Goal: Information Seeking & Learning: Check status

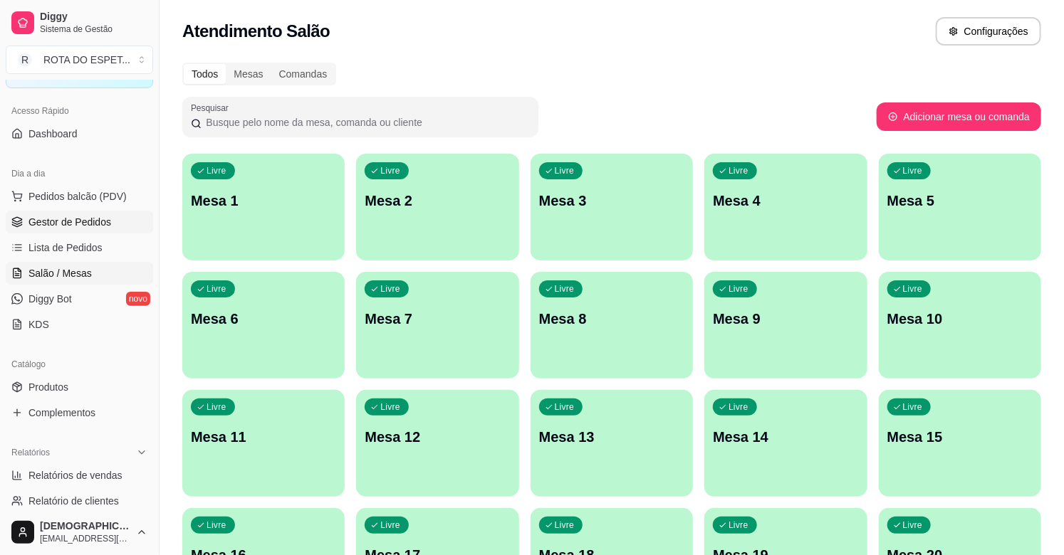
click at [66, 228] on span "Gestor de Pedidos" at bounding box center [69, 222] width 83 height 14
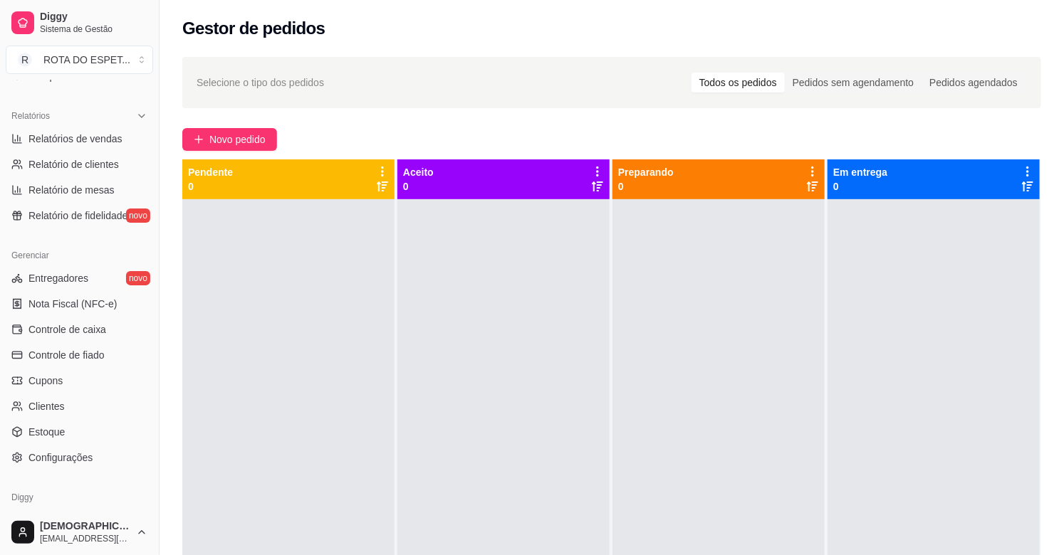
scroll to position [469, 0]
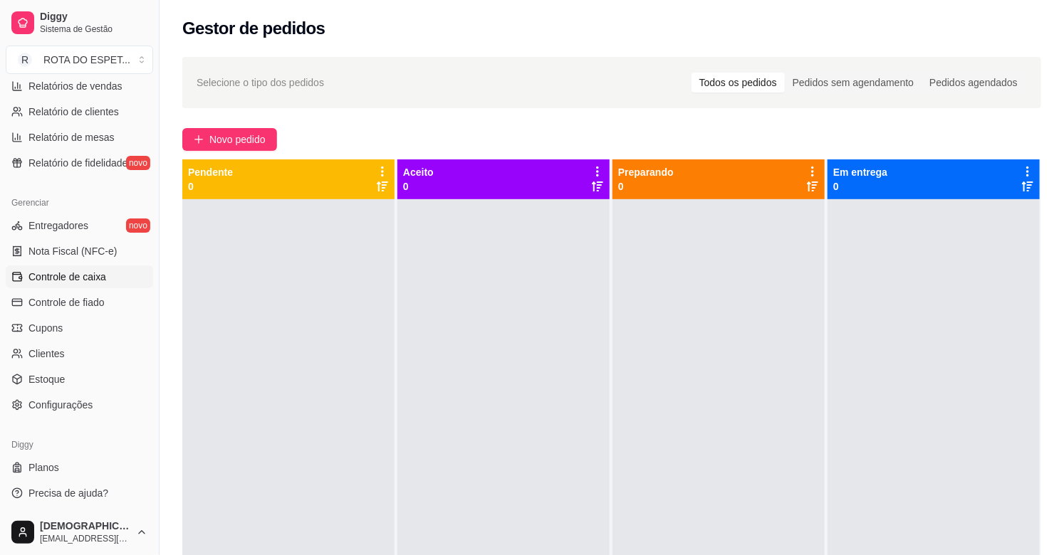
click at [66, 273] on span "Controle de caixa" at bounding box center [67, 277] width 78 height 14
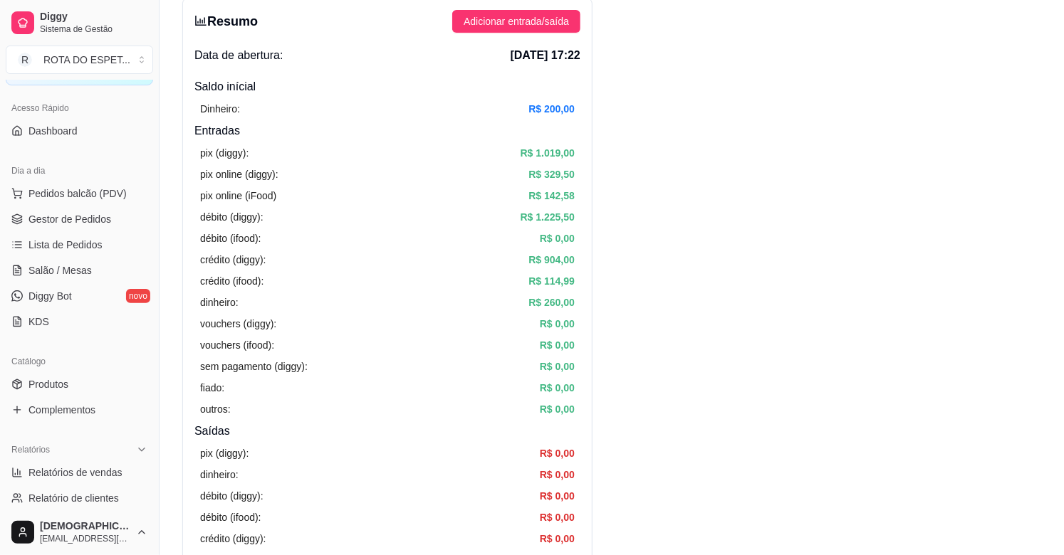
scroll to position [73, 0]
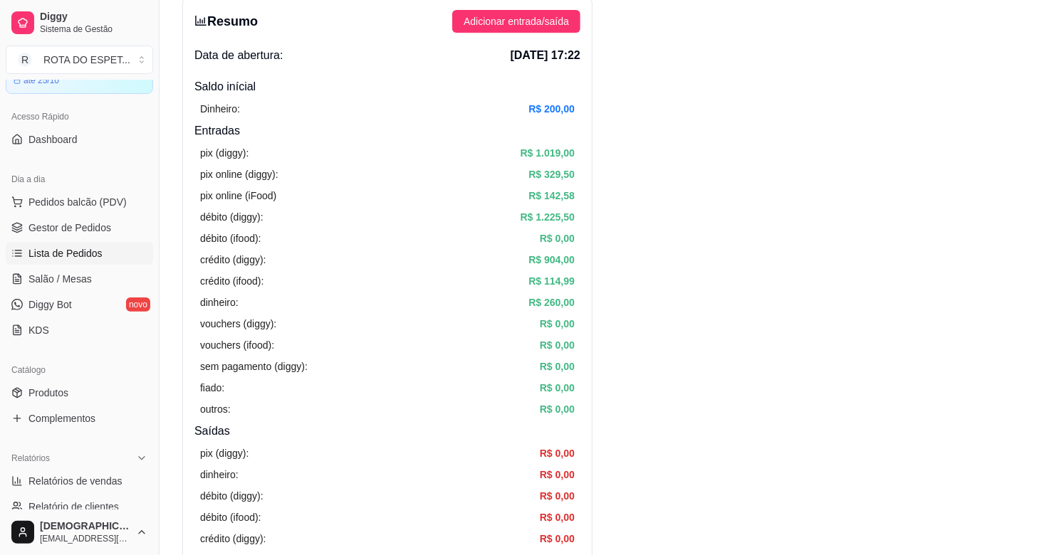
click at [66, 248] on span "Lista de Pedidos" at bounding box center [65, 253] width 74 height 14
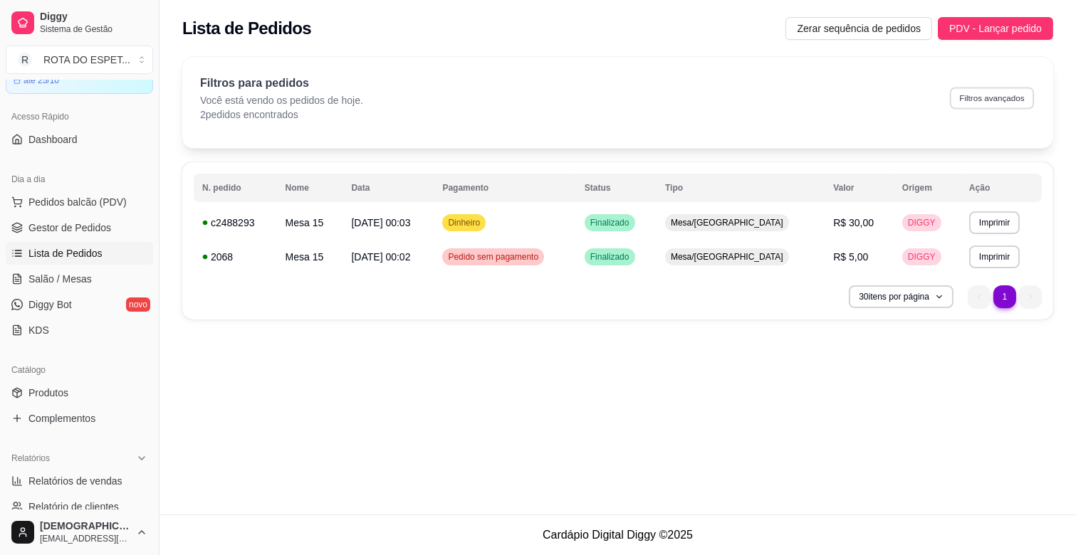
click at [998, 104] on button "Filtros avançados" at bounding box center [992, 98] width 84 height 22
select select "0"
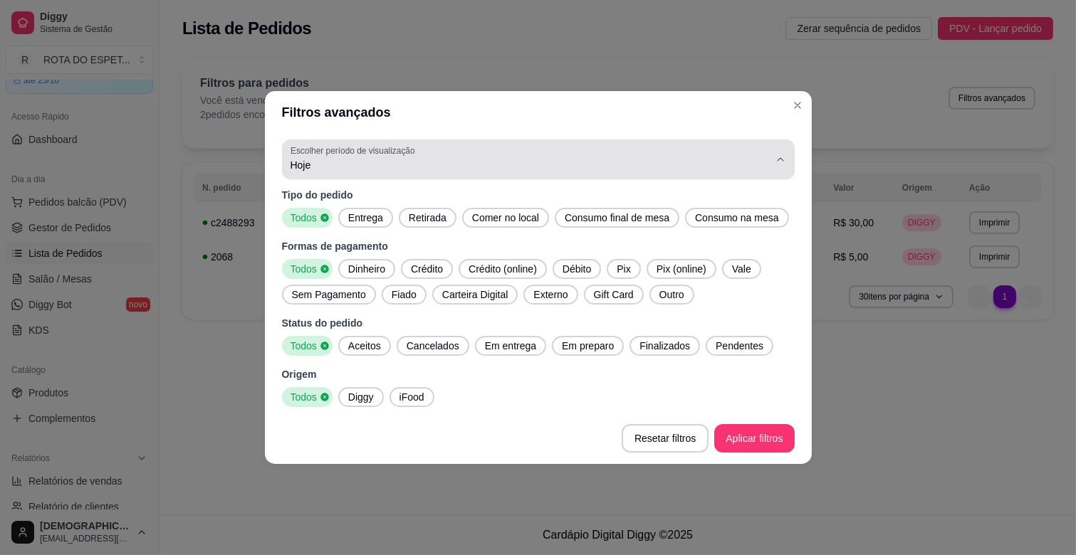
click at [342, 178] on button "Escolher período de visualização Hoje" at bounding box center [538, 160] width 513 height 40
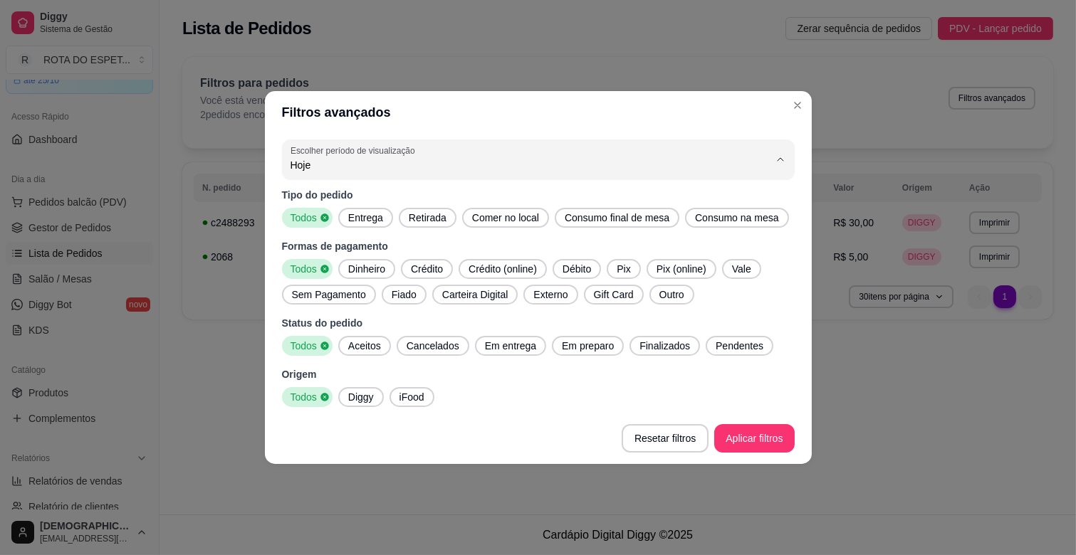
click at [340, 219] on span "Ontem" at bounding box center [531, 223] width 456 height 14
type input "1"
select select "1"
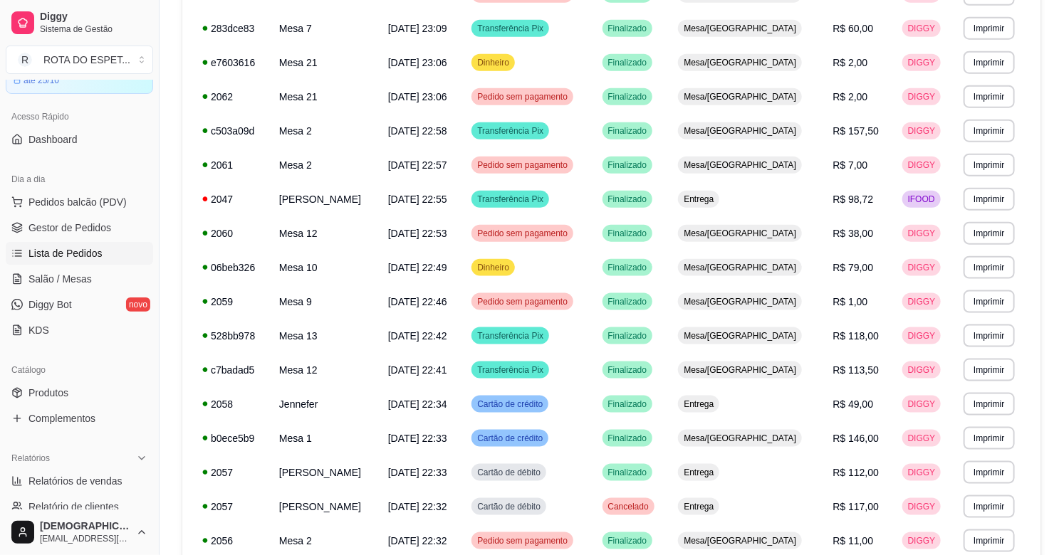
scroll to position [778, 0]
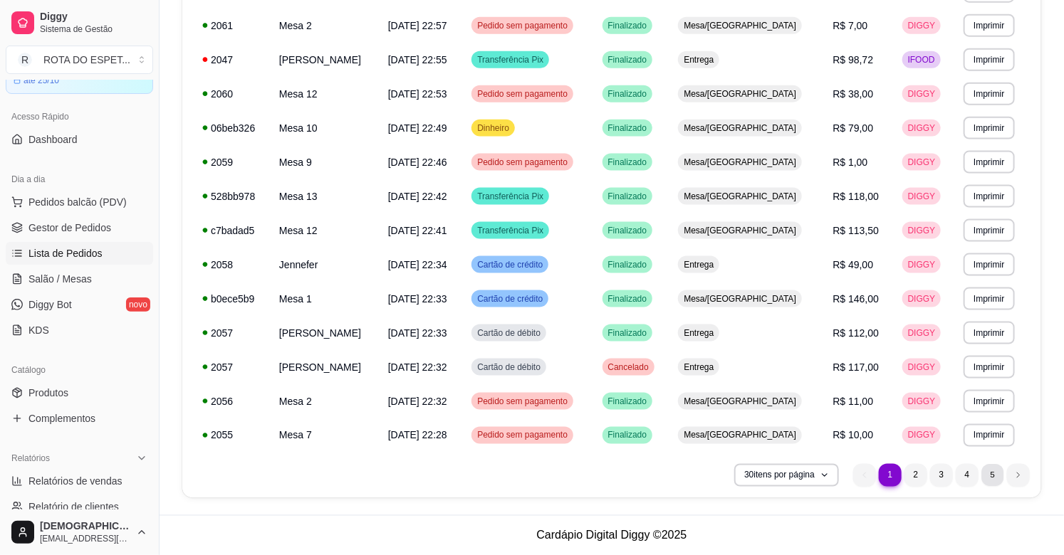
click at [993, 477] on li "5" at bounding box center [992, 475] width 22 height 22
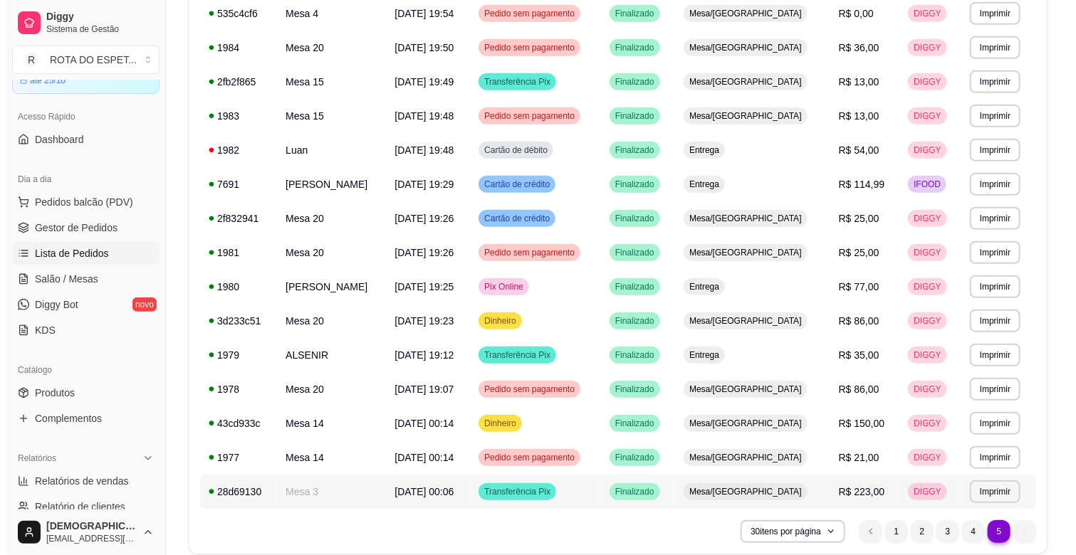
scroll to position [323, 0]
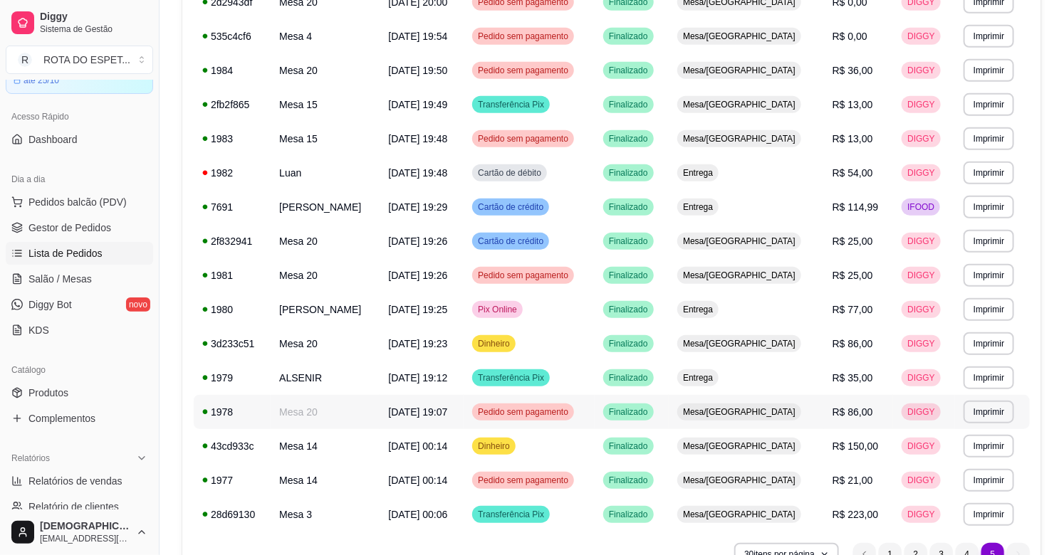
click at [380, 409] on td "Mesa 20" at bounding box center [325, 412] width 109 height 34
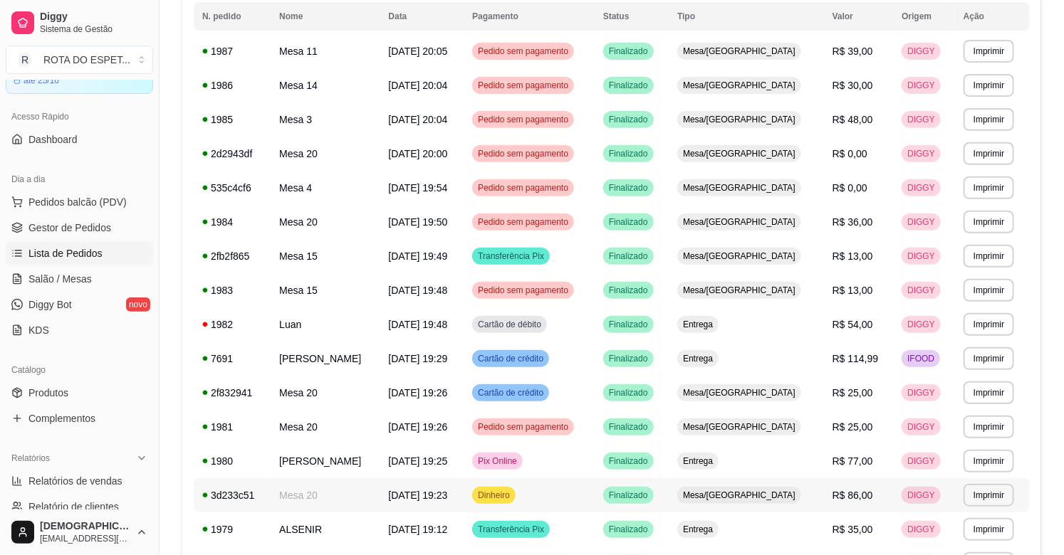
scroll to position [165, 0]
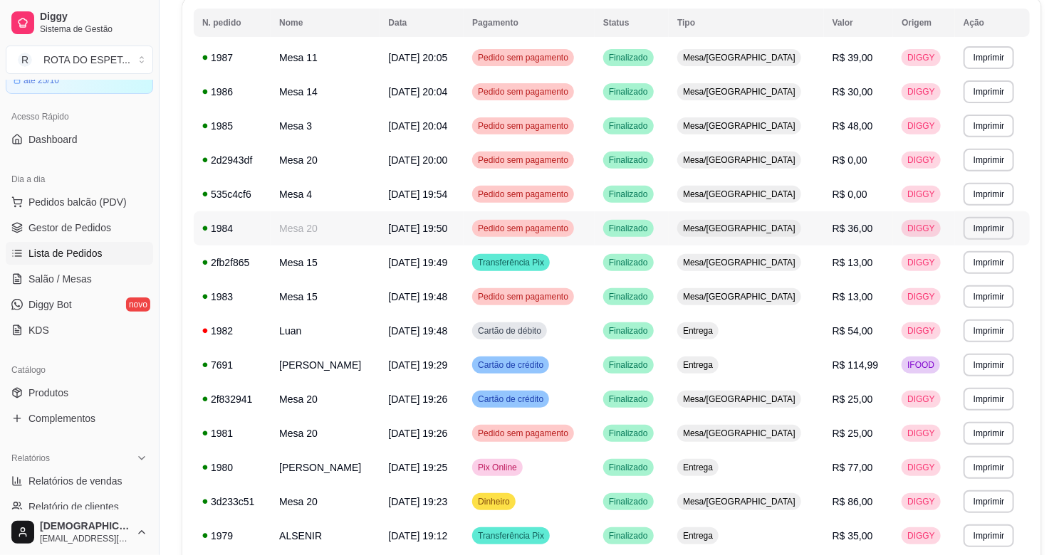
click at [595, 234] on td "Pedido sem pagamento" at bounding box center [529, 229] width 131 height 34
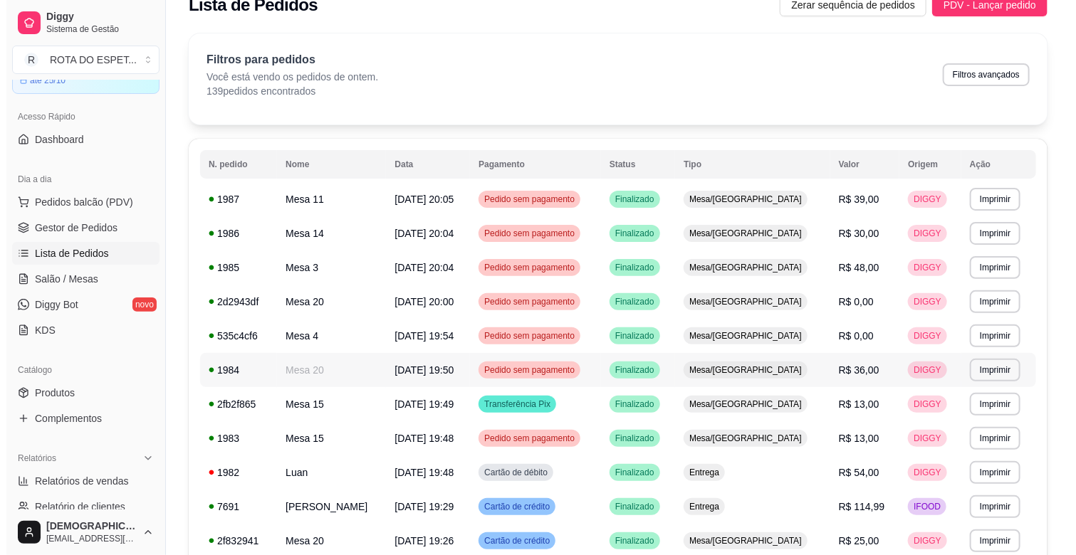
scroll to position [7, 0]
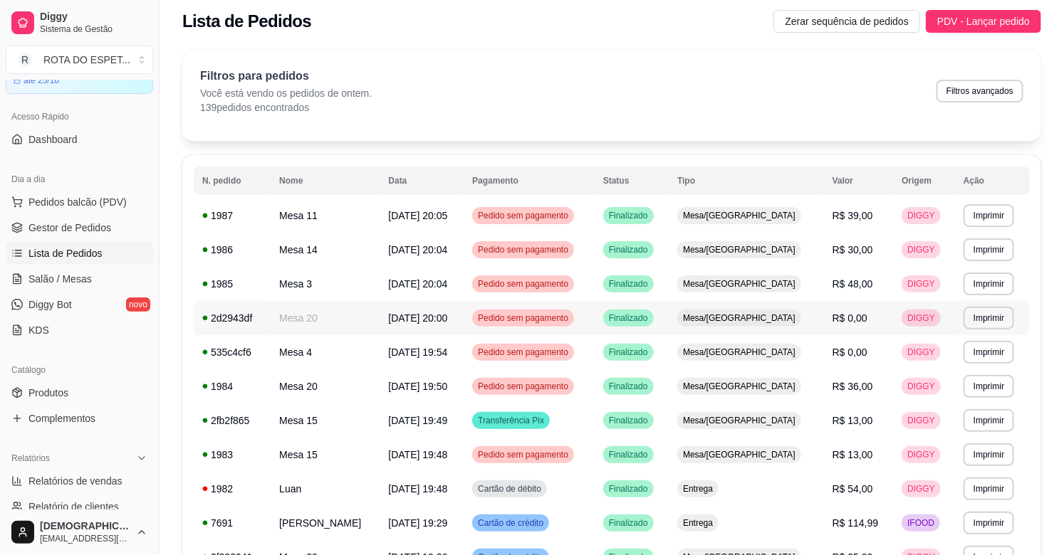
click at [595, 323] on td "Pedido sem pagamento" at bounding box center [529, 318] width 131 height 34
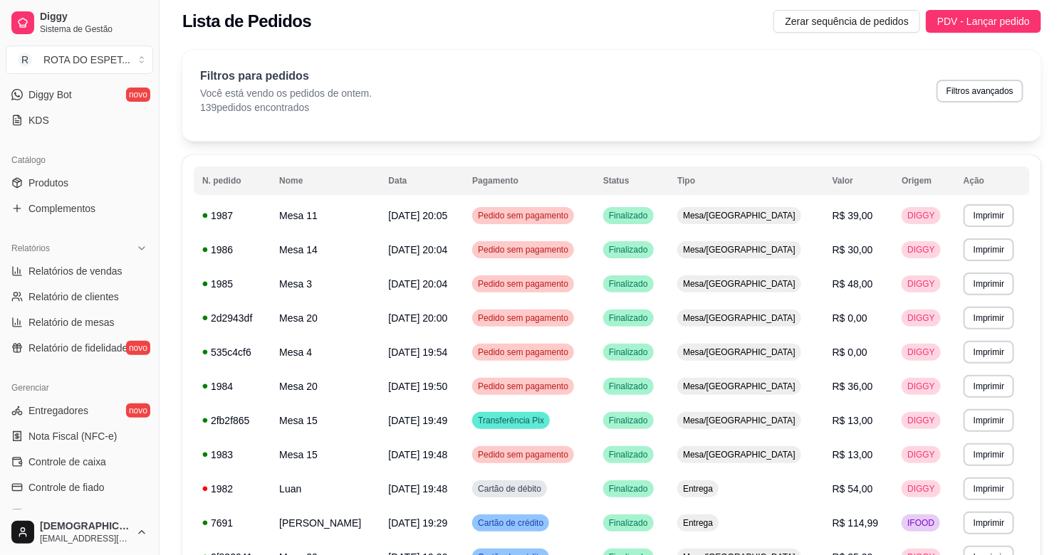
scroll to position [310, 0]
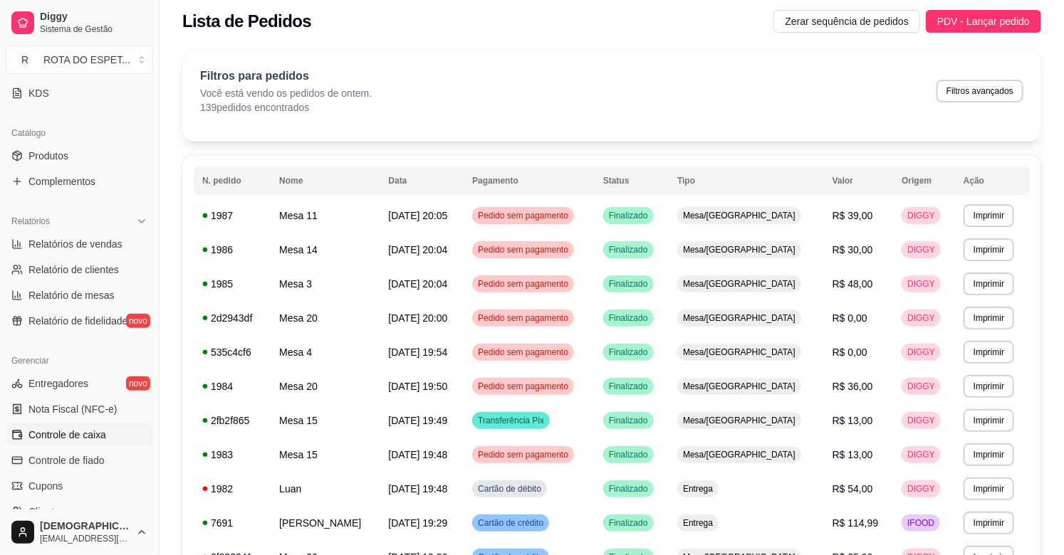
click at [76, 433] on span "Controle de caixa" at bounding box center [67, 435] width 78 height 14
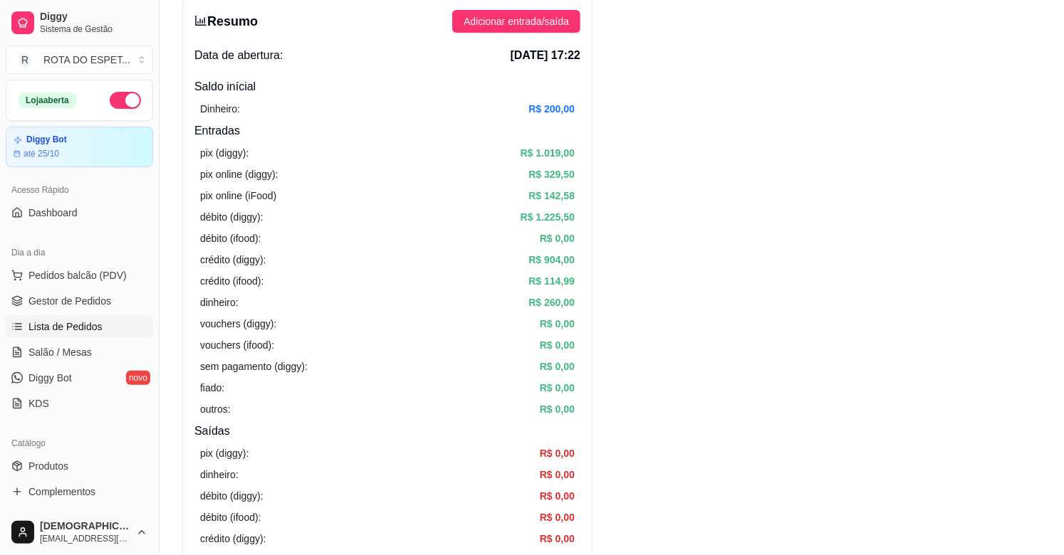
click at [75, 324] on span "Lista de Pedidos" at bounding box center [65, 327] width 74 height 14
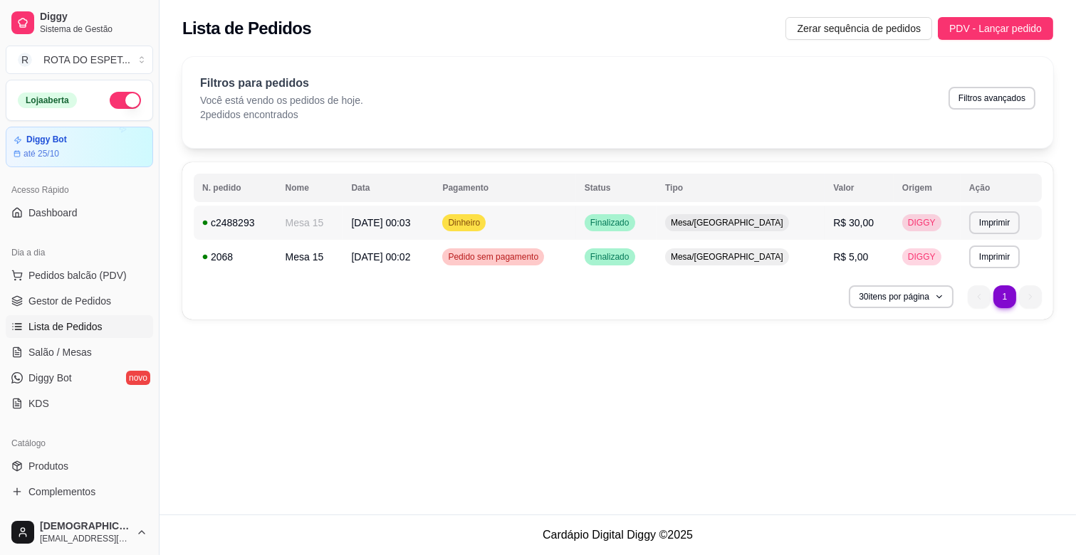
click at [575, 218] on td "Dinheiro" at bounding box center [505, 223] width 142 height 34
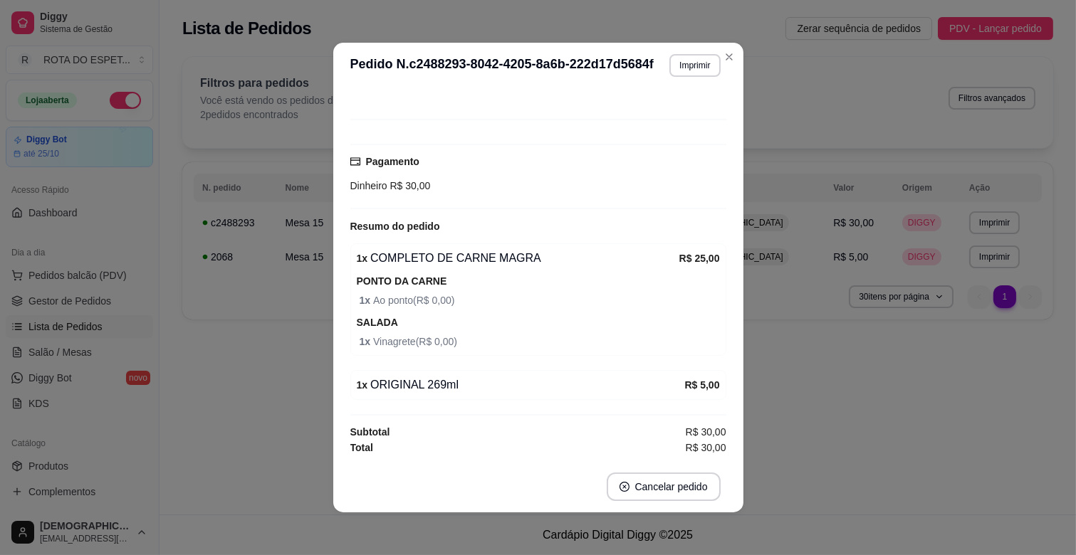
scroll to position [3, 0]
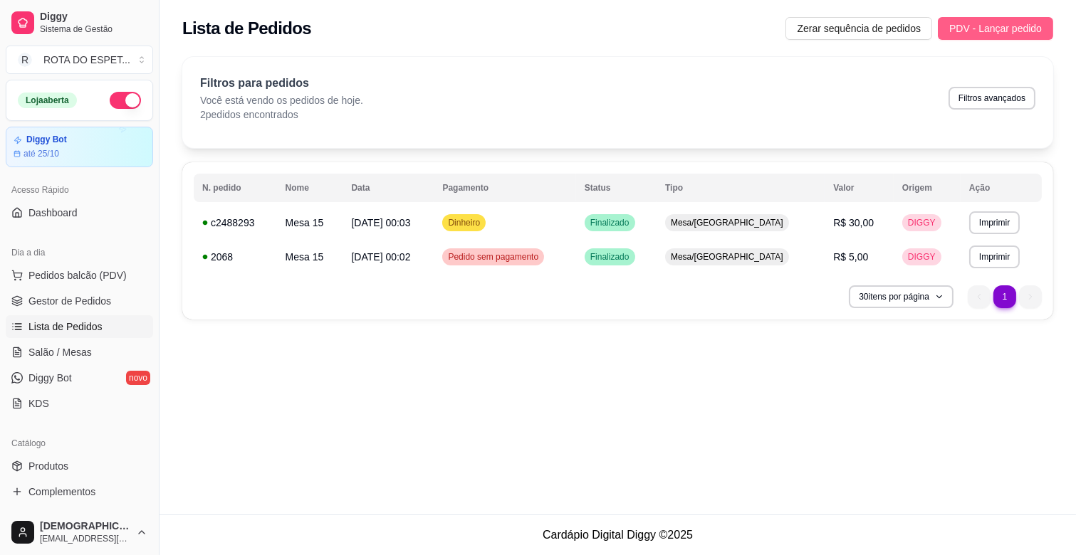
click at [998, 21] on span "PDV - Lançar pedido" at bounding box center [995, 29] width 93 height 16
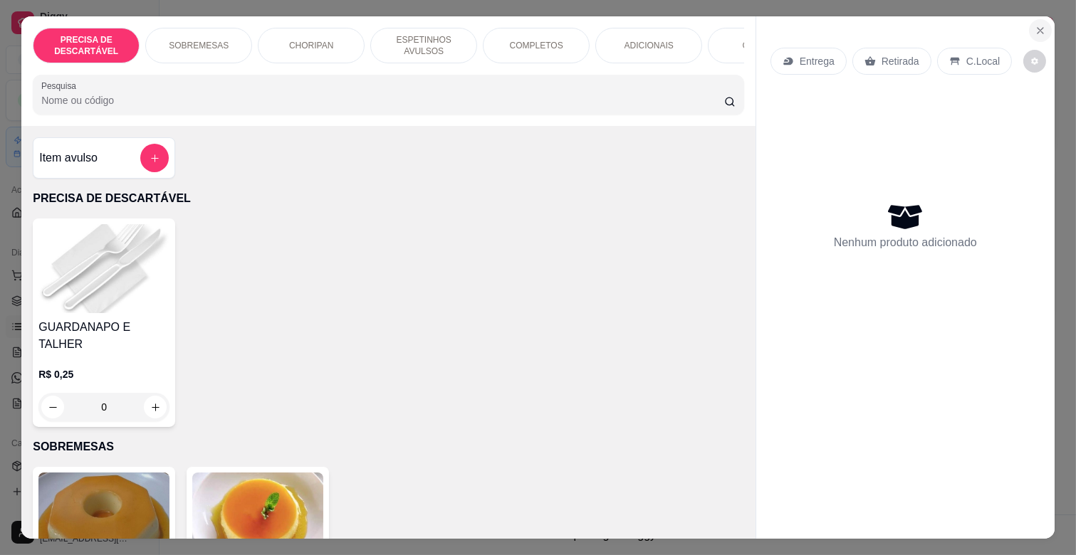
click at [1041, 26] on button "Close" at bounding box center [1040, 30] width 23 height 23
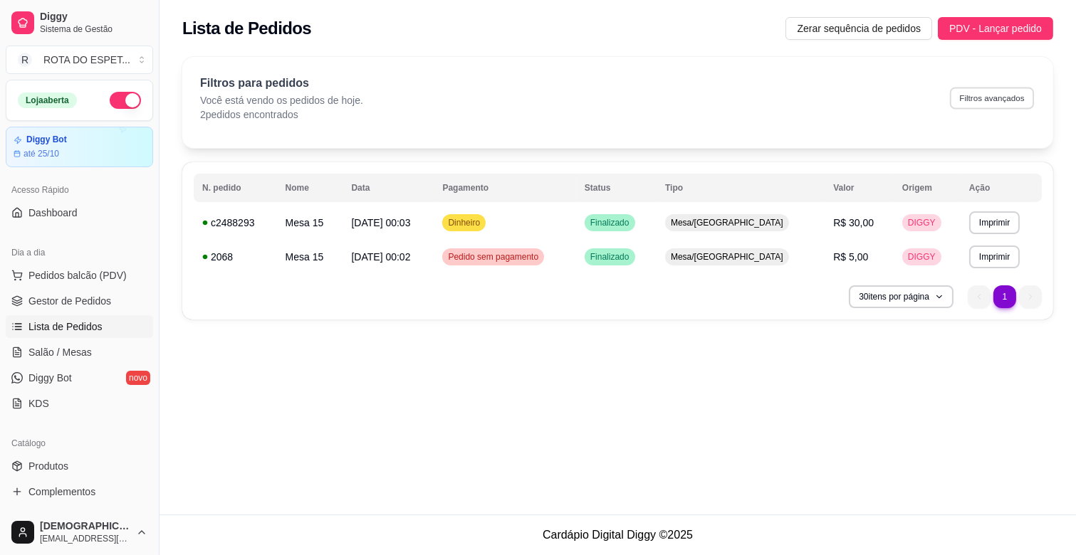
click at [993, 98] on button "Filtros avançados" at bounding box center [992, 98] width 84 height 22
select select "0"
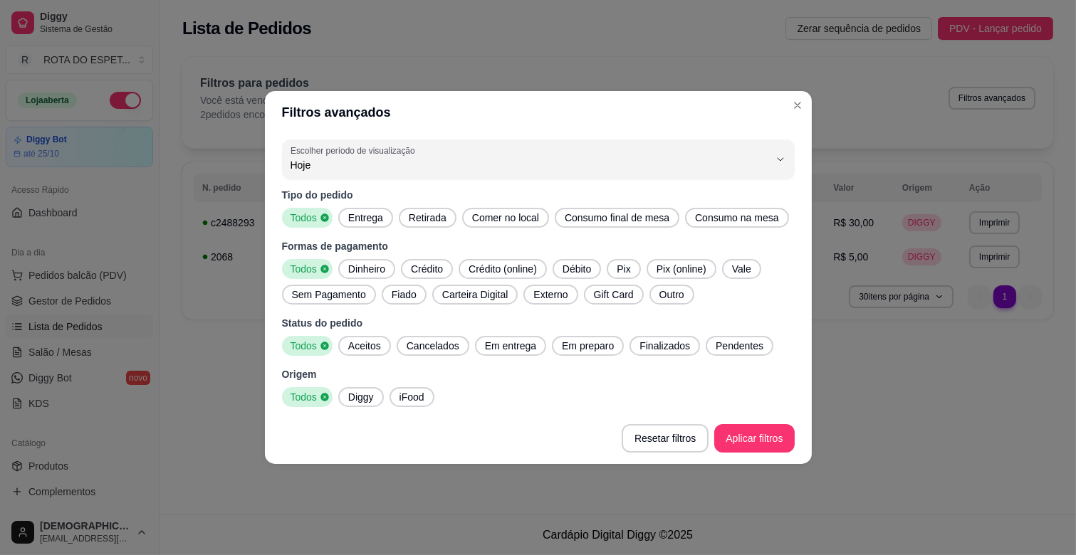
click at [330, 162] on span "Hoje" at bounding box center [530, 165] width 479 height 14
click at [359, 229] on span "Ontem" at bounding box center [531, 223] width 456 height 14
type input "1"
select select "1"
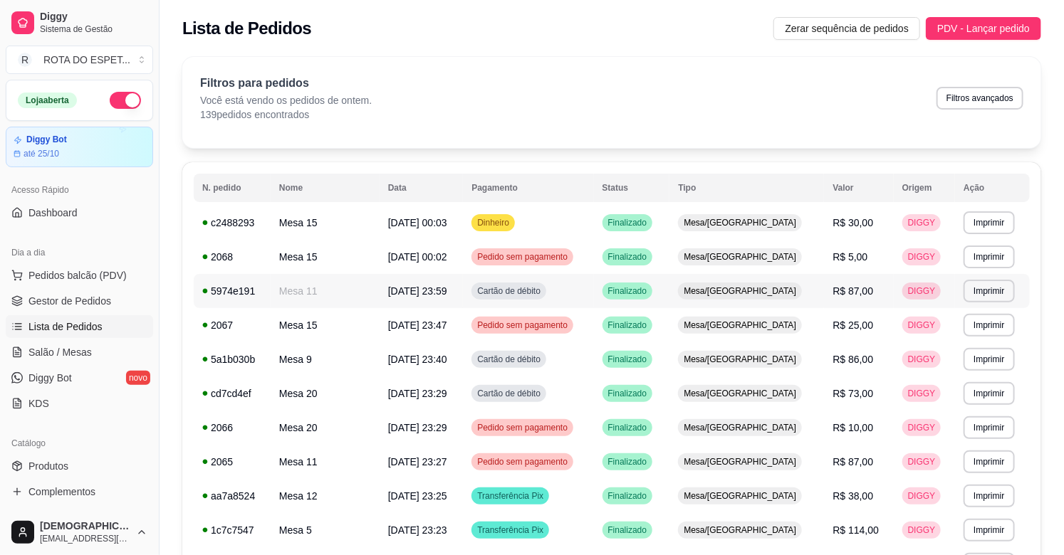
click at [593, 288] on td "Cartão de débito" at bounding box center [528, 291] width 130 height 34
click at [1005, 97] on button "Filtros avançados" at bounding box center [979, 98] width 87 height 23
select select "1"
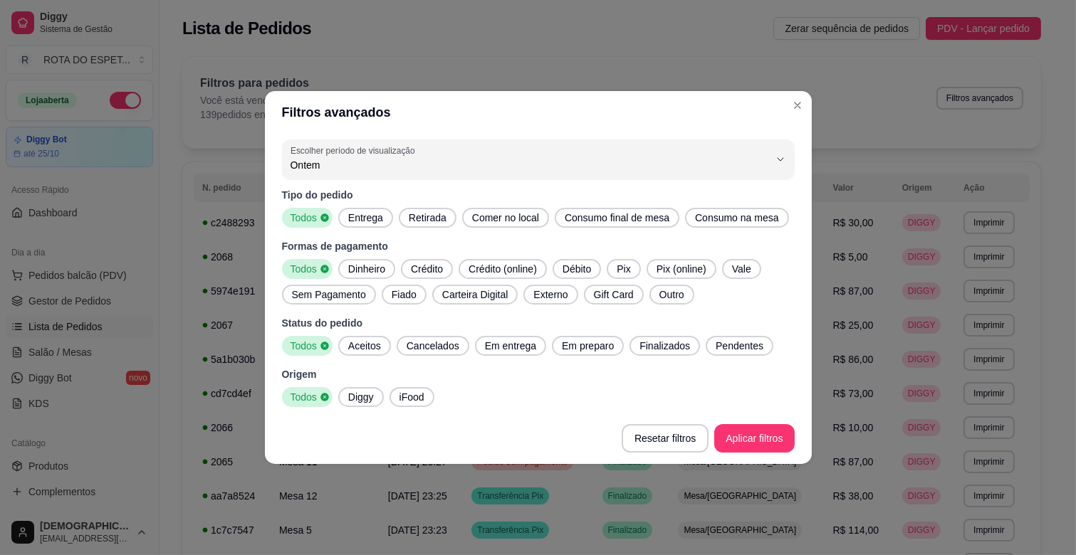
click at [660, 349] on span "Finalizados" at bounding box center [665, 346] width 62 height 14
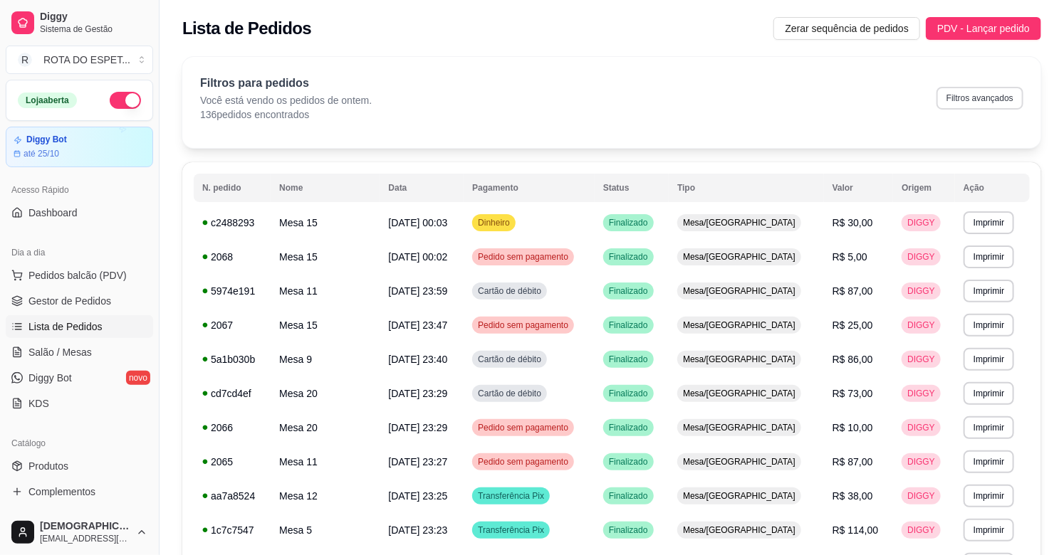
click at [970, 100] on button "Filtros avançados" at bounding box center [979, 98] width 87 height 23
select select "1"
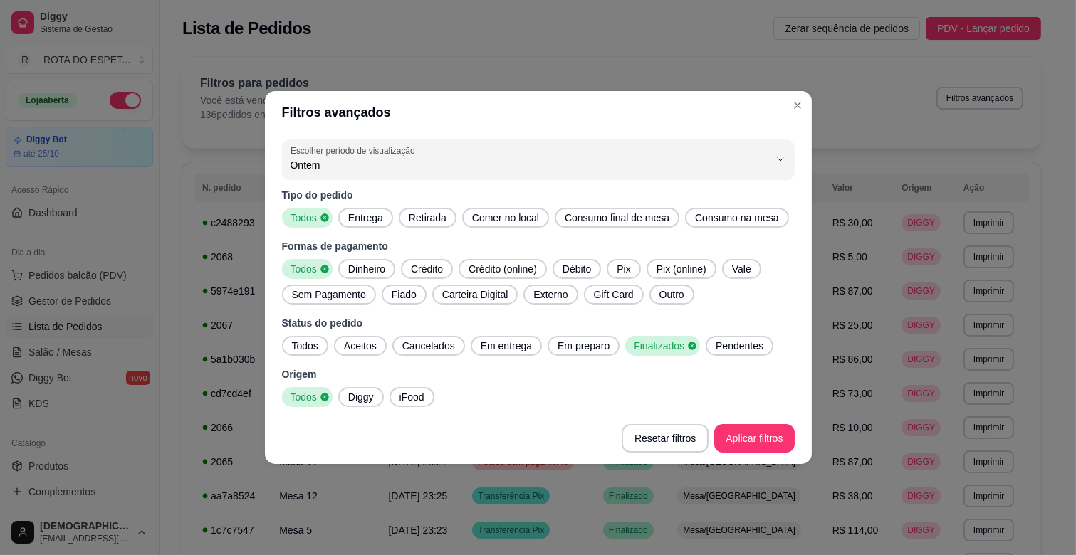
click at [319, 350] on span "Todos" at bounding box center [305, 346] width 38 height 14
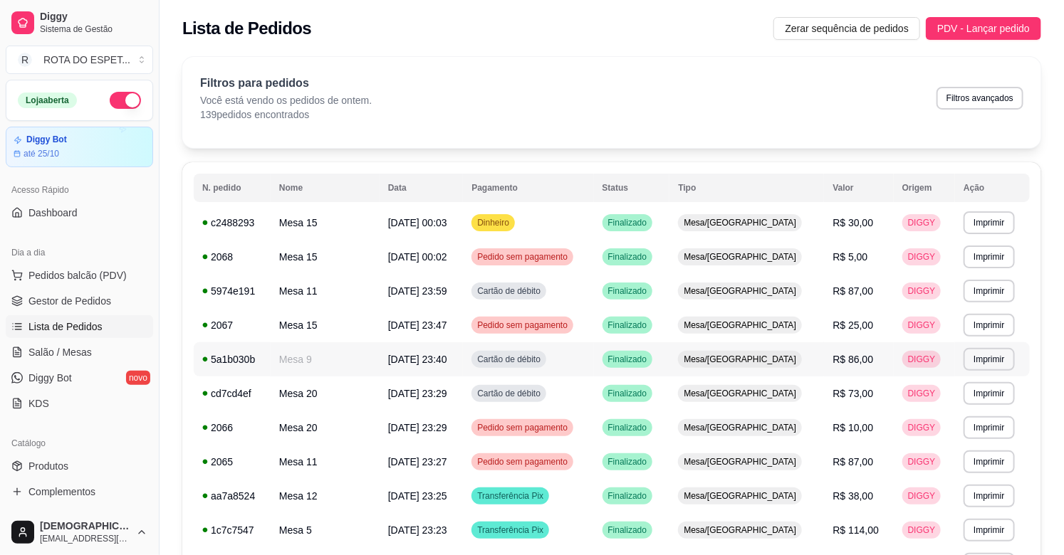
click at [593, 367] on td "Cartão de débito" at bounding box center [528, 360] width 130 height 34
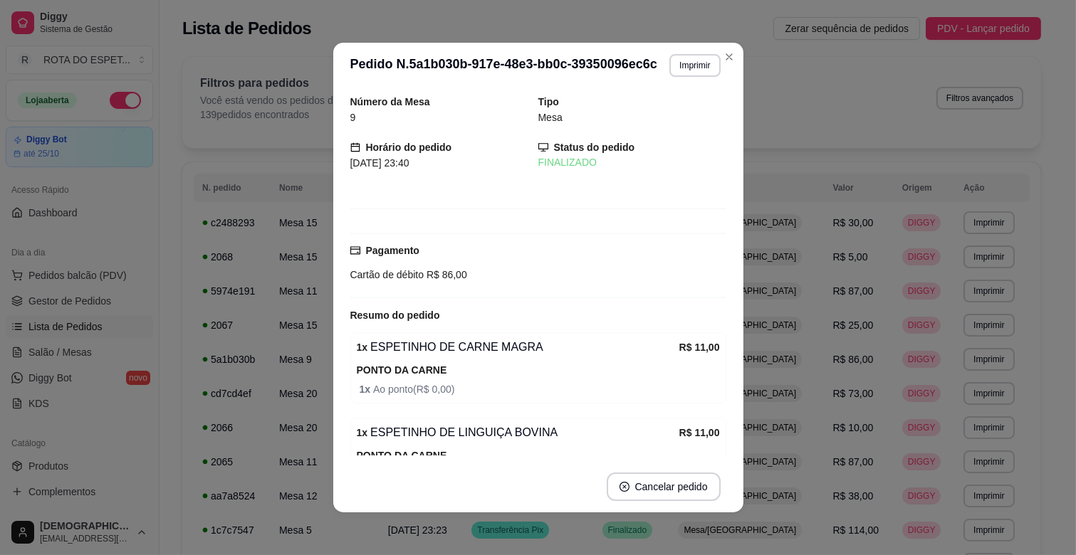
click at [731, 48] on header "**********" at bounding box center [538, 66] width 410 height 46
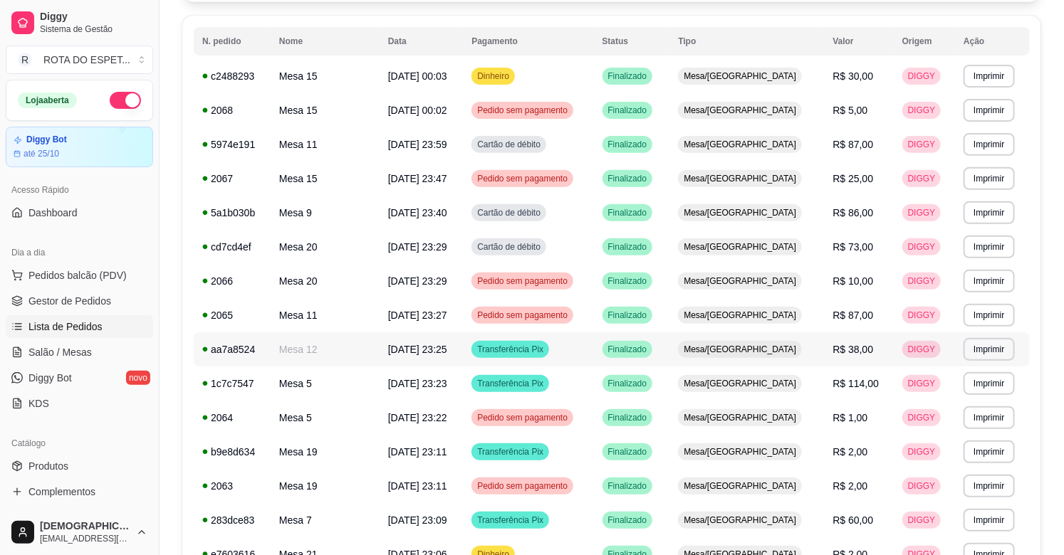
scroll to position [237, 0]
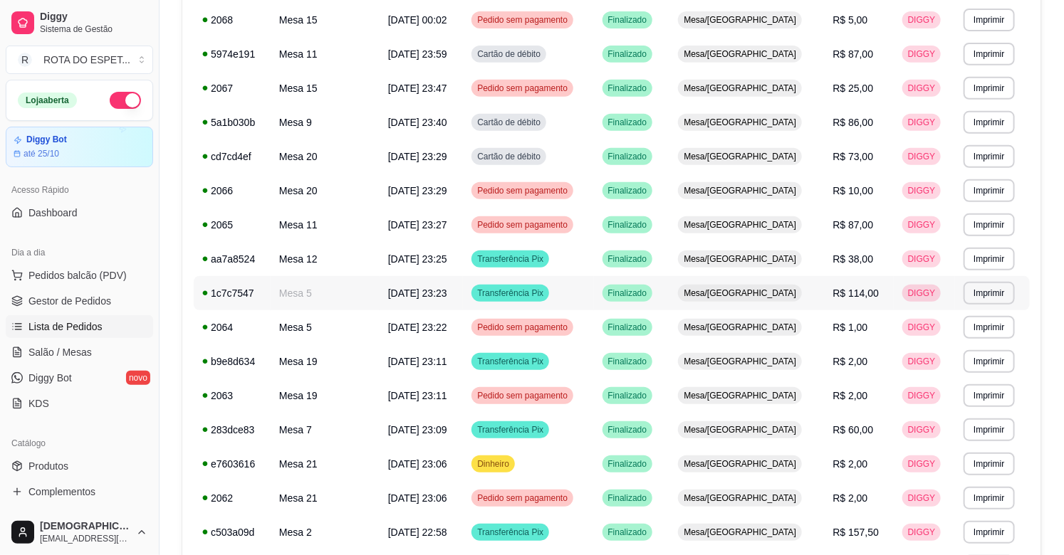
click at [723, 300] on td "Mesa/[GEOGRAPHIC_DATA]" at bounding box center [746, 293] width 155 height 34
click at [850, 117] on span "R$ 86,00" at bounding box center [852, 122] width 41 height 11
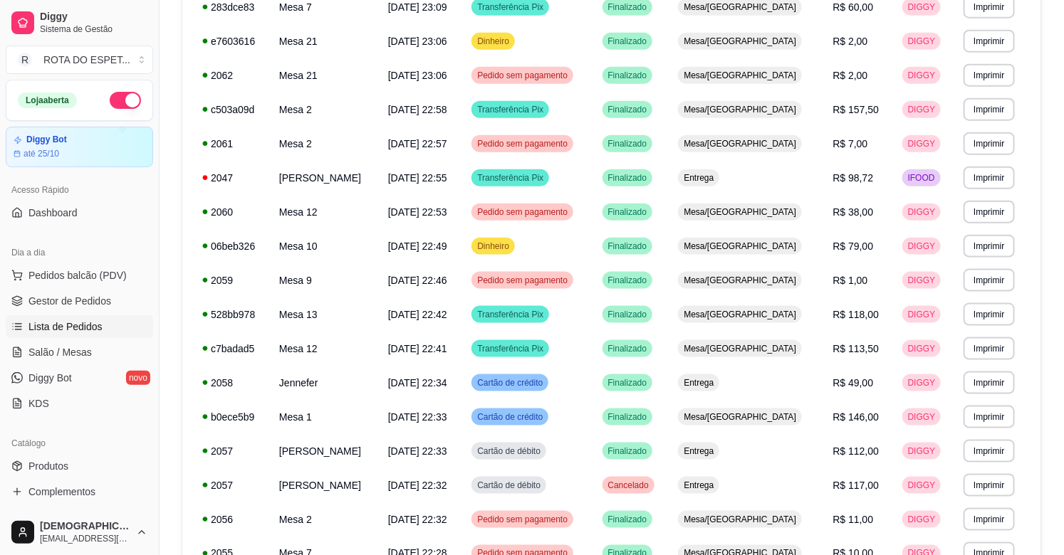
scroll to position [778, 0]
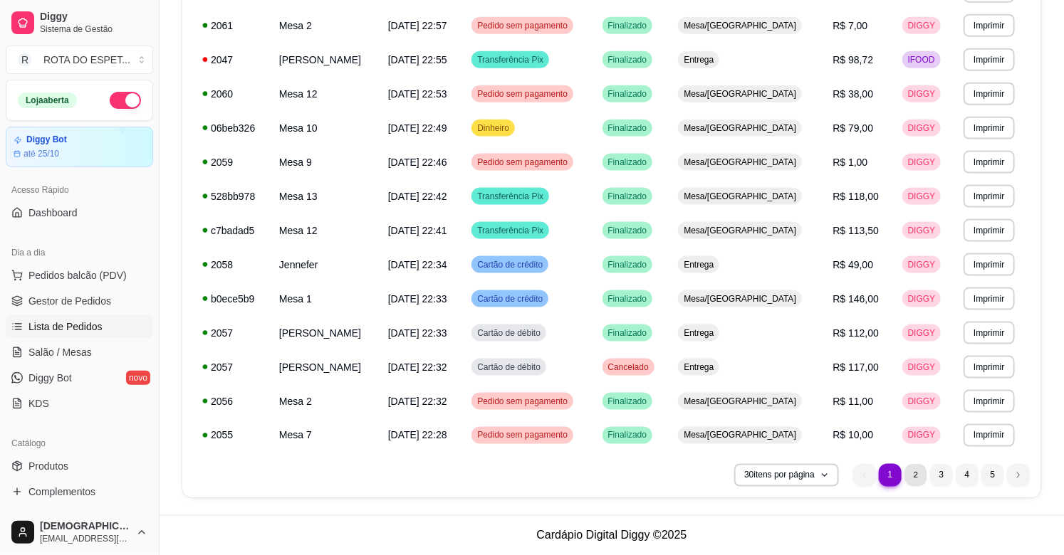
click at [913, 472] on li "2" at bounding box center [915, 475] width 22 height 22
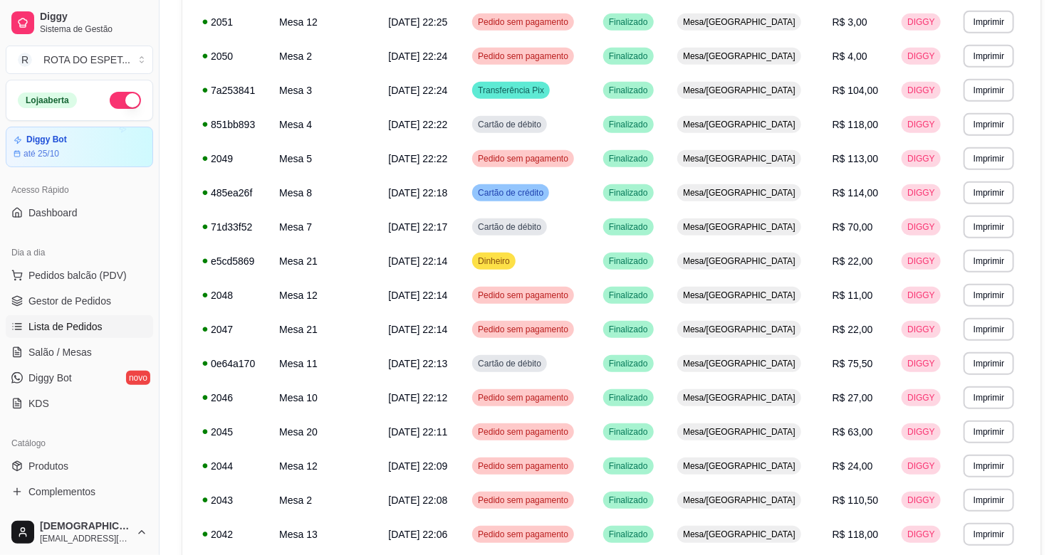
scroll to position [0, 0]
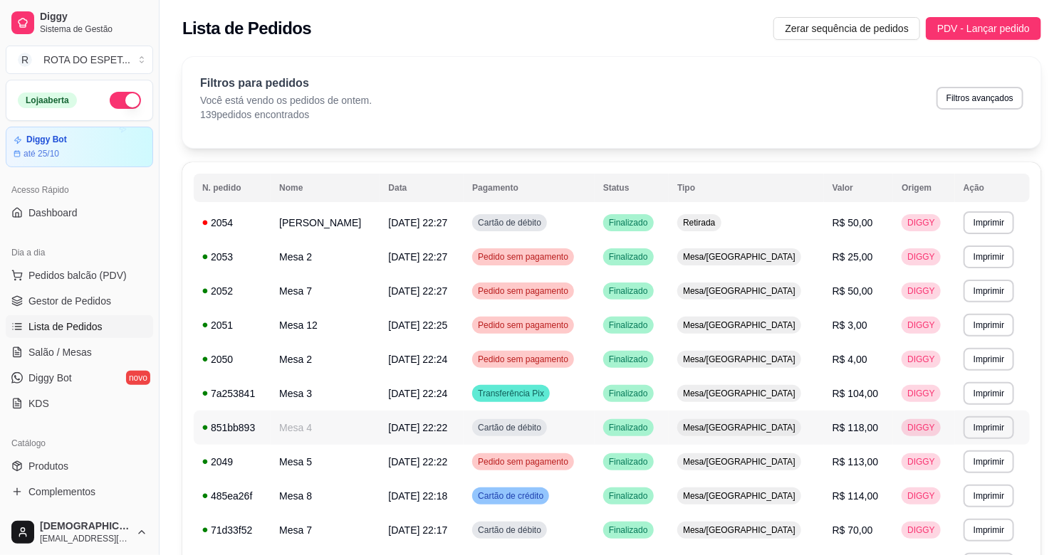
click at [595, 435] on td "Cartão de débito" at bounding box center [529, 428] width 131 height 34
click at [813, 390] on td "Mesa/[GEOGRAPHIC_DATA]" at bounding box center [746, 394] width 155 height 34
click at [825, 426] on td "R$ 118,00" at bounding box center [859, 428] width 70 height 34
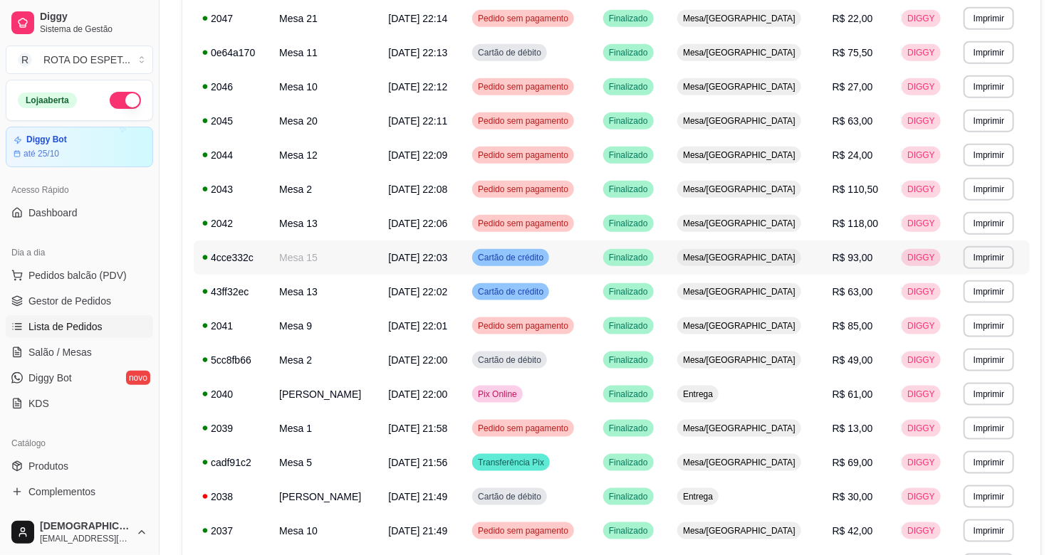
scroll to position [632, 0]
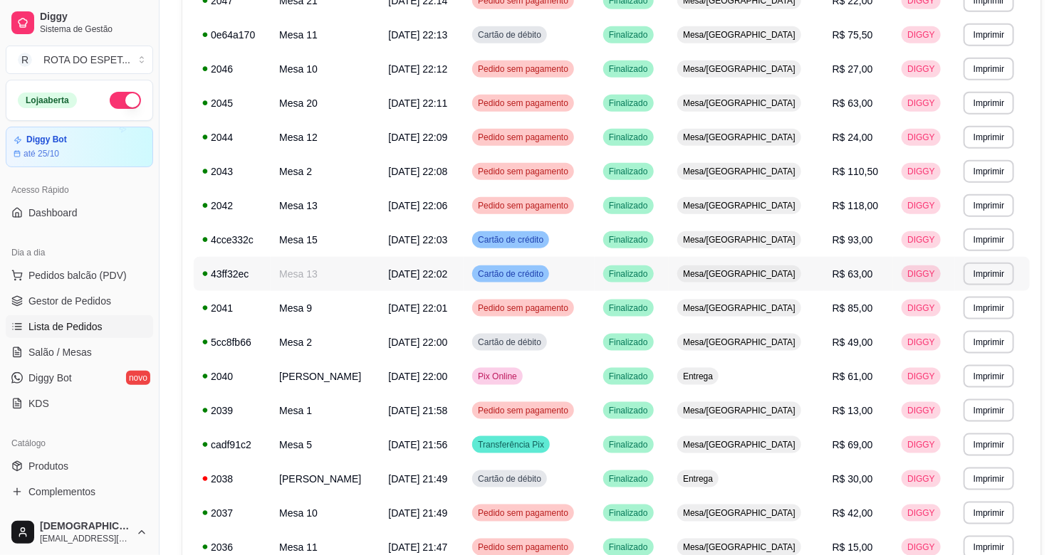
click at [595, 266] on td "Cartão de crédito" at bounding box center [529, 274] width 131 height 34
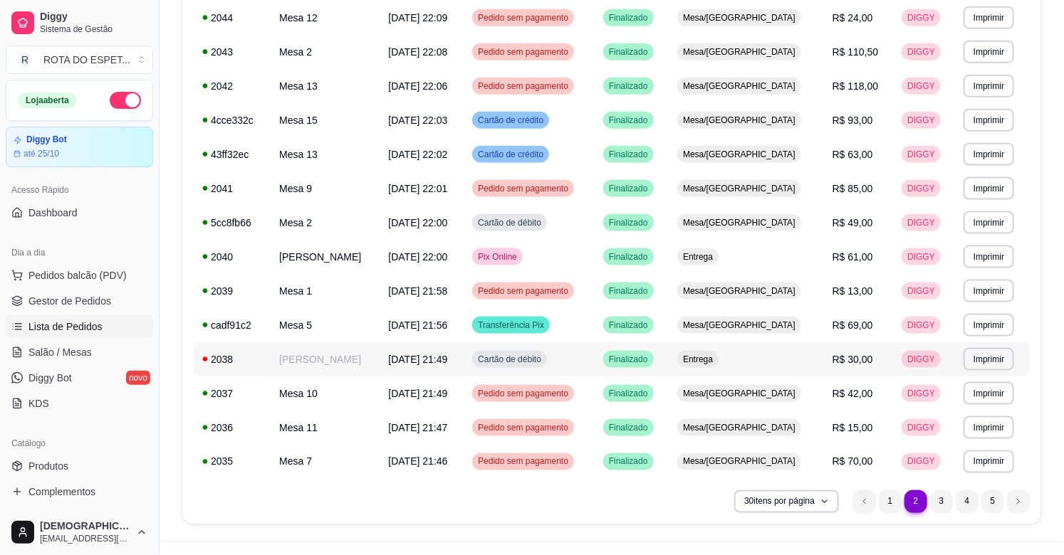
scroll to position [778, 0]
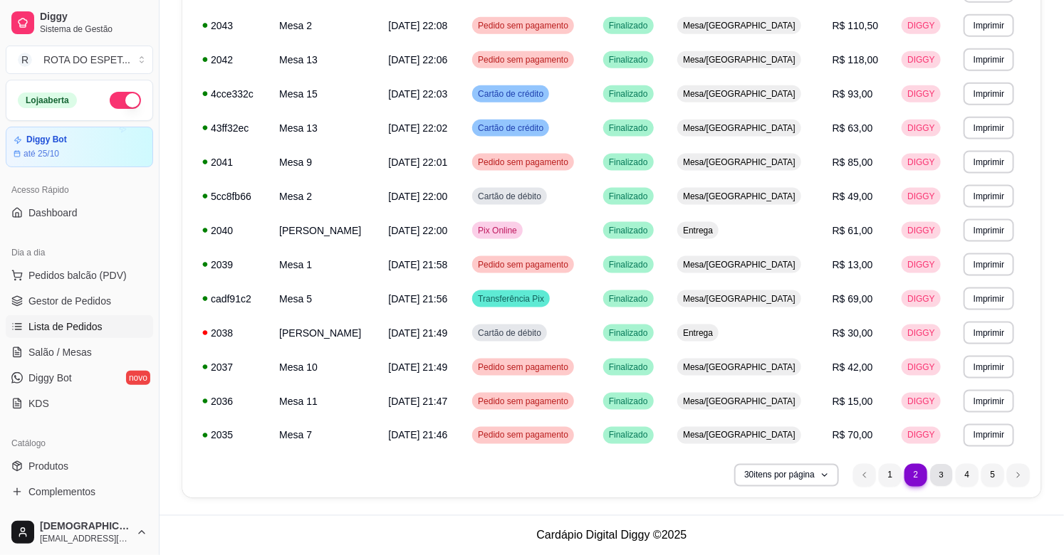
click at [945, 479] on li "3" at bounding box center [941, 475] width 22 height 22
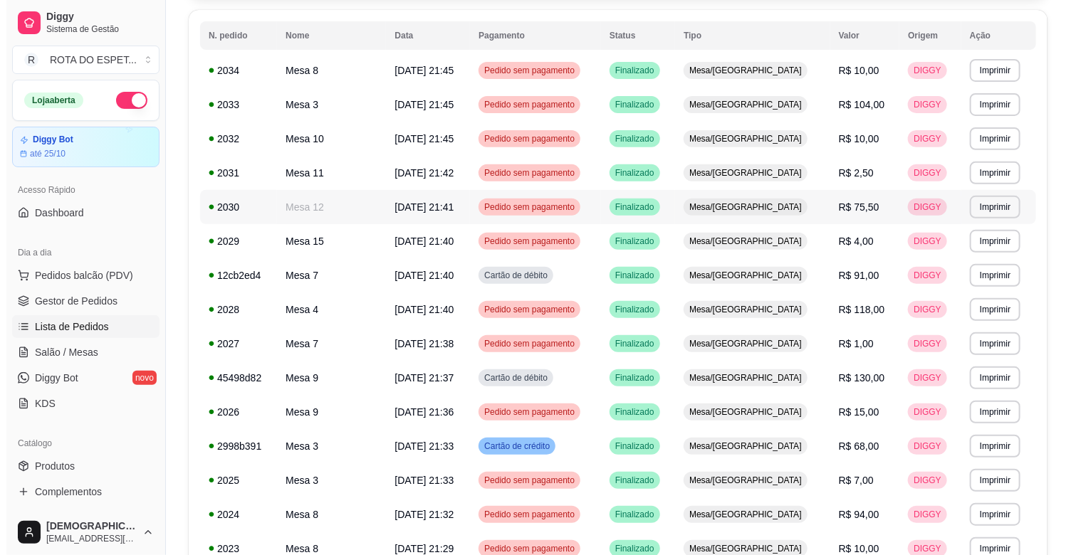
scroll to position [158, 0]
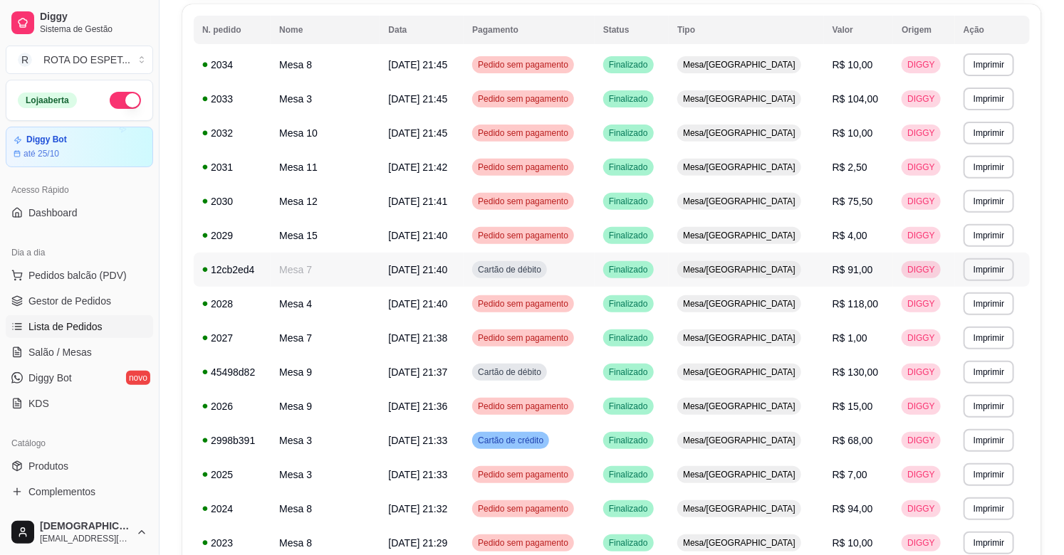
click at [595, 268] on td "Cartão de débito" at bounding box center [529, 270] width 131 height 34
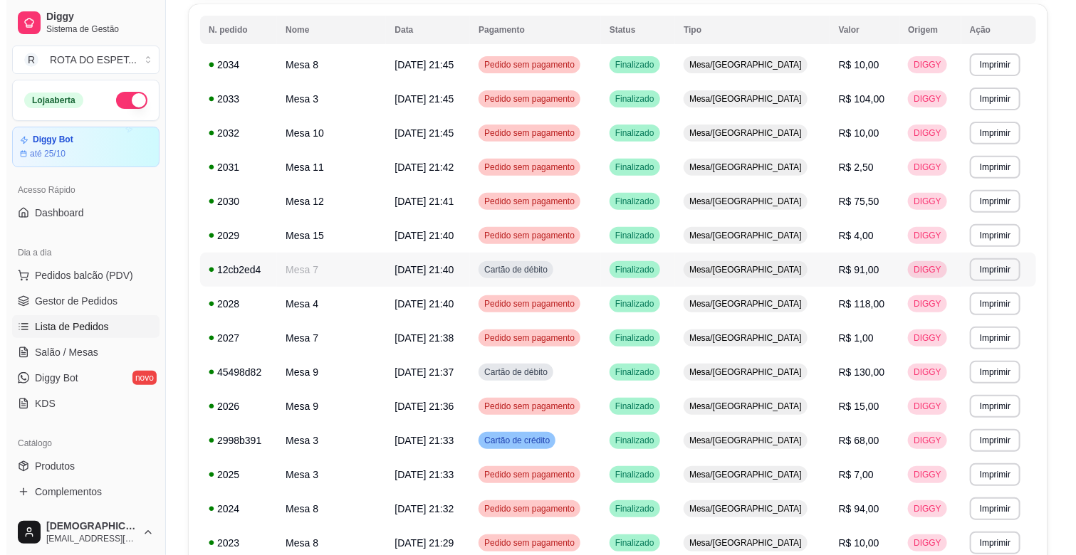
scroll to position [237, 0]
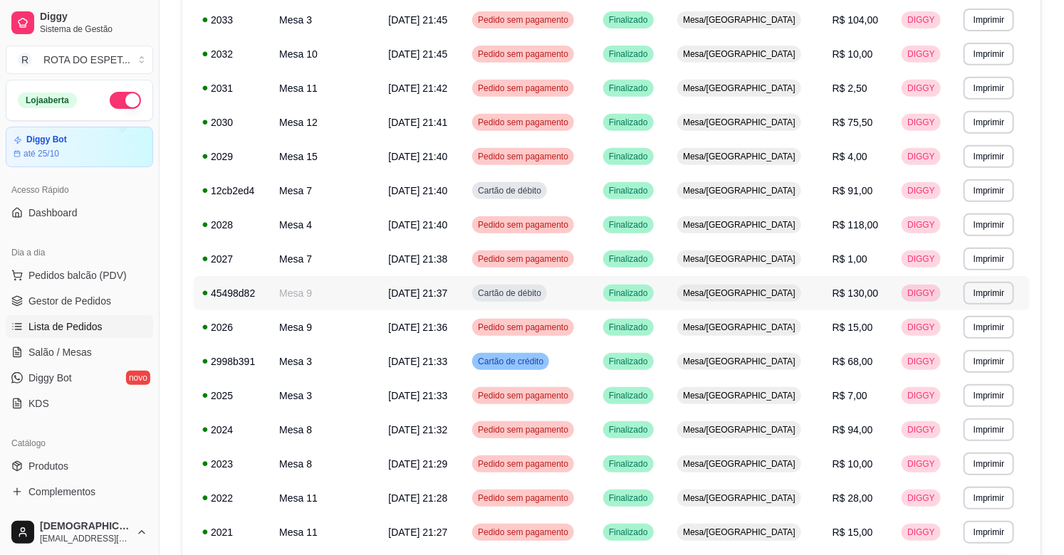
click at [595, 288] on td "Cartão de débito" at bounding box center [529, 293] width 131 height 34
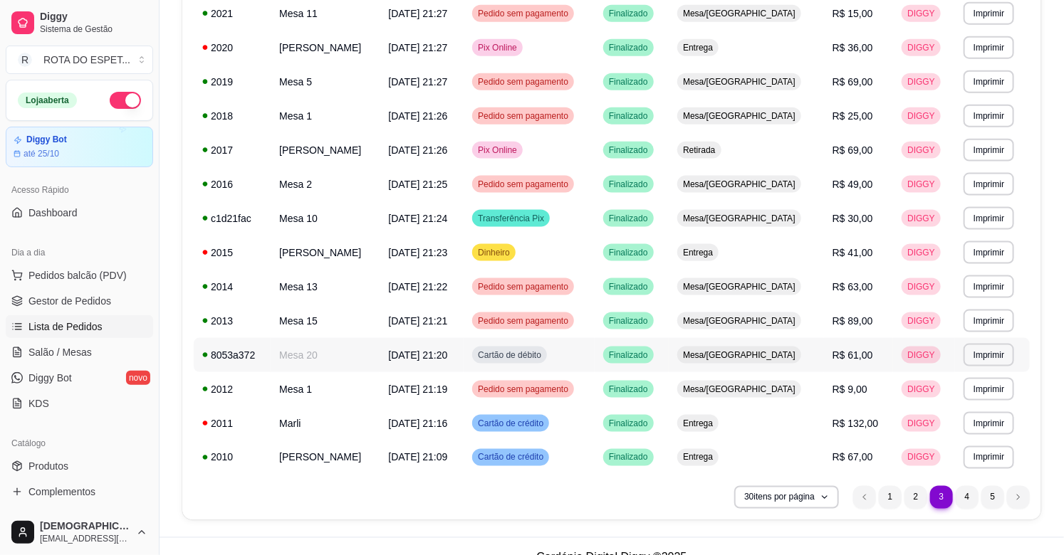
scroll to position [778, 0]
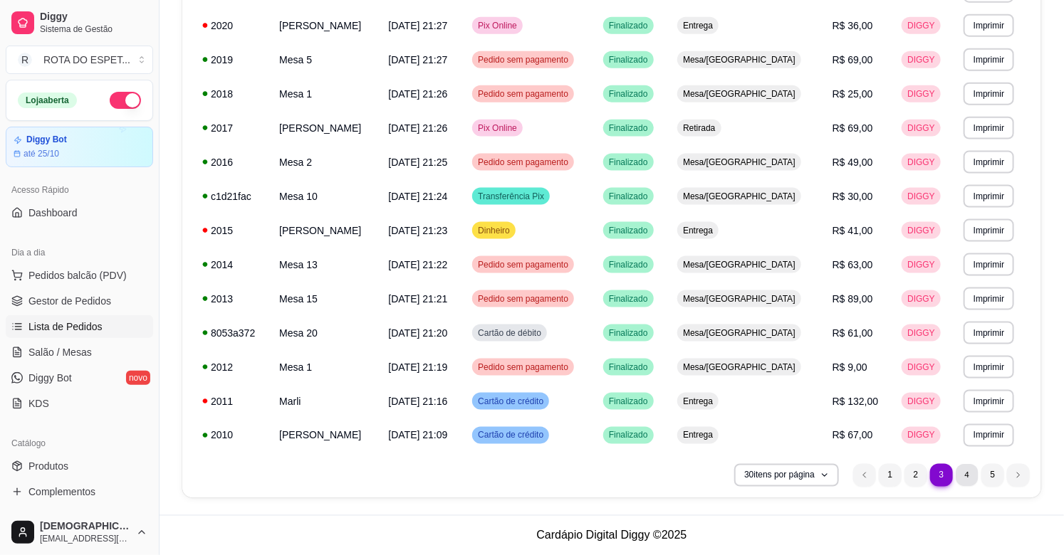
click at [963, 473] on li "4" at bounding box center [967, 475] width 22 height 22
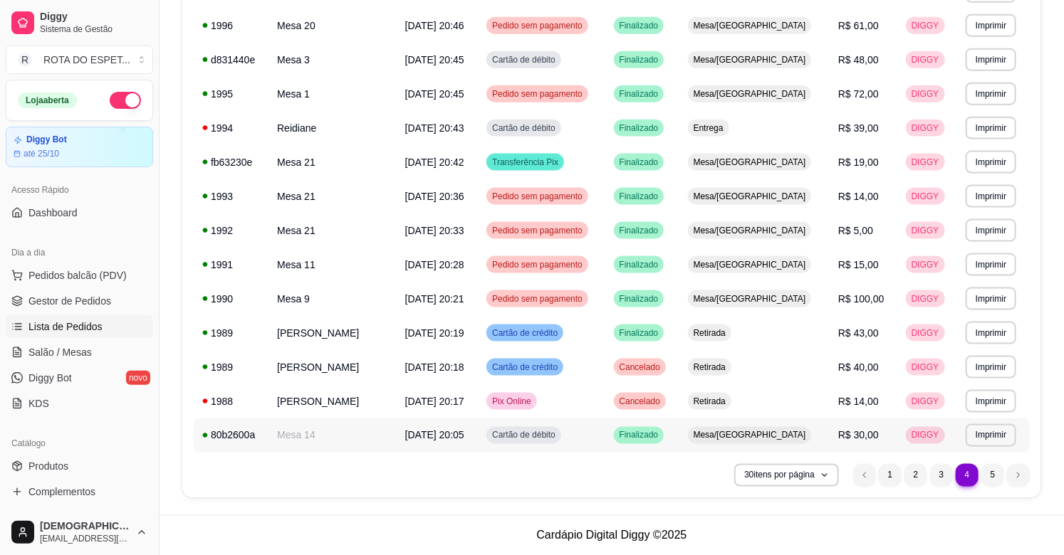
click at [646, 436] on td "Finalizado" at bounding box center [642, 436] width 74 height 34
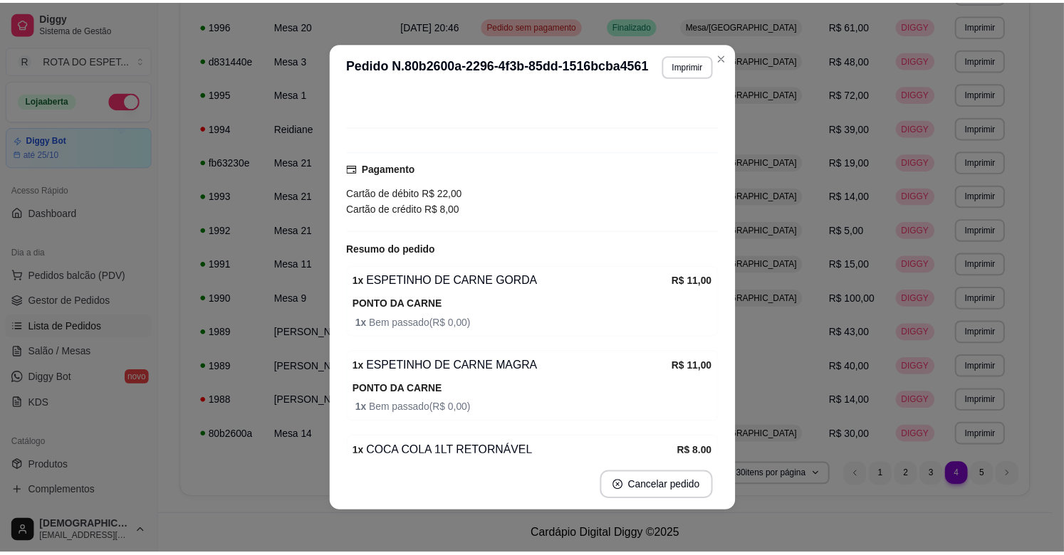
scroll to position [151, 0]
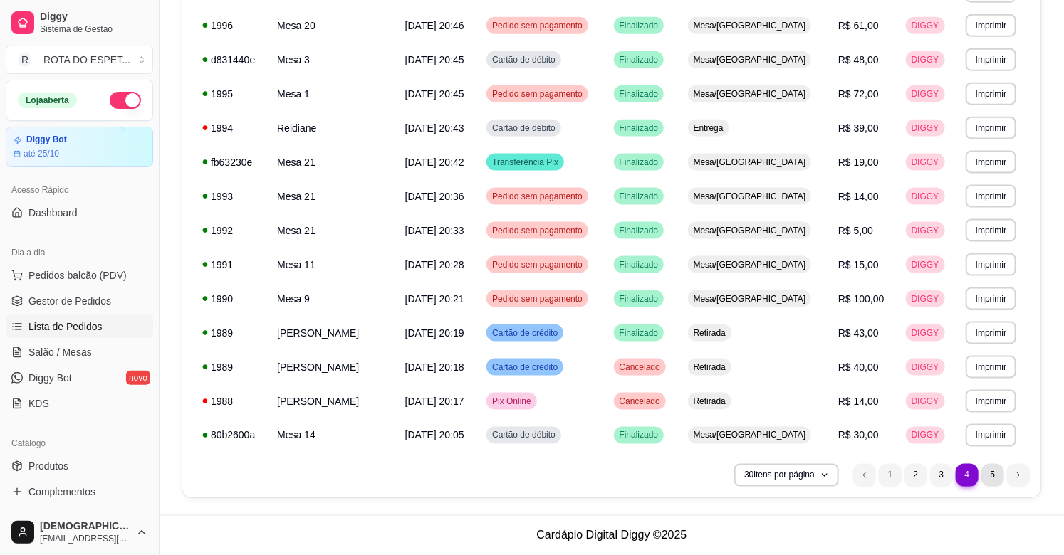
click at [991, 474] on li "5" at bounding box center [992, 475] width 23 height 23
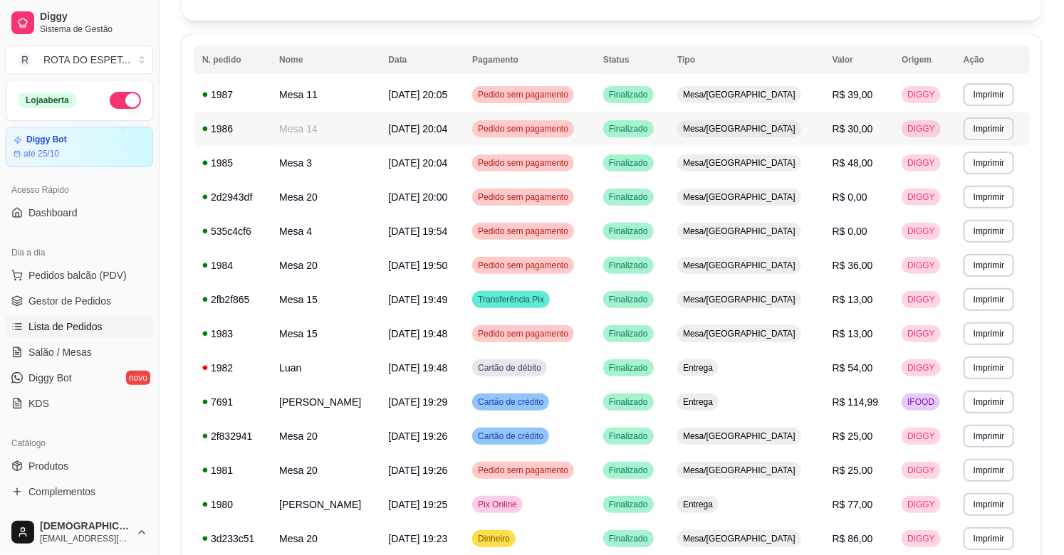
scroll to position [158, 0]
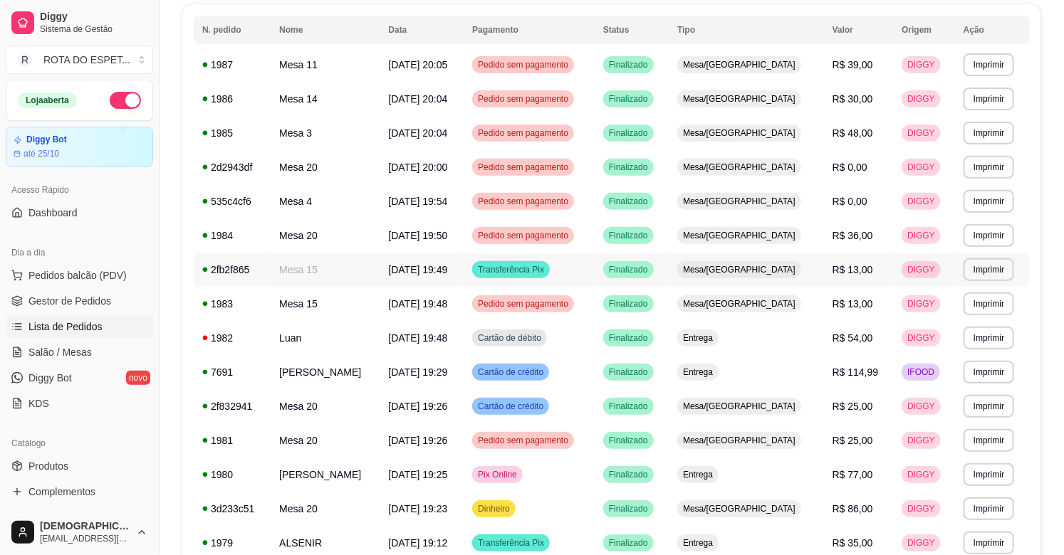
click at [669, 280] on td "Finalizado" at bounding box center [632, 270] width 74 height 34
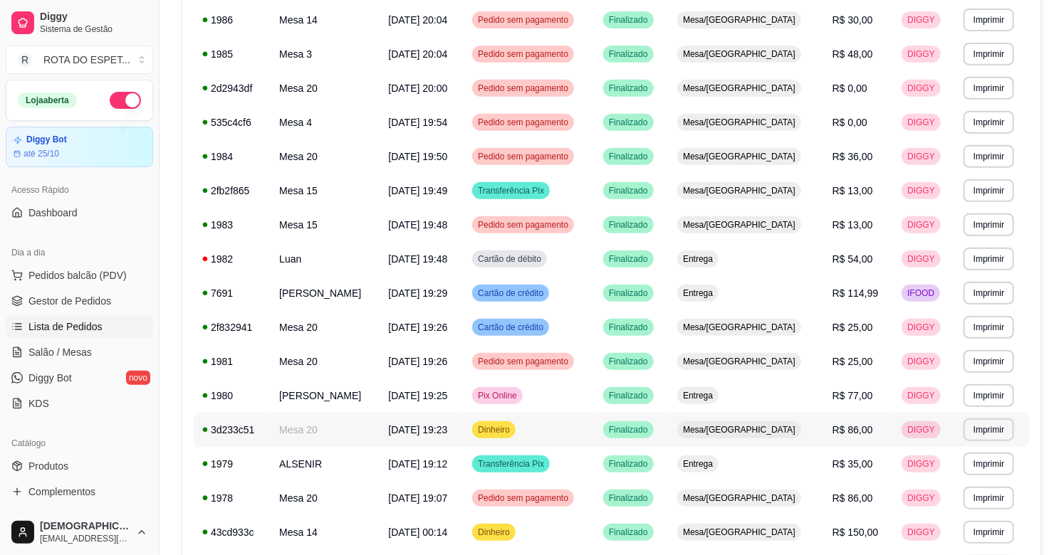
click at [595, 424] on td "Dinheiro" at bounding box center [529, 430] width 131 height 34
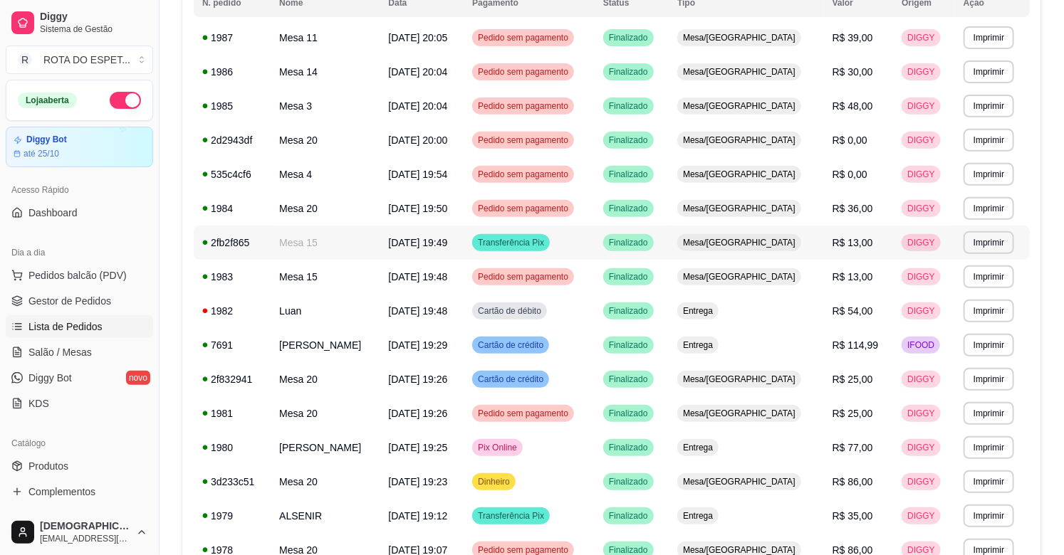
scroll to position [158, 0]
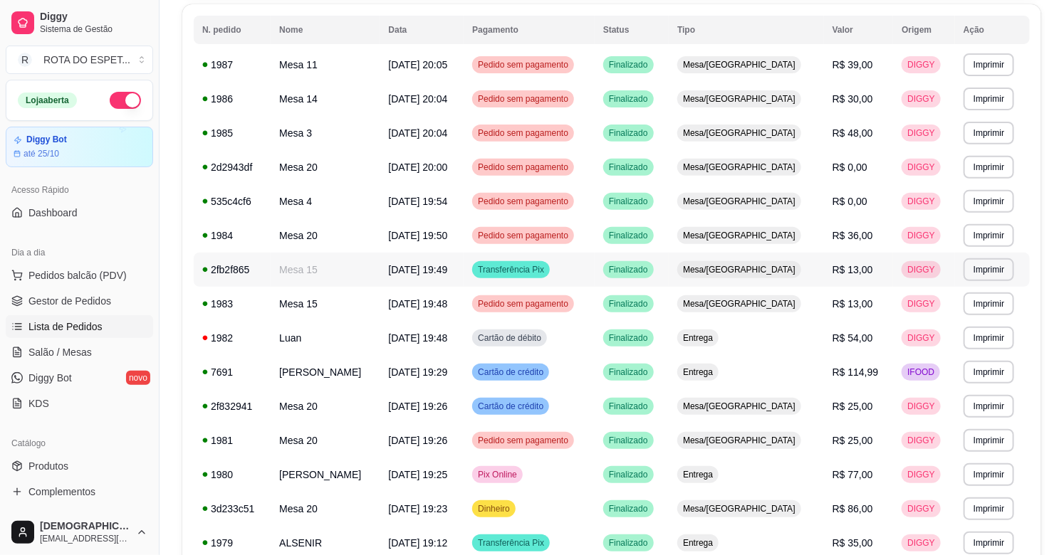
click at [595, 272] on td "Transferência Pix" at bounding box center [529, 270] width 131 height 34
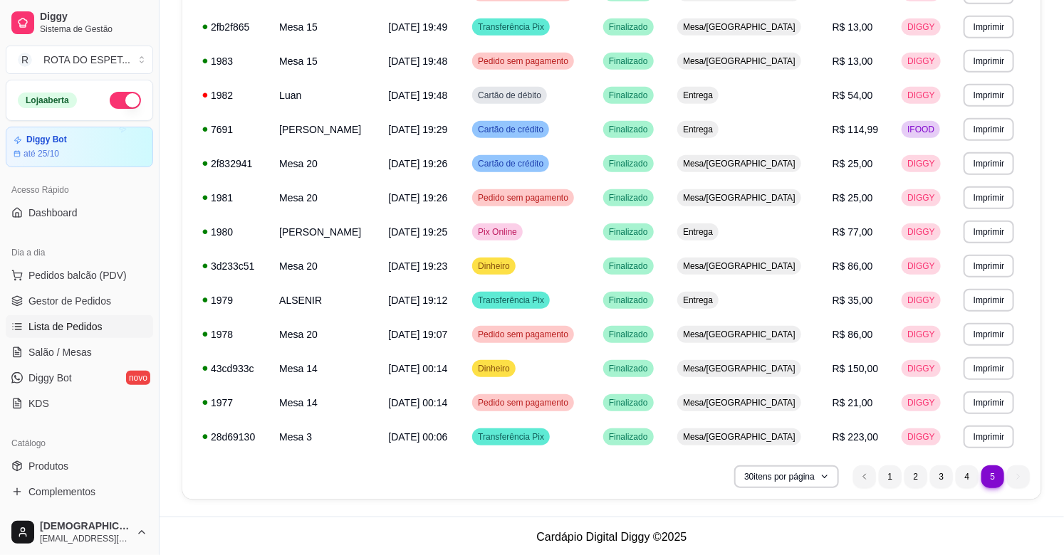
scroll to position [402, 0]
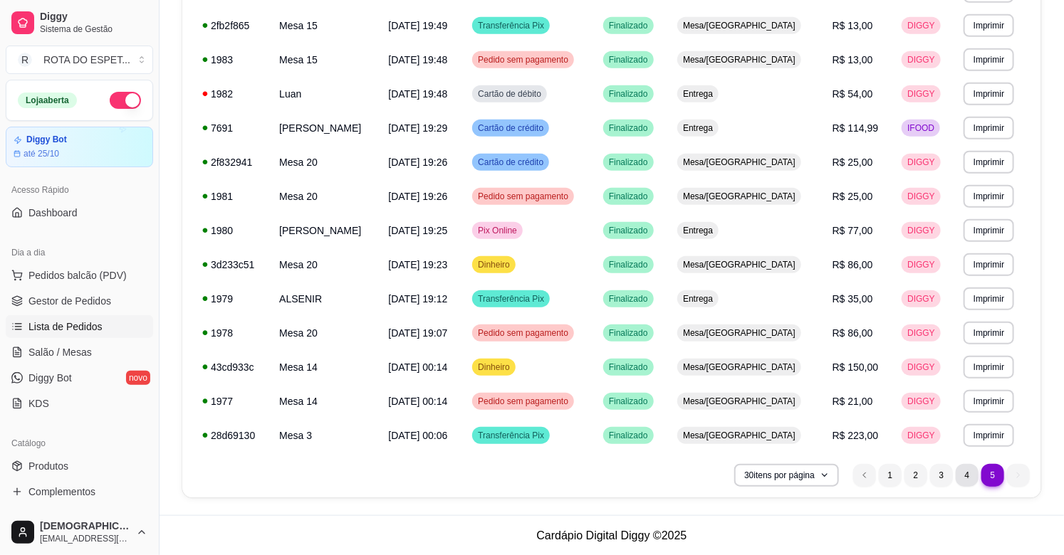
click at [962, 474] on li "4" at bounding box center [967, 475] width 23 height 23
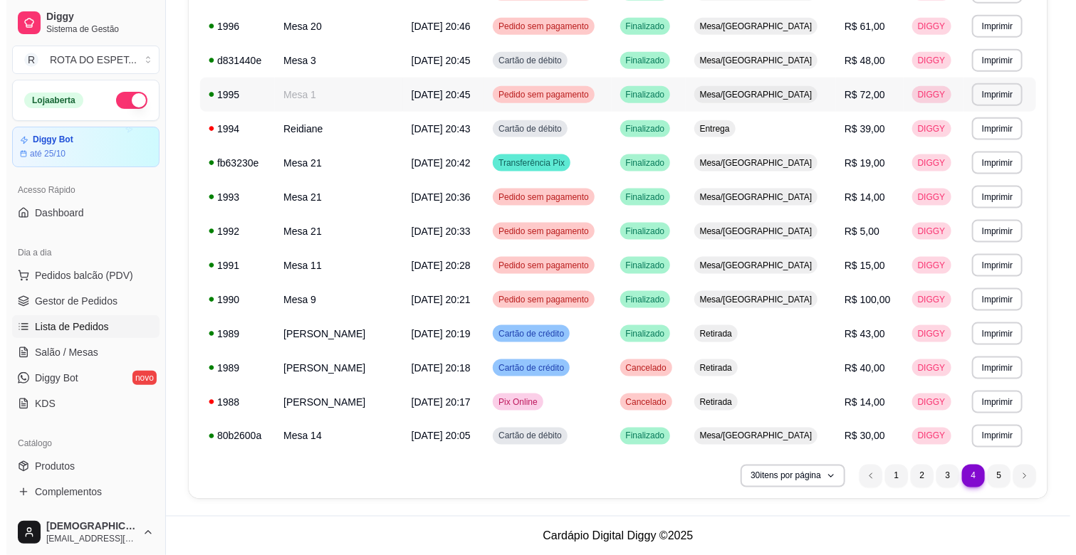
scroll to position [778, 0]
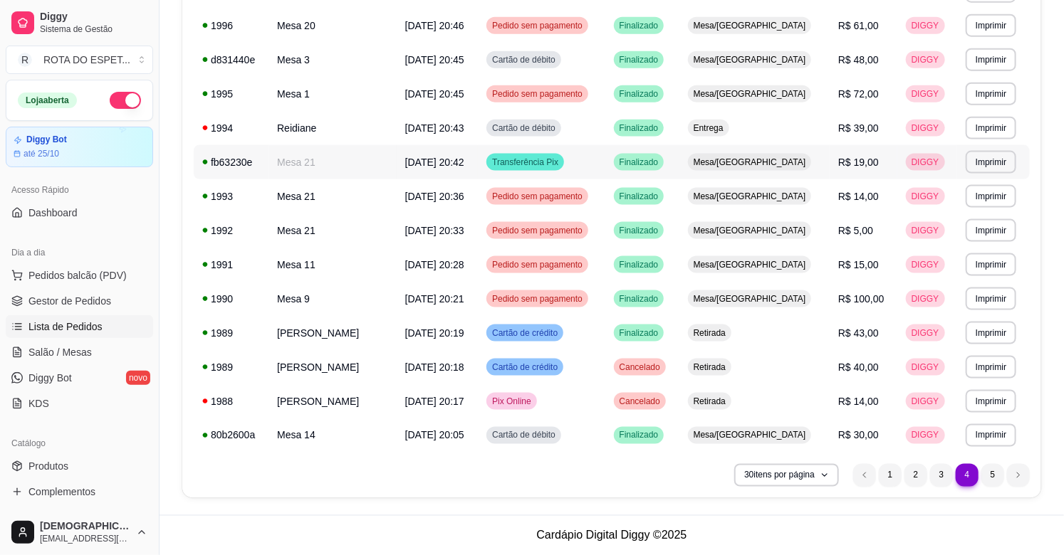
click at [605, 169] on td "Transferência Pix" at bounding box center [541, 162] width 127 height 34
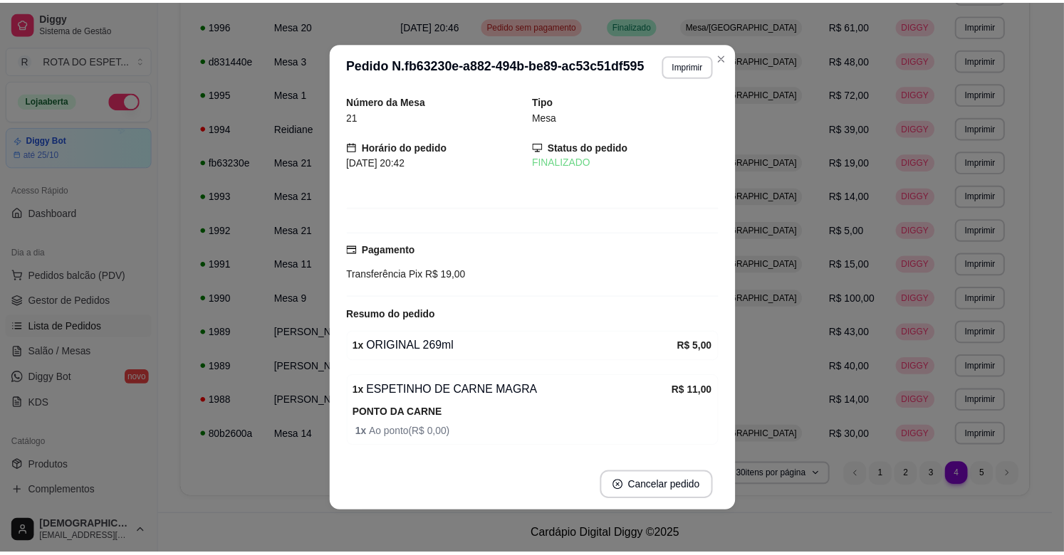
scroll to position [0, 0]
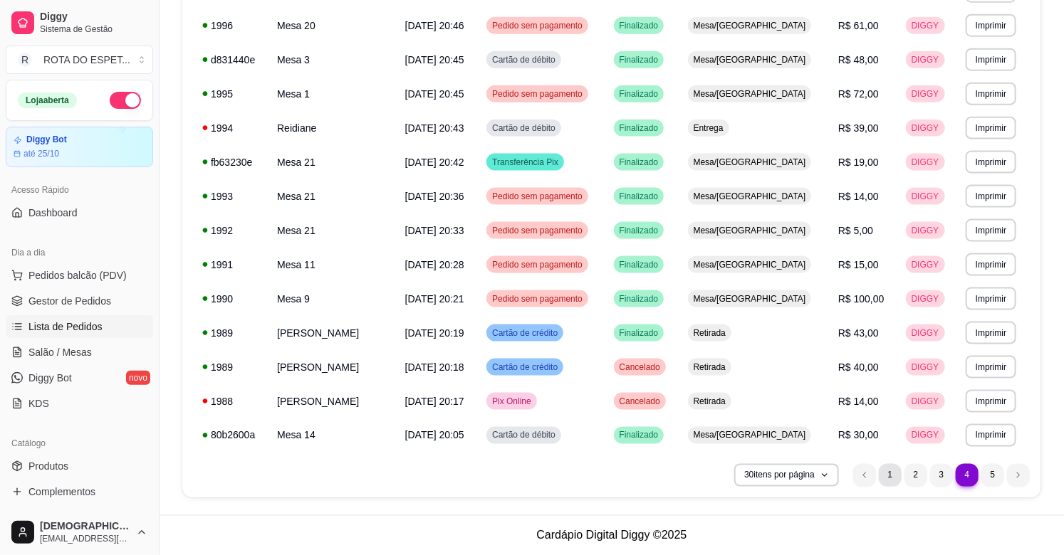
click at [890, 472] on li "1" at bounding box center [890, 475] width 23 height 23
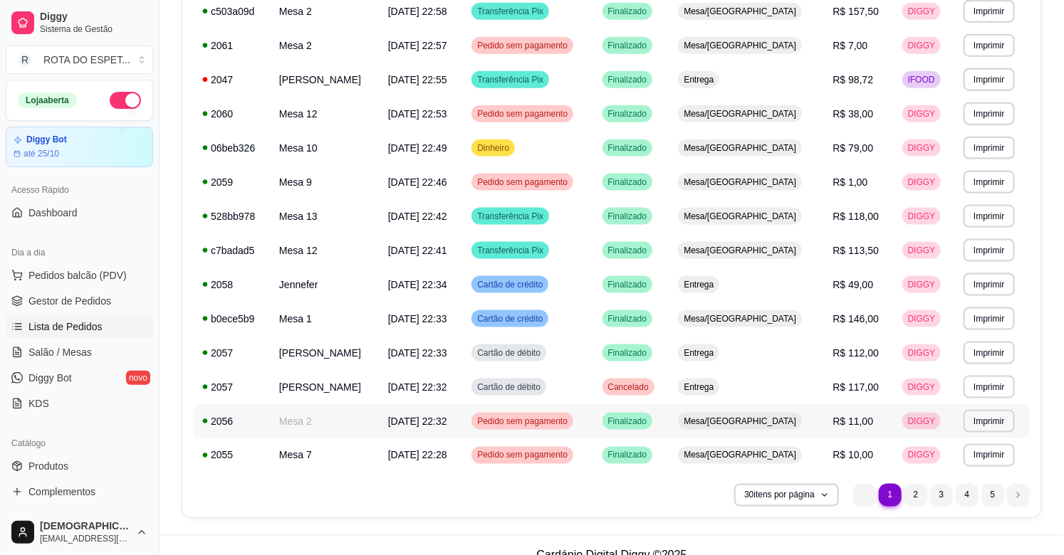
scroll to position [778, 0]
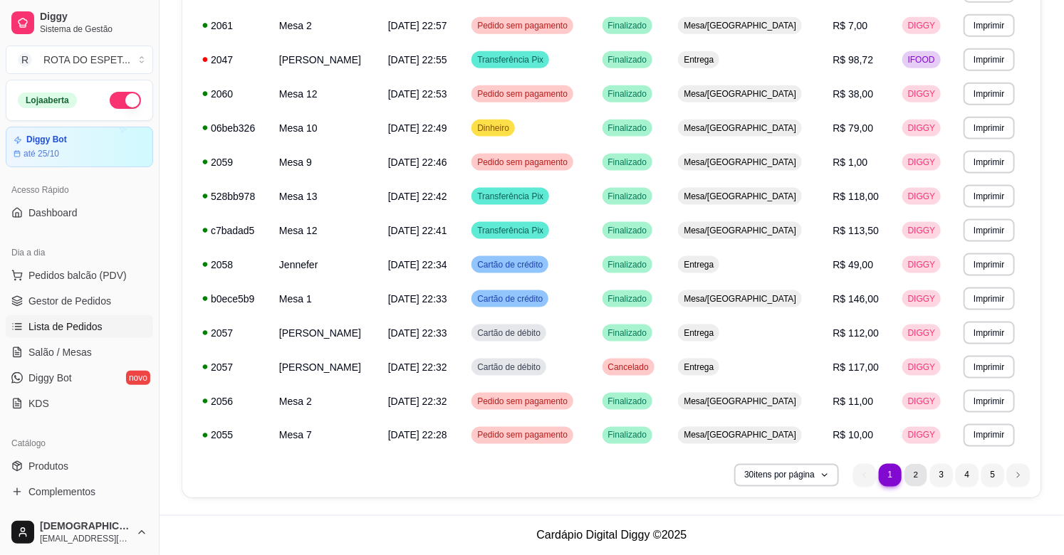
click at [912, 474] on li "2" at bounding box center [915, 475] width 22 height 22
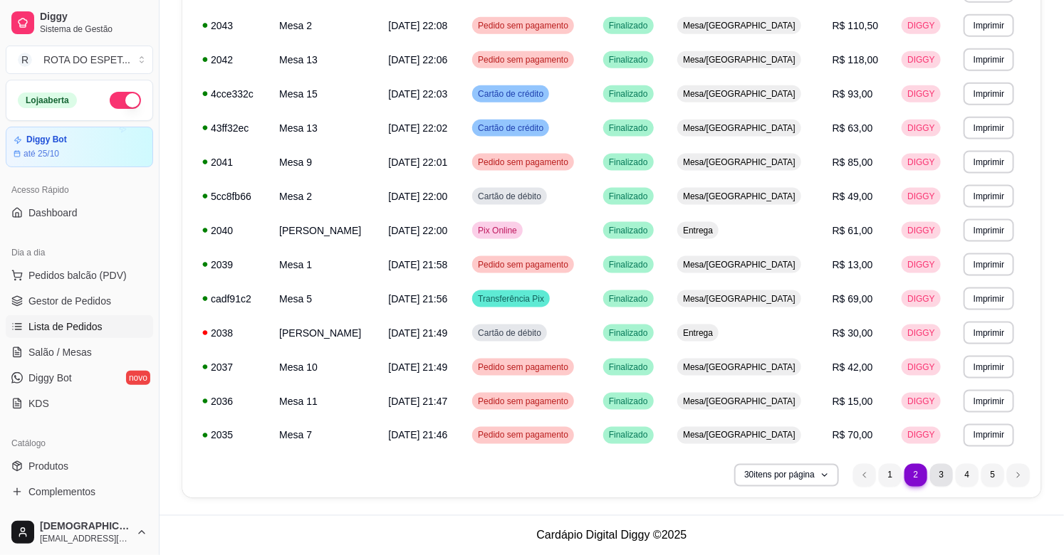
click at [942, 470] on li "3" at bounding box center [941, 475] width 23 height 23
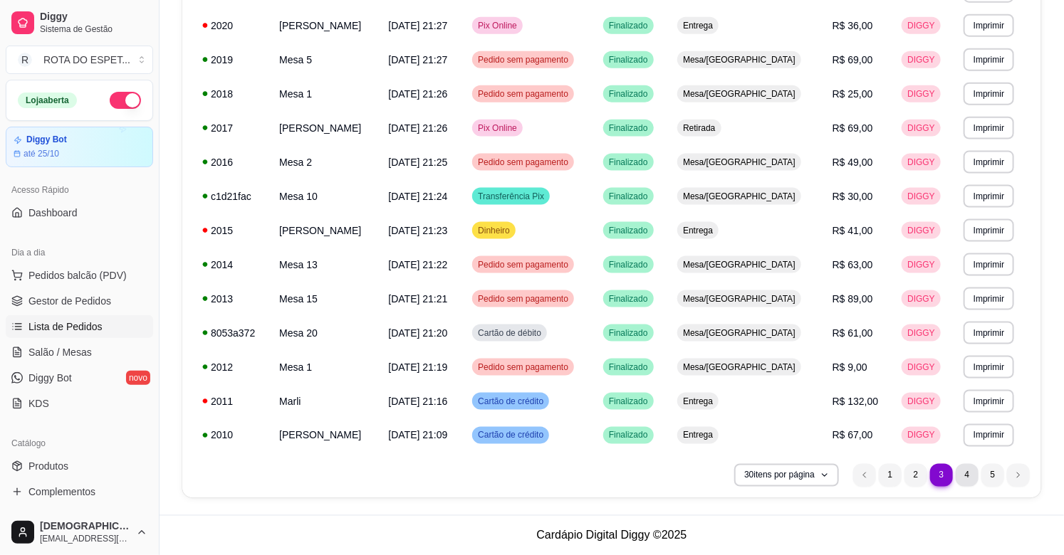
click at [964, 480] on li "4" at bounding box center [967, 475] width 23 height 23
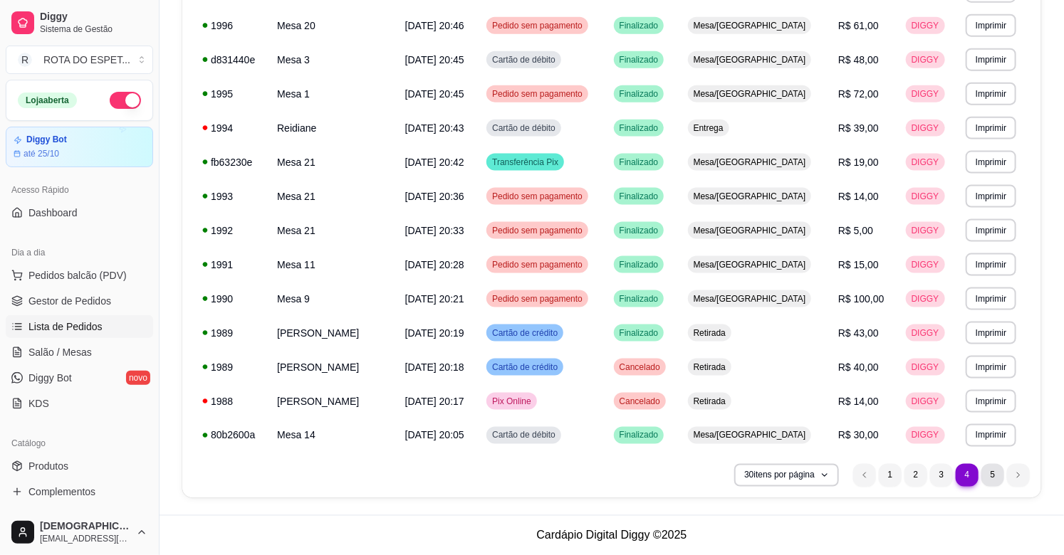
click at [991, 481] on li "5" at bounding box center [992, 475] width 23 height 23
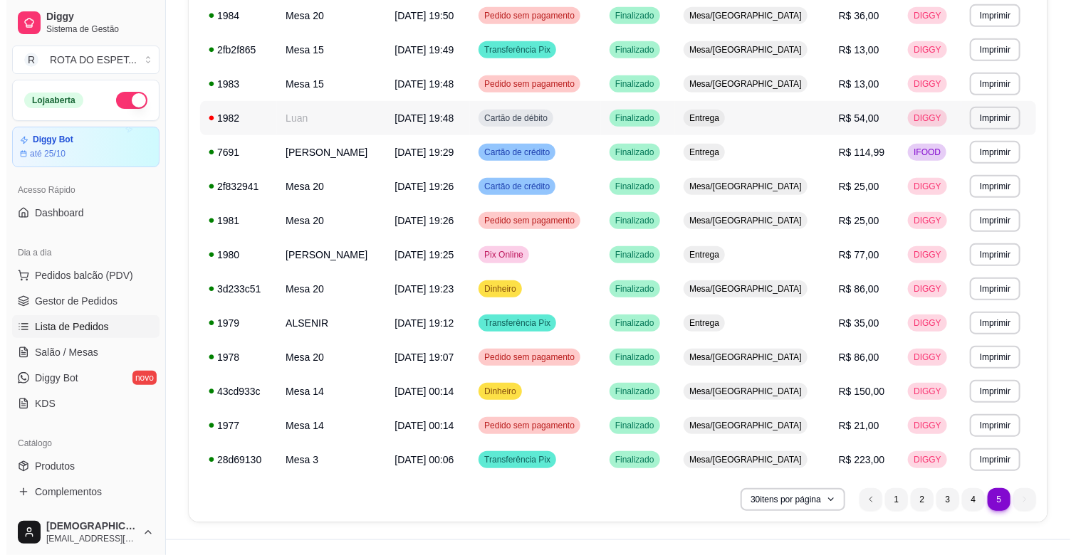
scroll to position [402, 0]
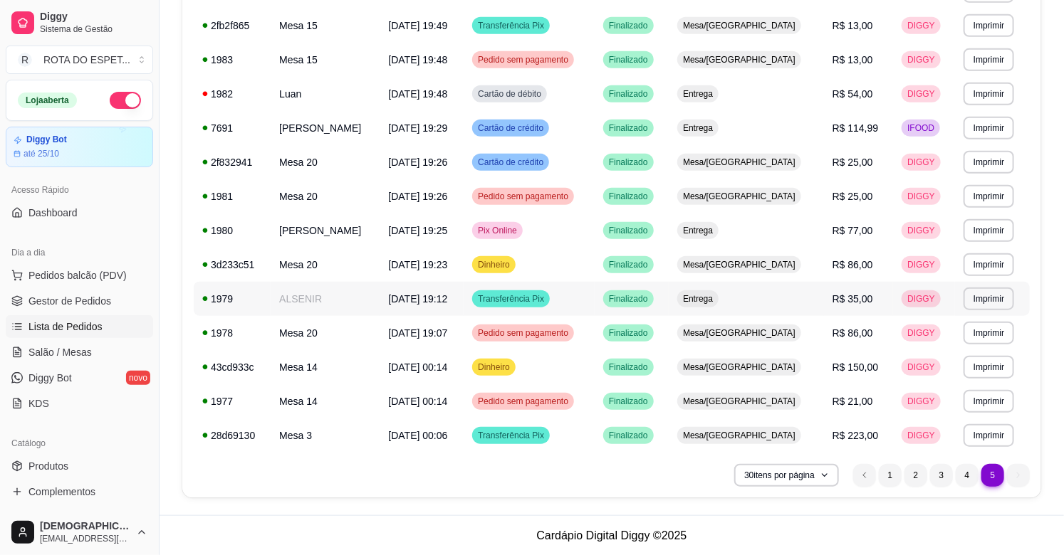
click at [595, 299] on td "Transferência Pix" at bounding box center [529, 299] width 131 height 34
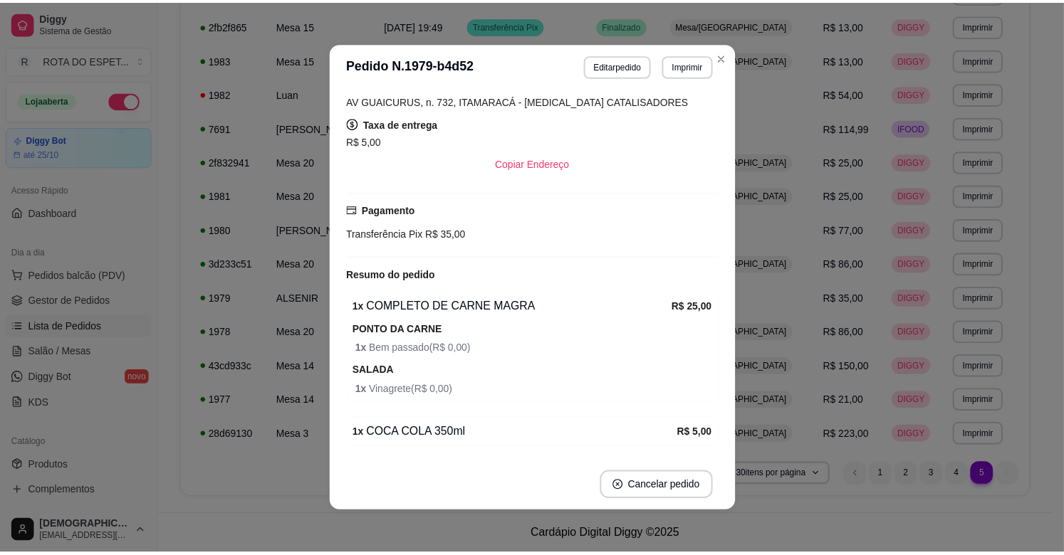
scroll to position [3, 0]
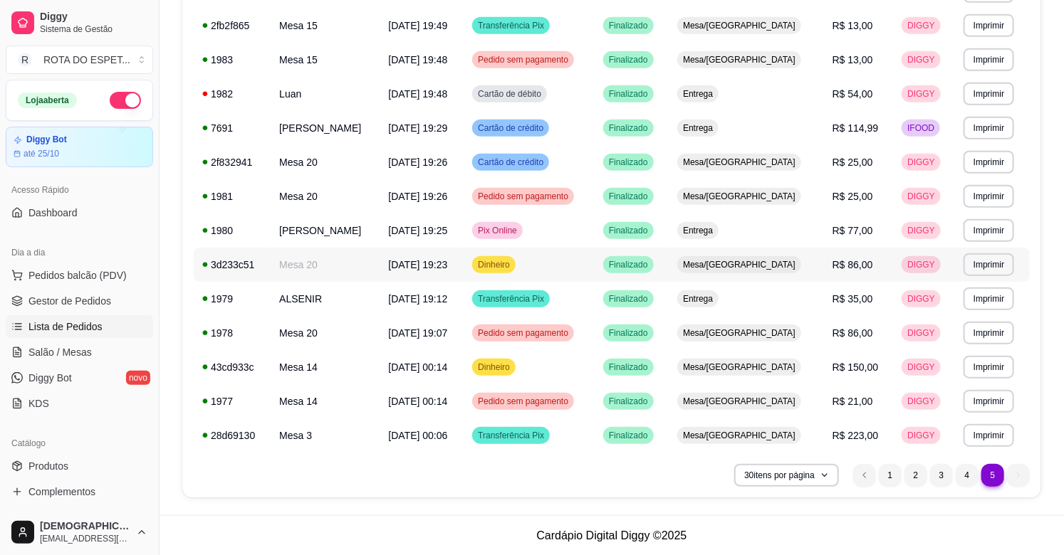
click at [595, 264] on td "Dinheiro" at bounding box center [529, 265] width 131 height 34
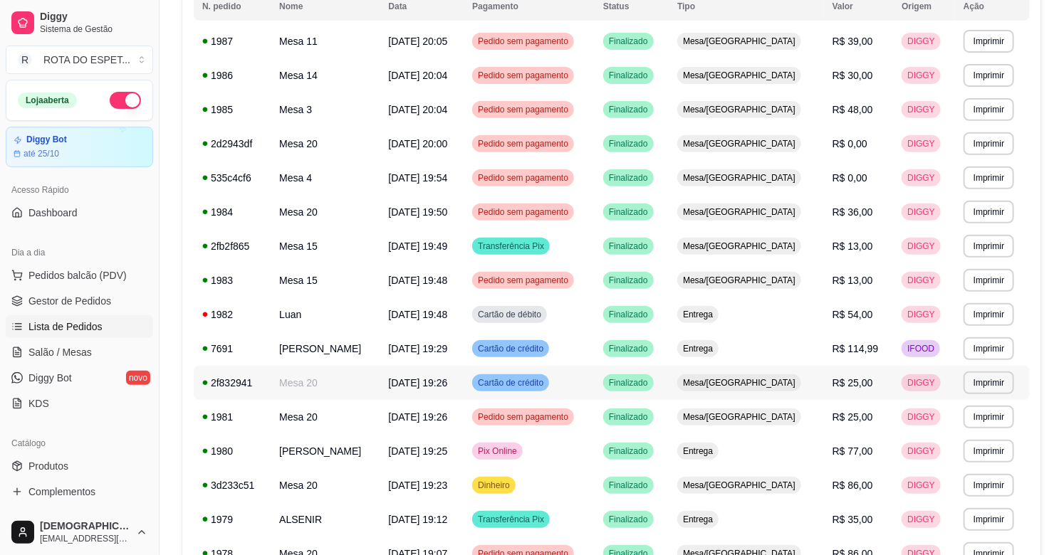
scroll to position [165, 0]
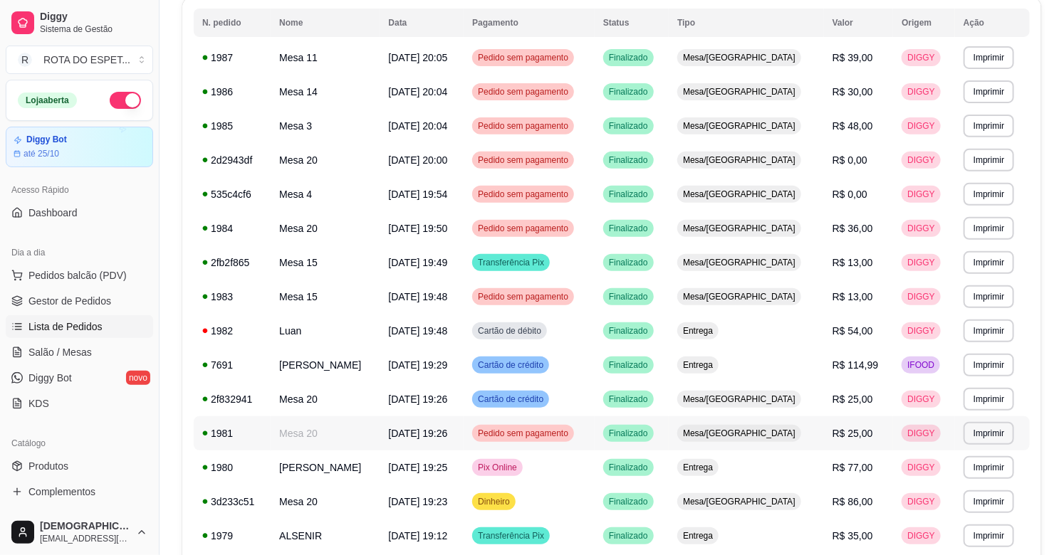
click at [595, 432] on td "Pedido sem pagamento" at bounding box center [529, 434] width 131 height 34
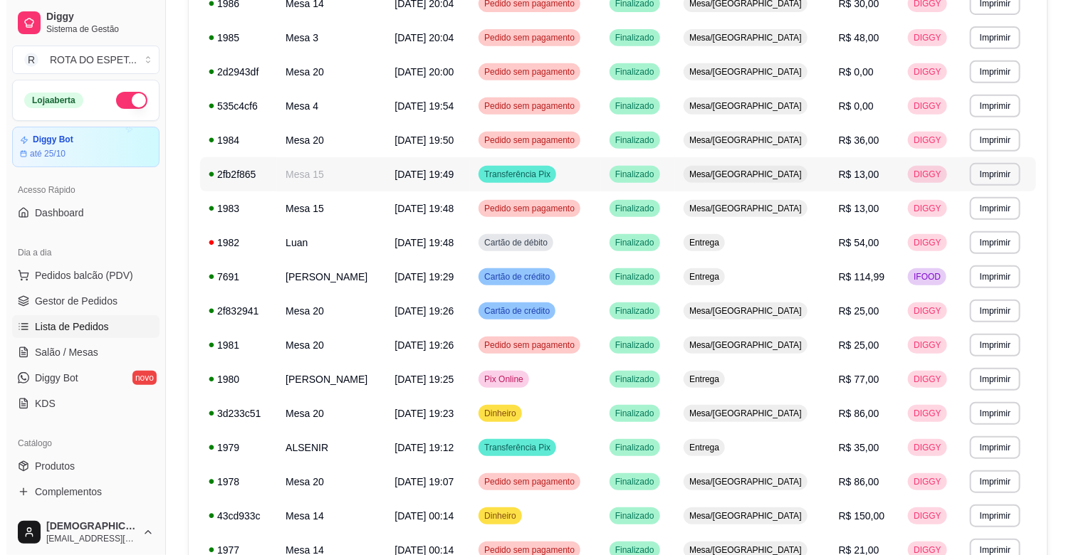
scroll to position [402, 0]
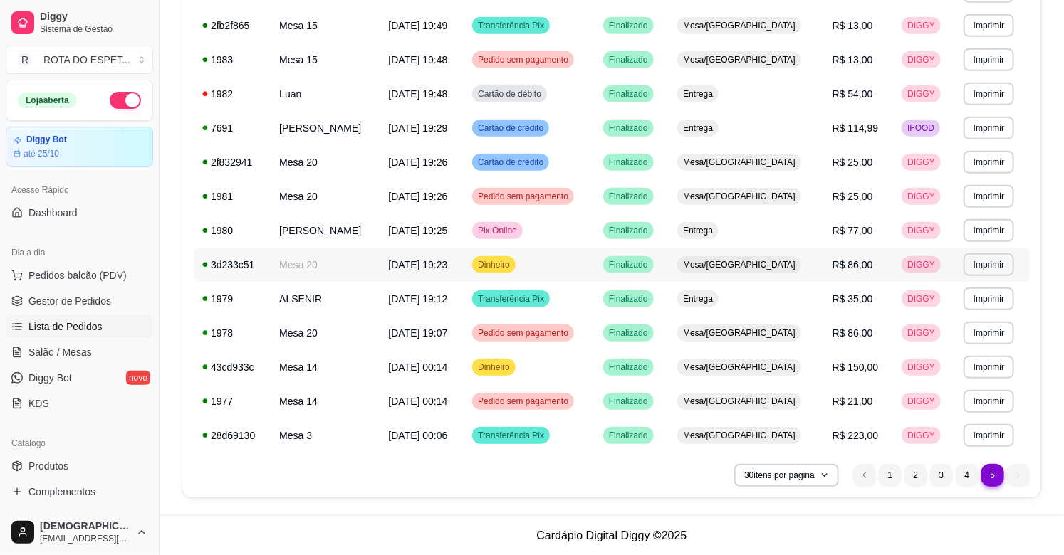
click at [819, 262] on td "Mesa/[GEOGRAPHIC_DATA]" at bounding box center [746, 265] width 155 height 34
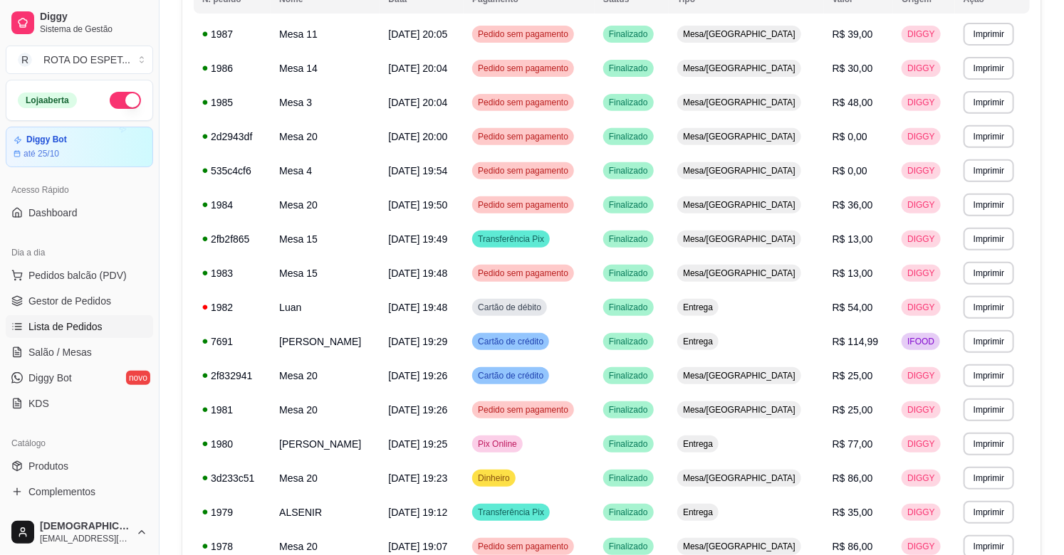
scroll to position [165, 0]
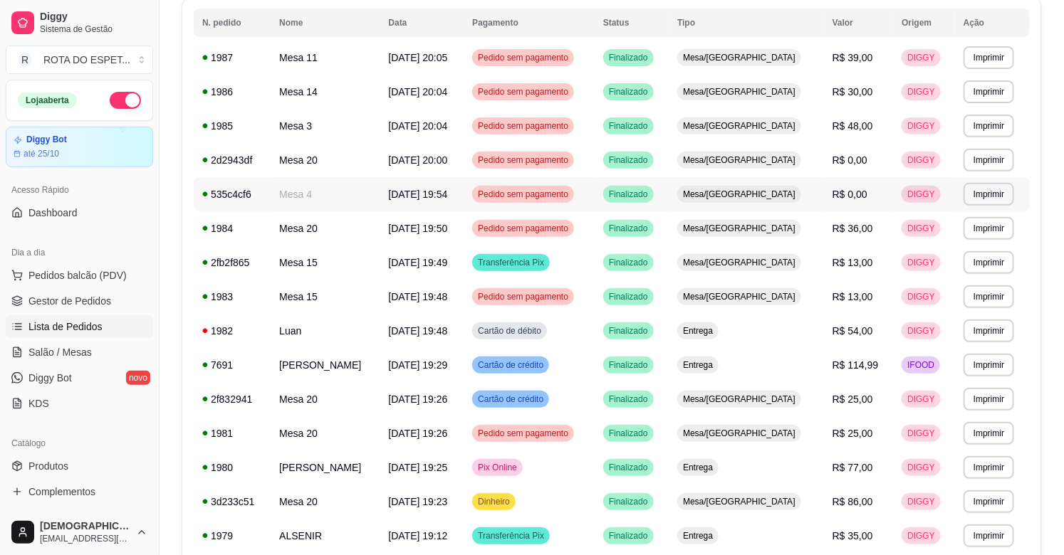
click at [595, 196] on td "Pedido sem pagamento" at bounding box center [529, 194] width 131 height 34
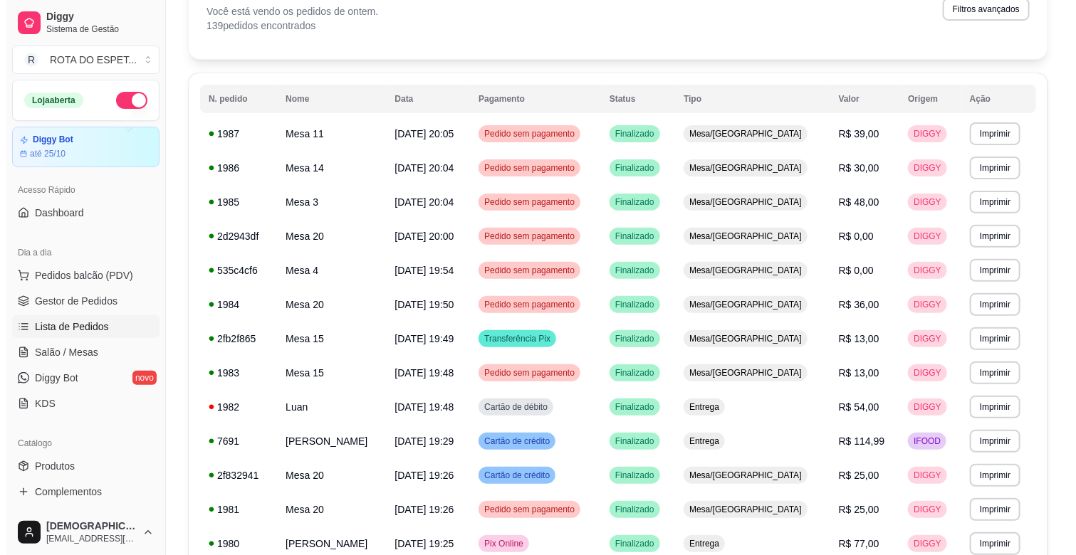
scroll to position [86, 0]
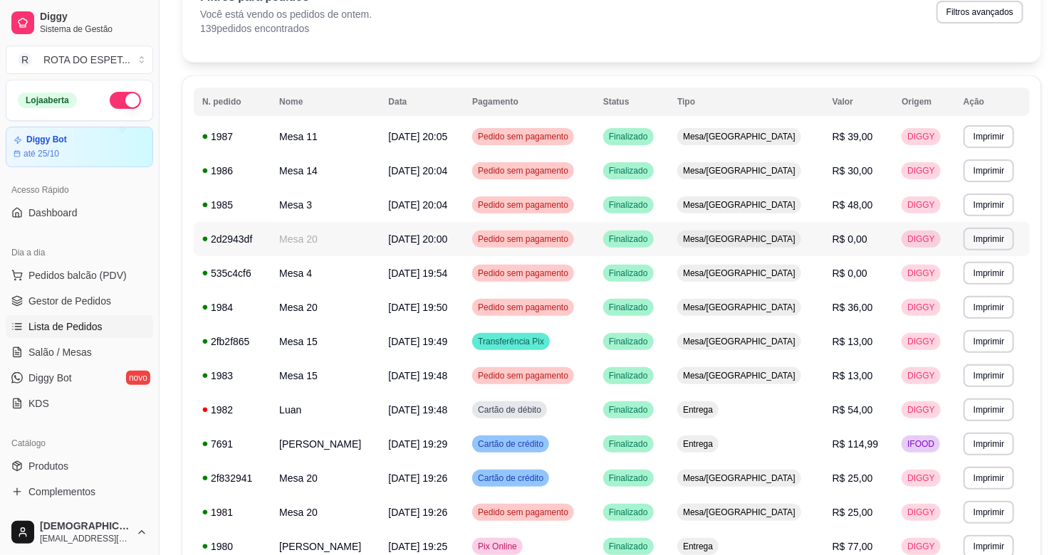
click at [669, 238] on td "Finalizado" at bounding box center [632, 239] width 74 height 34
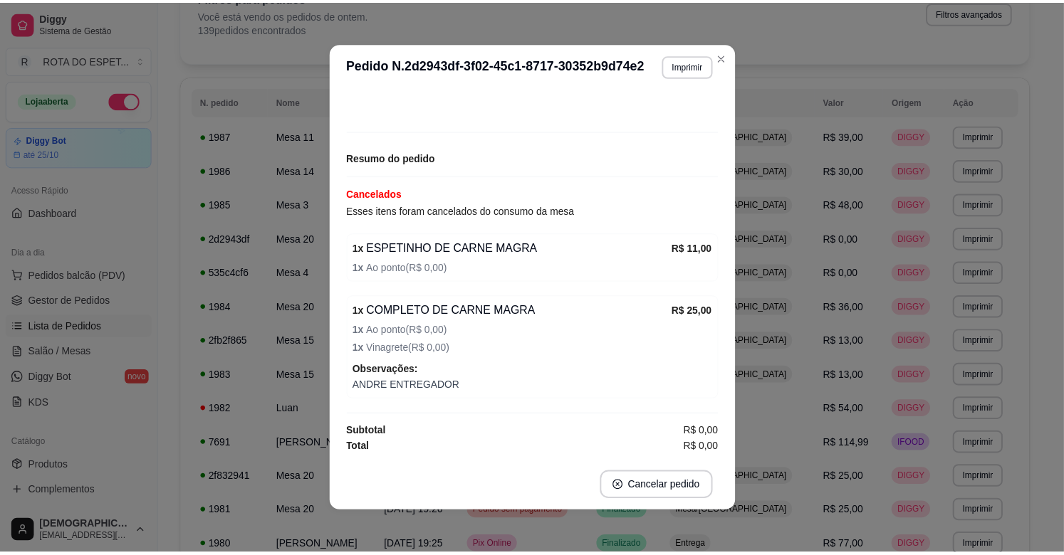
scroll to position [3, 0]
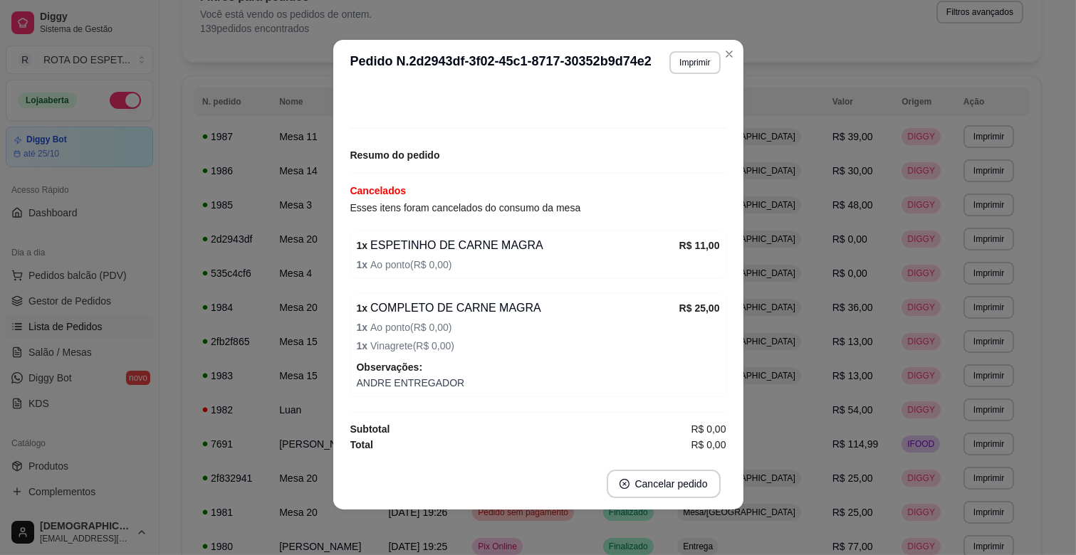
click at [710, 48] on header "Pedido N. 2d2943df-3f02-45c1-8717-30352b9d74e2 Pedido 2d2943df-3f02-45c1-8717-3…" at bounding box center [538, 63] width 410 height 46
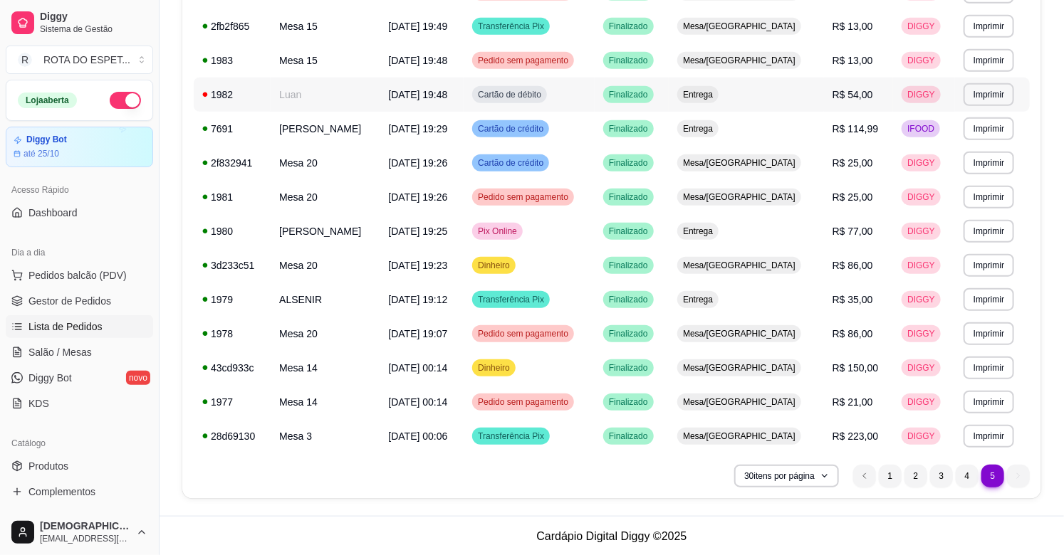
scroll to position [402, 0]
click at [969, 475] on li "4" at bounding box center [967, 475] width 23 height 23
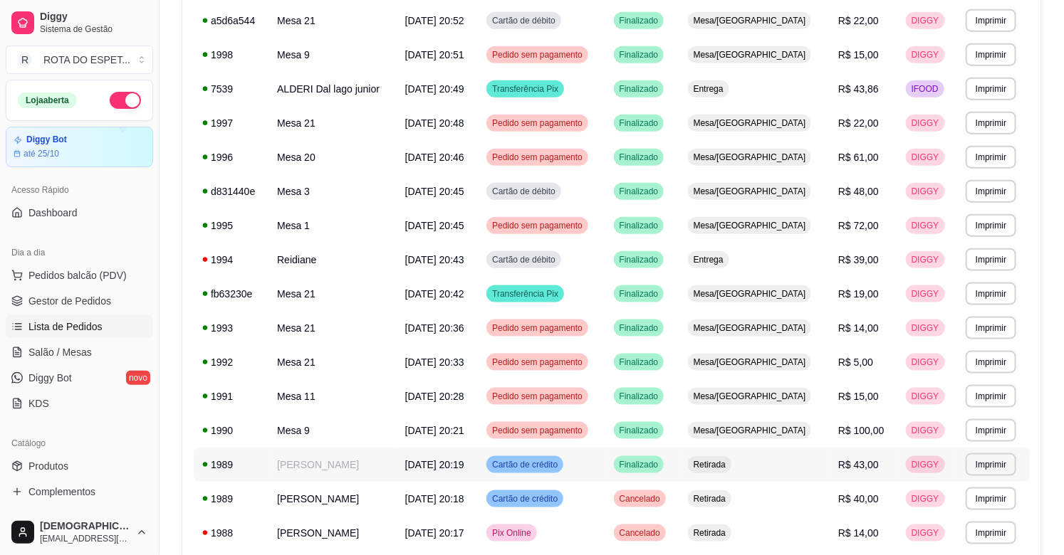
scroll to position [620, 0]
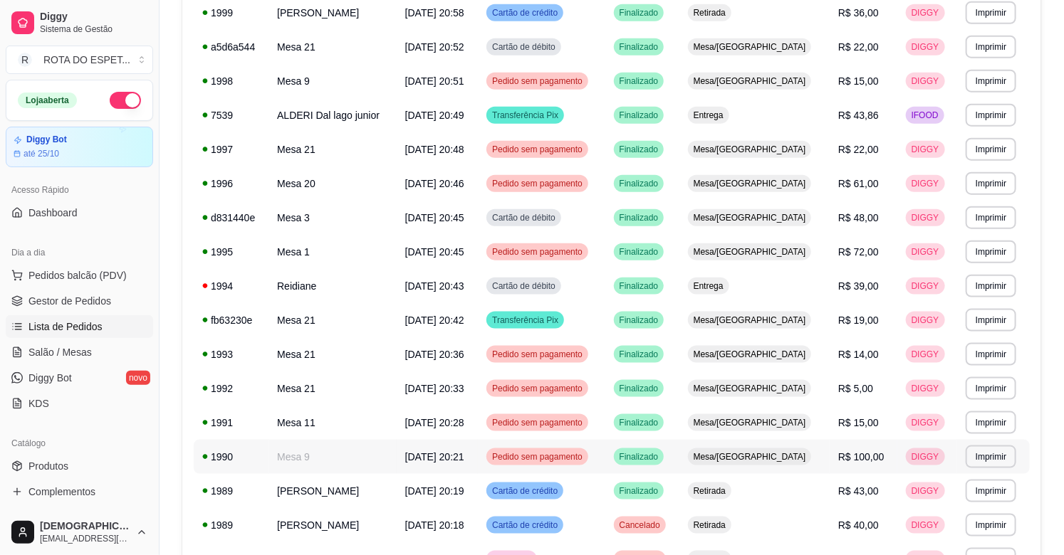
click at [819, 461] on td "Mesa/[GEOGRAPHIC_DATA]" at bounding box center [754, 457] width 150 height 34
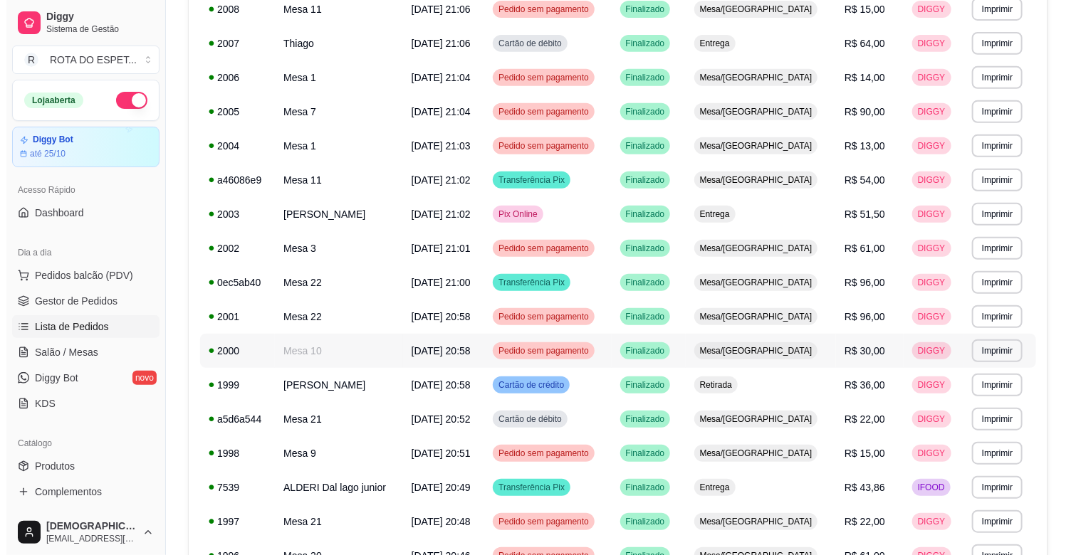
scroll to position [224, 0]
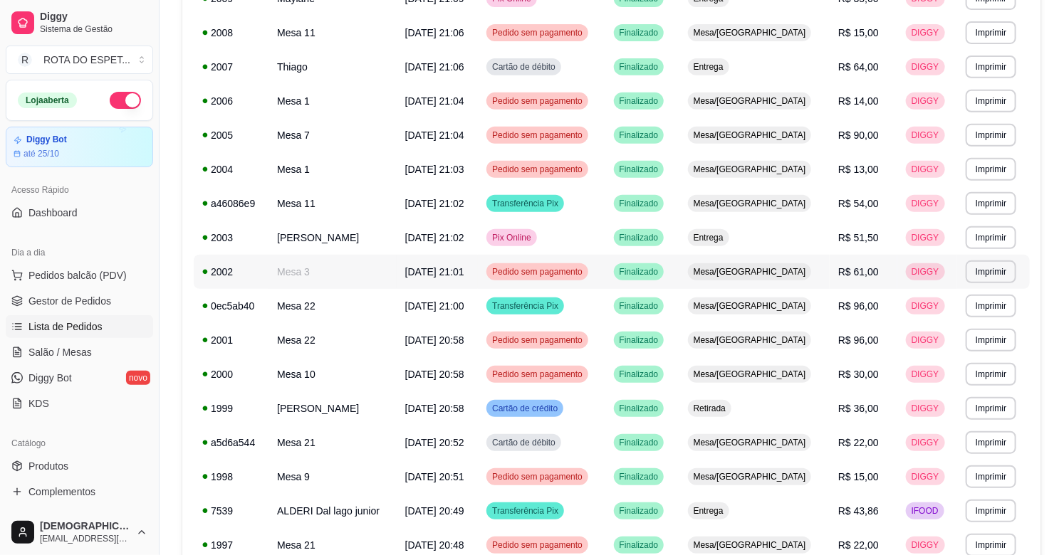
click at [821, 276] on td "Mesa/[GEOGRAPHIC_DATA]" at bounding box center [754, 272] width 150 height 34
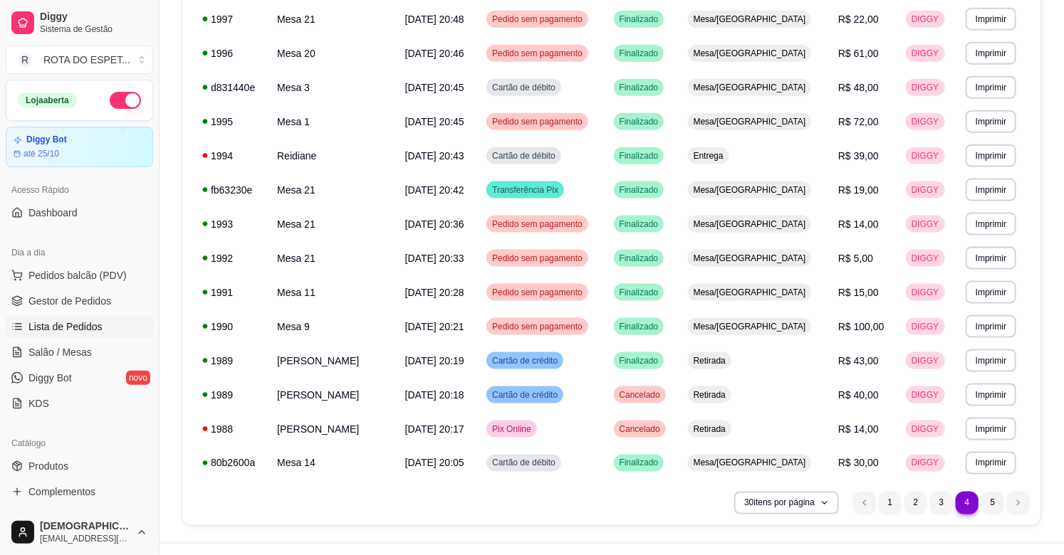
scroll to position [778, 0]
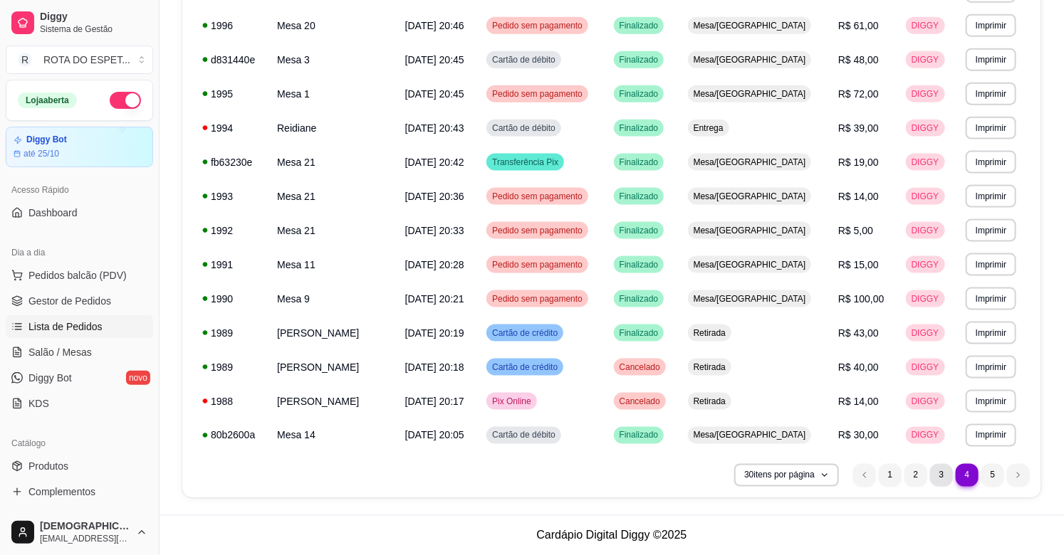
click at [939, 482] on li "3" at bounding box center [941, 475] width 23 height 23
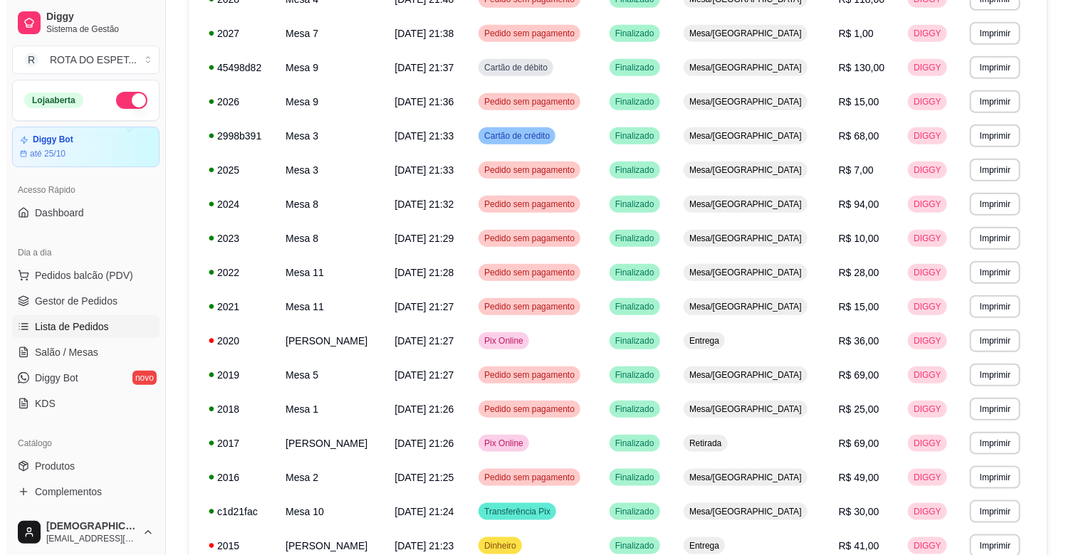
scroll to position [461, 0]
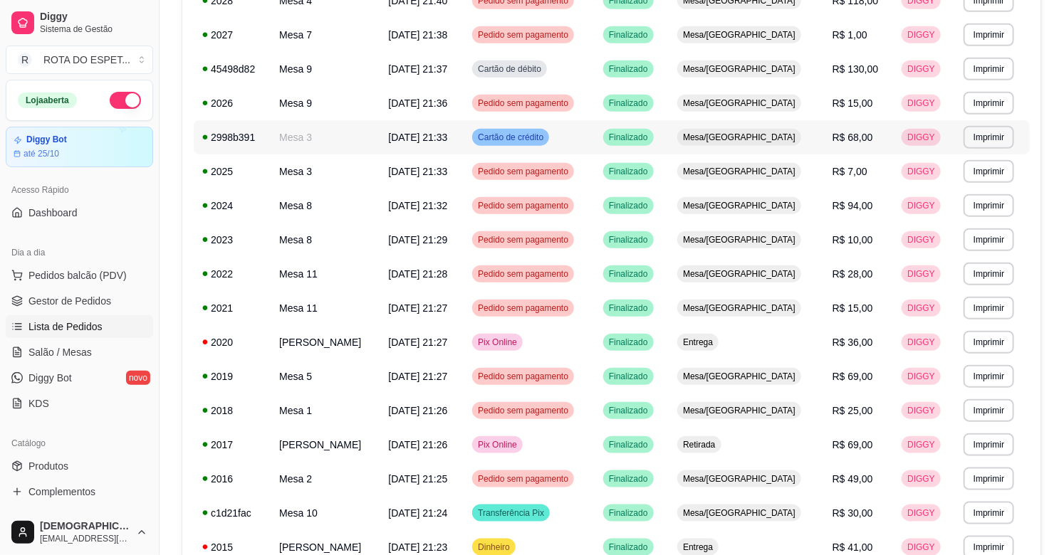
click at [595, 142] on td "Cartão de crédito" at bounding box center [529, 137] width 131 height 34
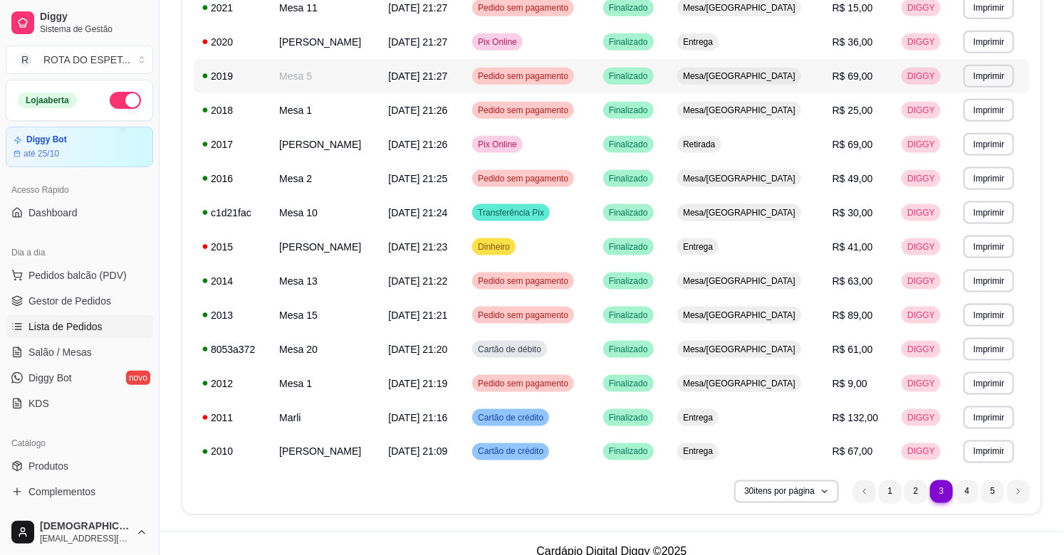
scroll to position [778, 0]
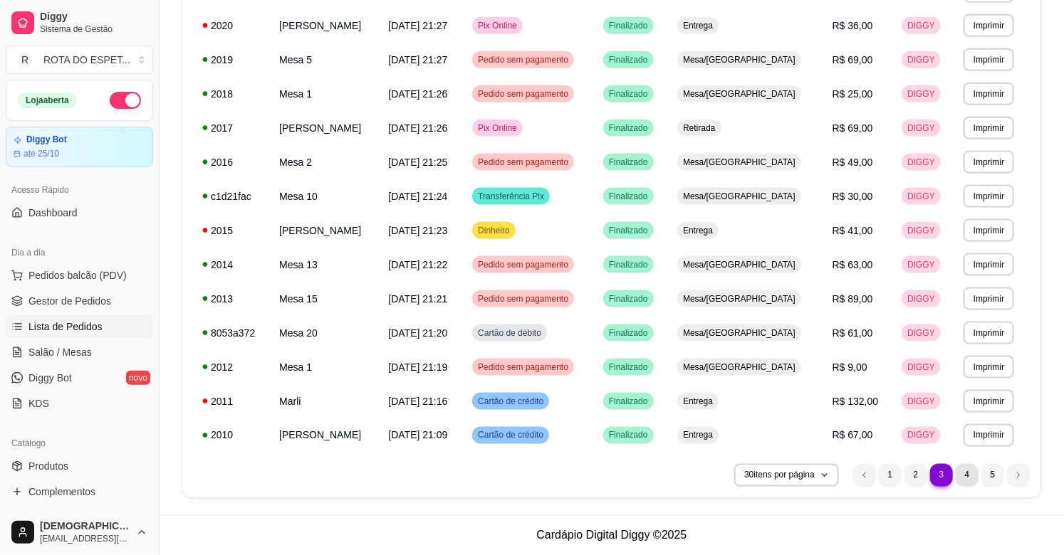
click at [956, 472] on li "4" at bounding box center [967, 475] width 23 height 23
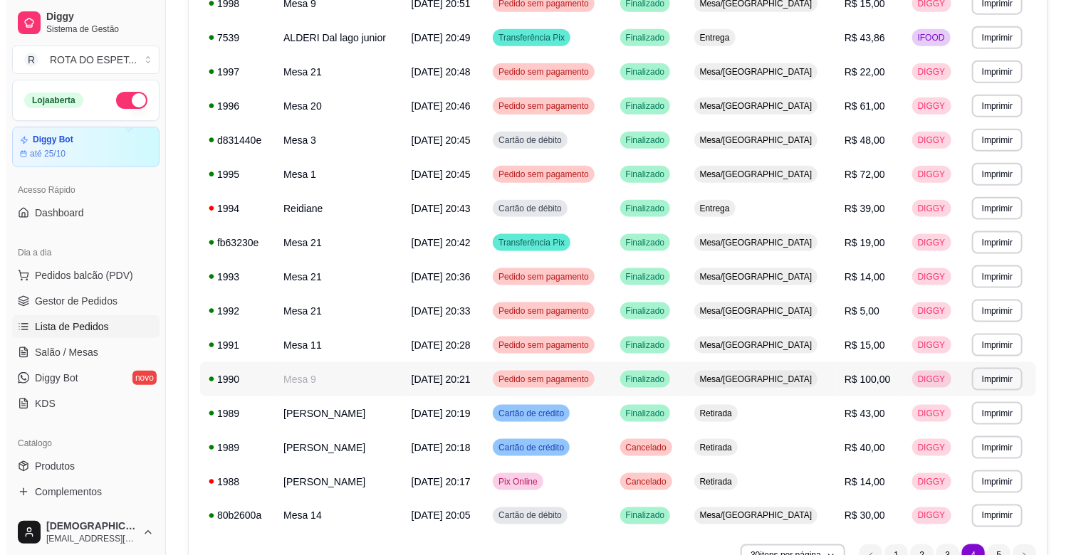
scroll to position [620, 0]
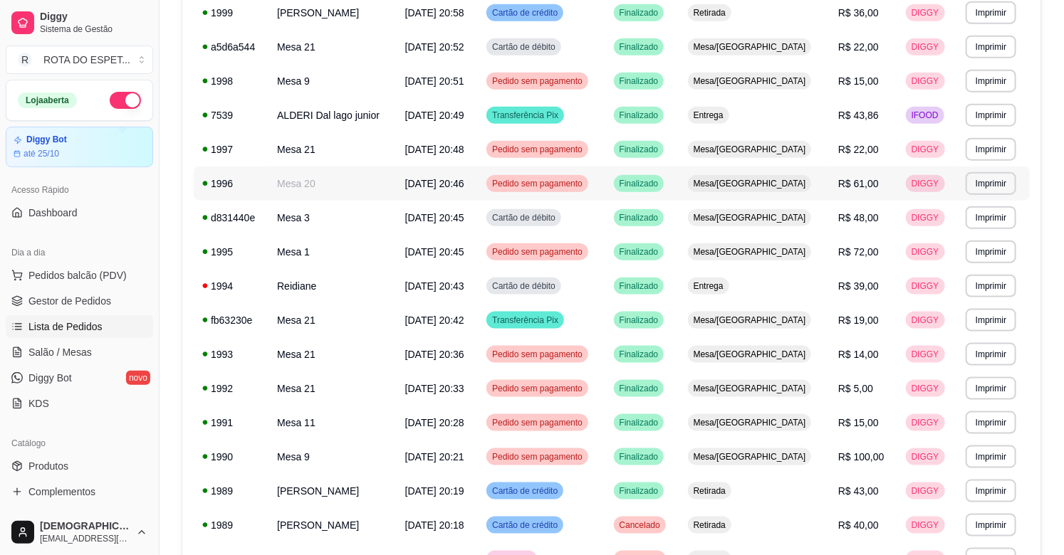
click at [478, 182] on td "[DATE] 20:46" at bounding box center [437, 184] width 81 height 34
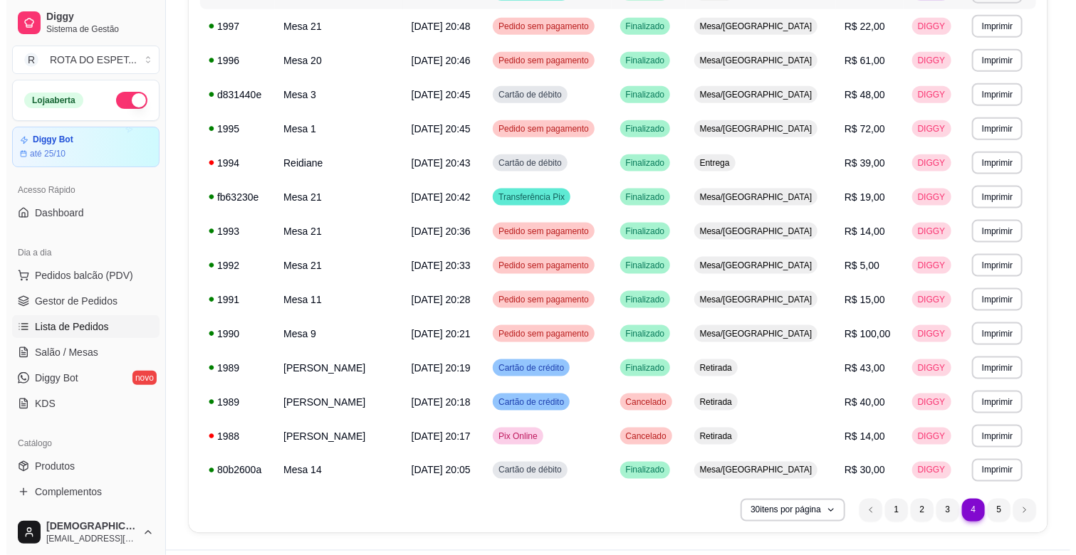
scroll to position [778, 0]
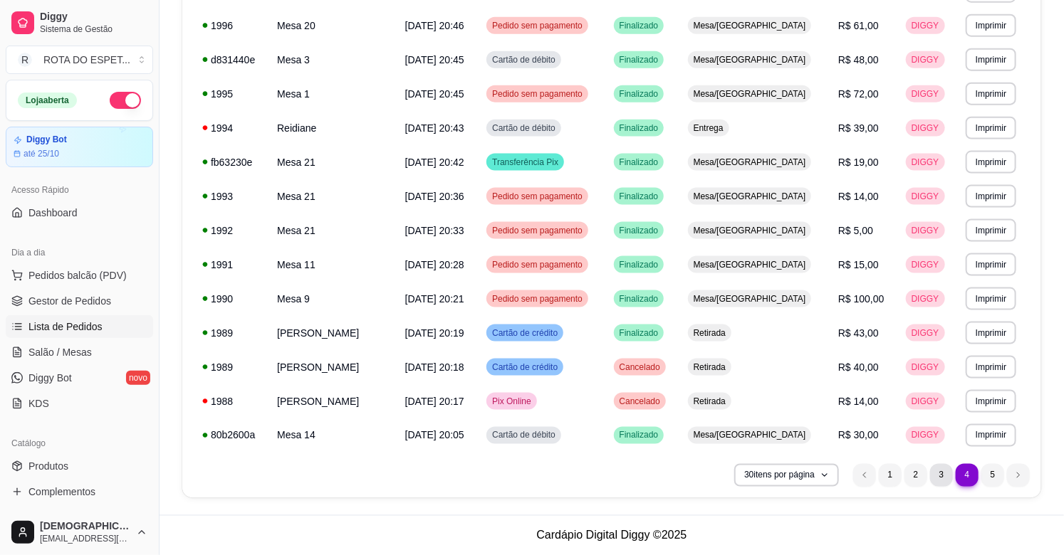
click at [937, 471] on li "3" at bounding box center [941, 475] width 23 height 23
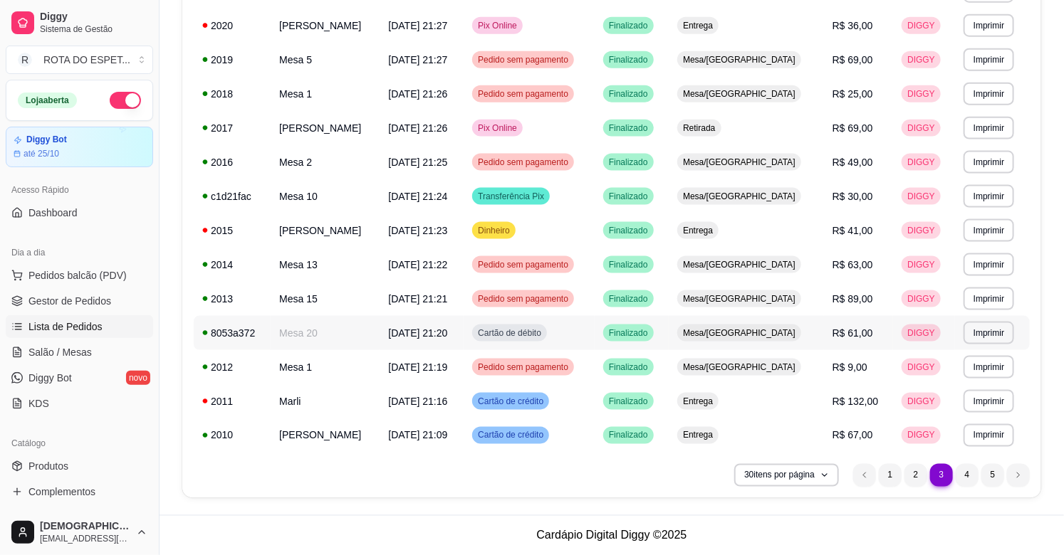
click at [362, 340] on td "Mesa 20" at bounding box center [325, 333] width 109 height 34
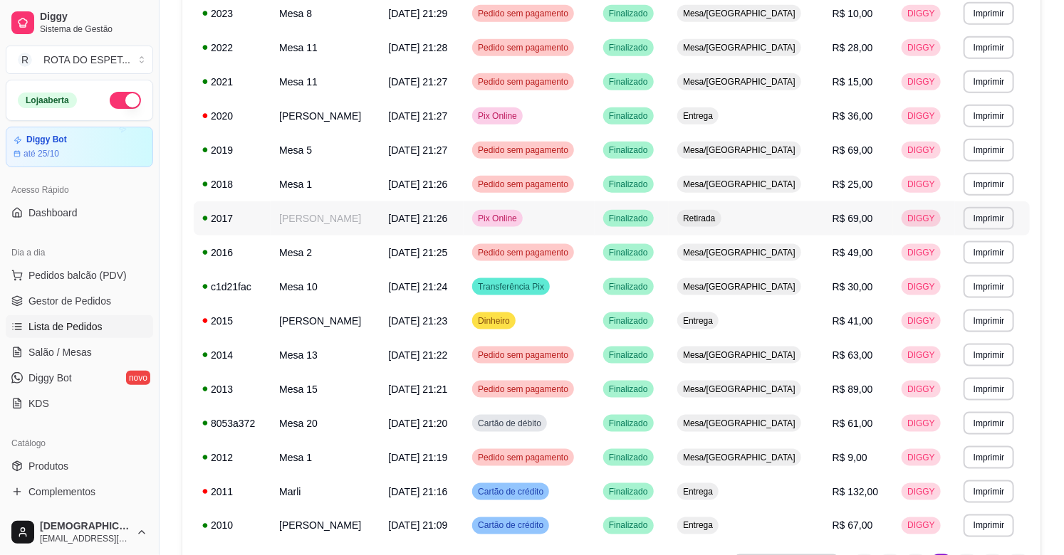
scroll to position [699, 0]
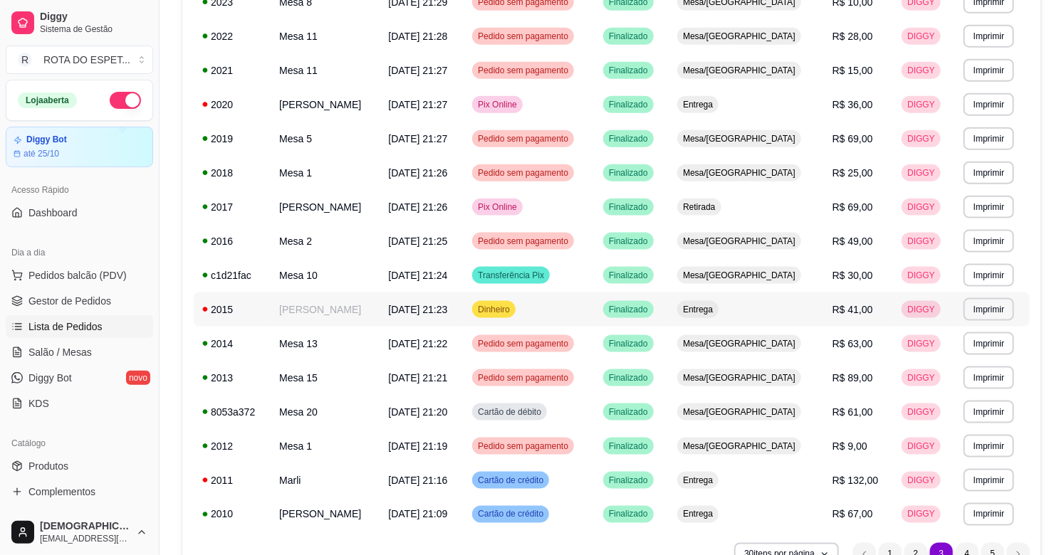
click at [595, 303] on td "Dinheiro" at bounding box center [529, 310] width 131 height 34
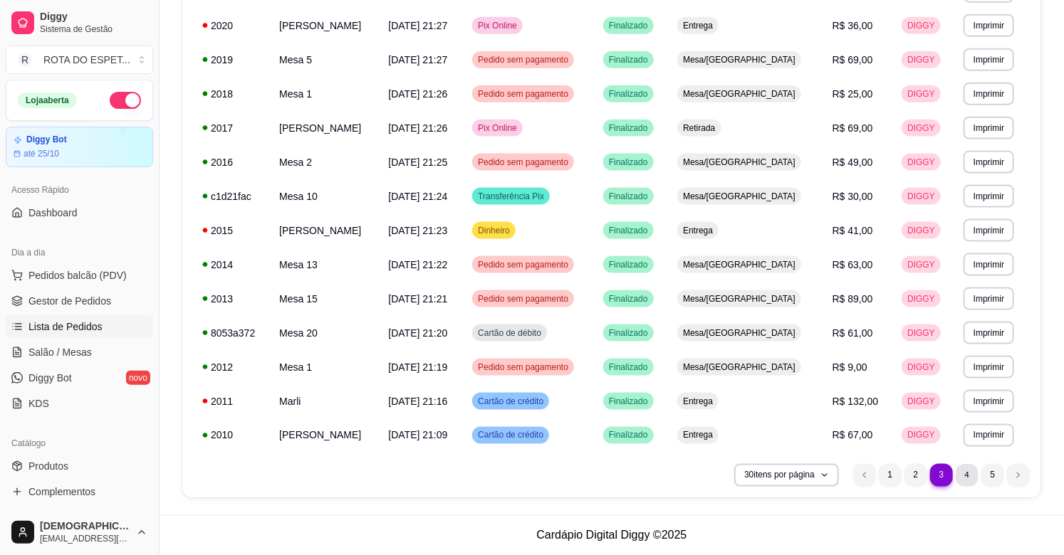
click at [961, 476] on li "4" at bounding box center [967, 475] width 22 height 22
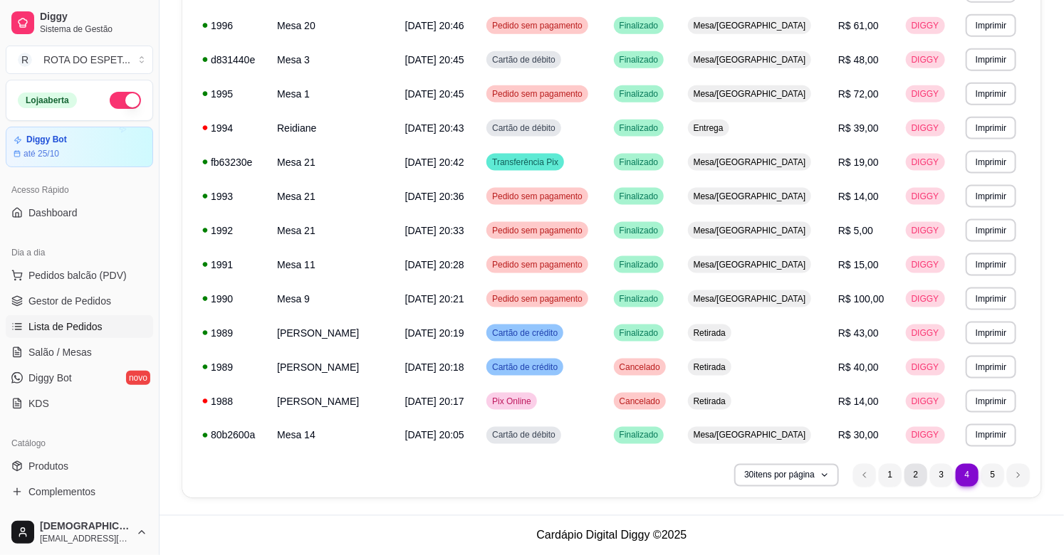
click at [912, 481] on li "2" at bounding box center [915, 475] width 23 height 23
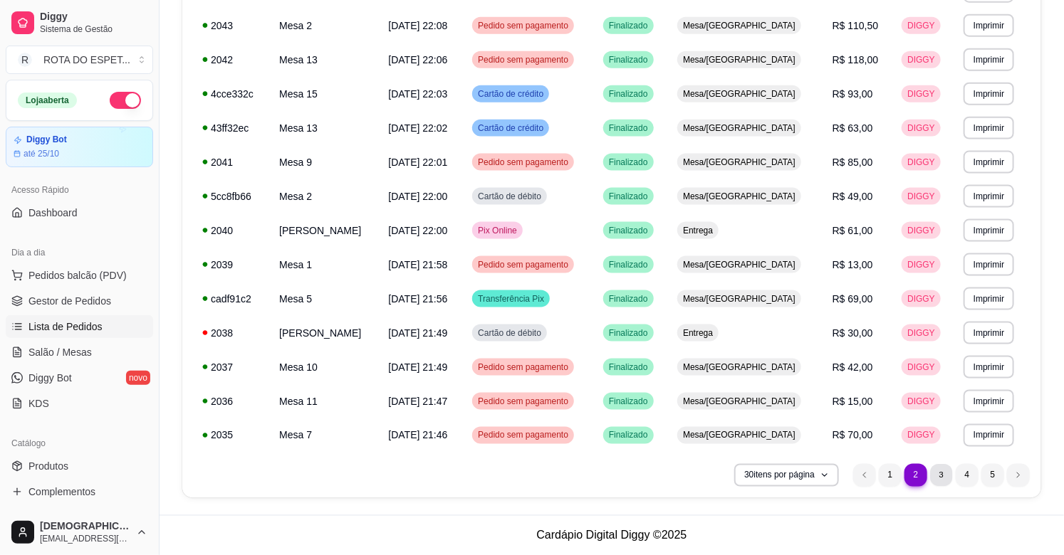
click at [940, 476] on li "3" at bounding box center [941, 475] width 22 height 22
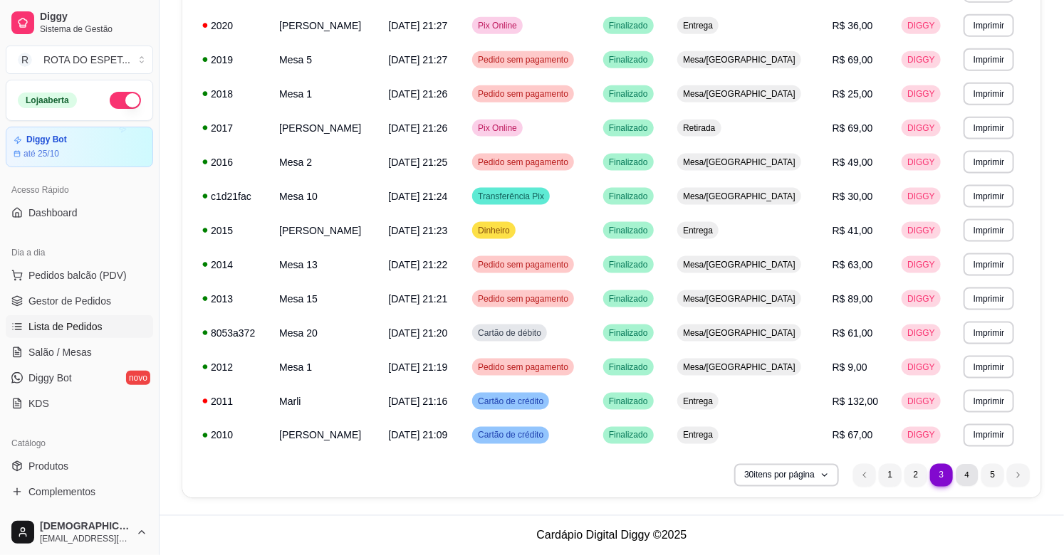
click at [966, 474] on li "4" at bounding box center [967, 475] width 22 height 22
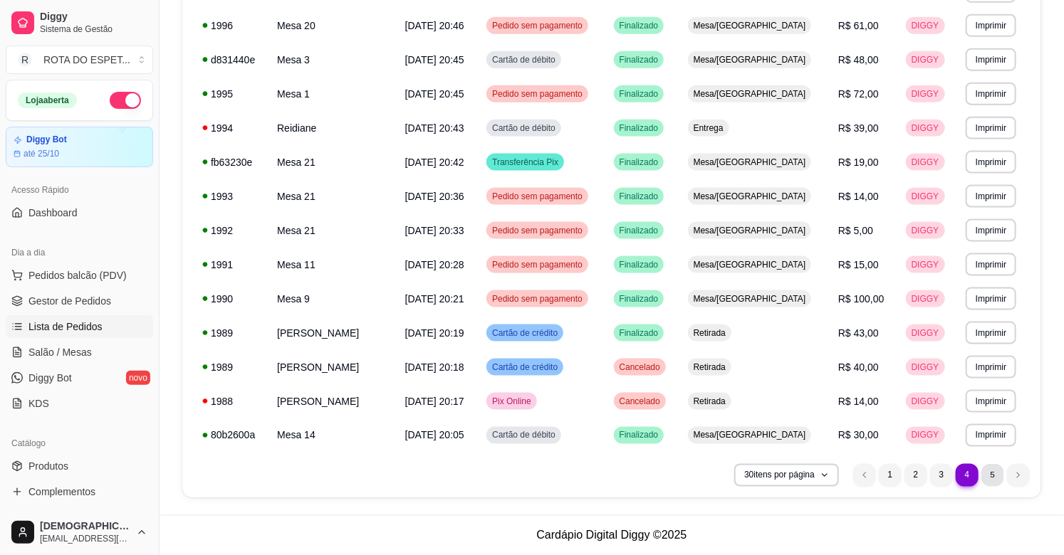
click at [996, 479] on li "5" at bounding box center [992, 475] width 22 height 22
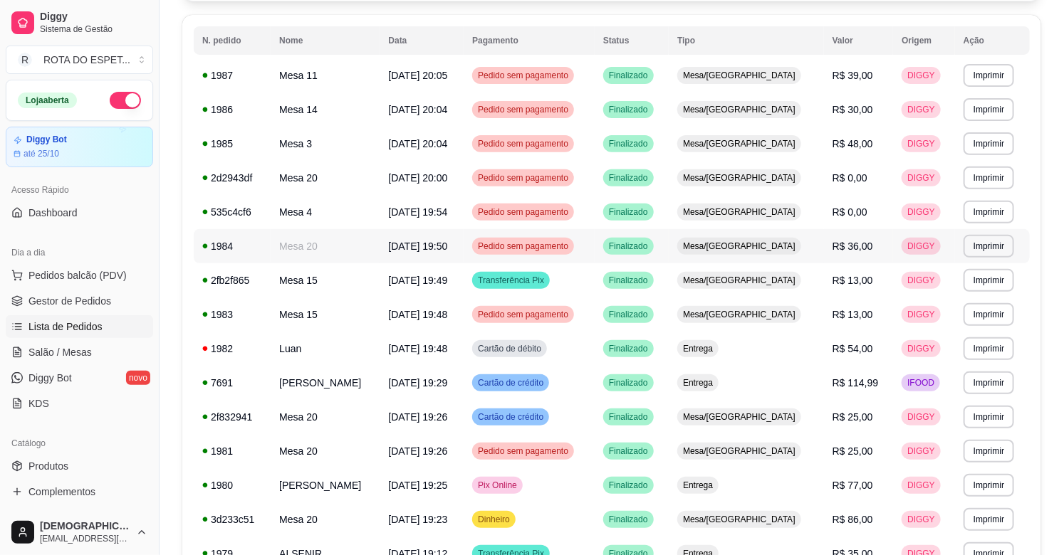
scroll to position [402, 0]
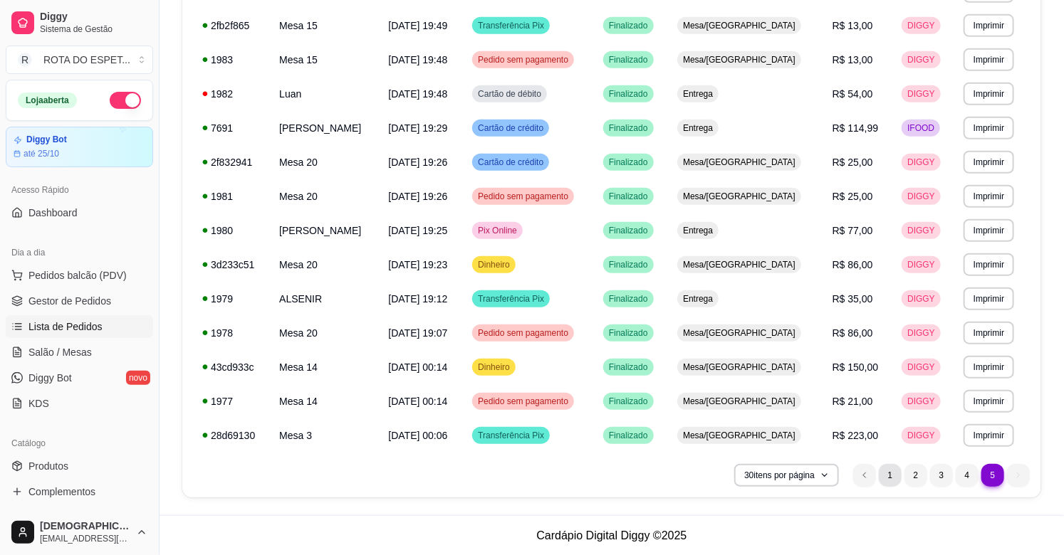
click at [892, 471] on li "1" at bounding box center [890, 475] width 23 height 23
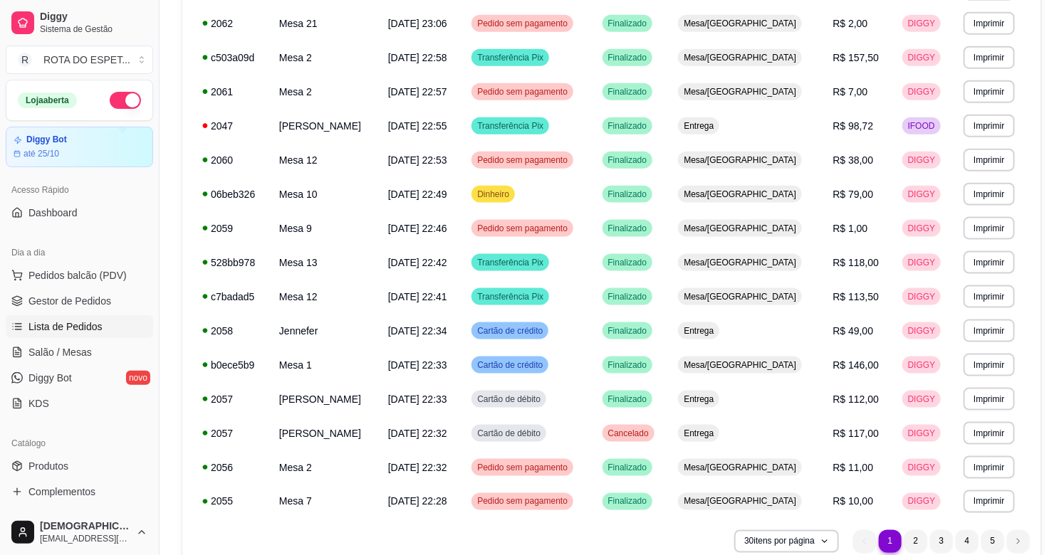
scroll to position [778, 0]
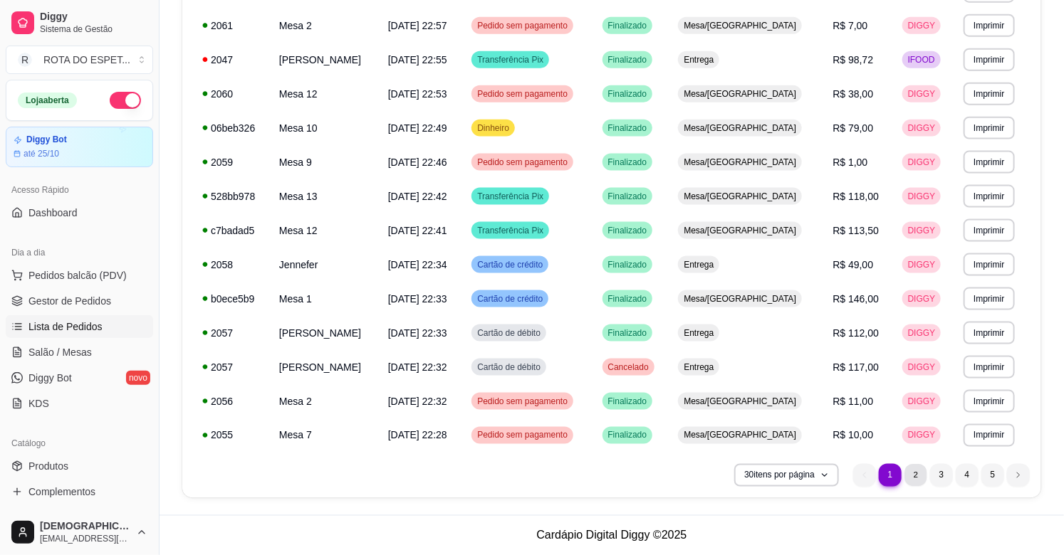
click at [924, 475] on li "2" at bounding box center [915, 475] width 22 height 22
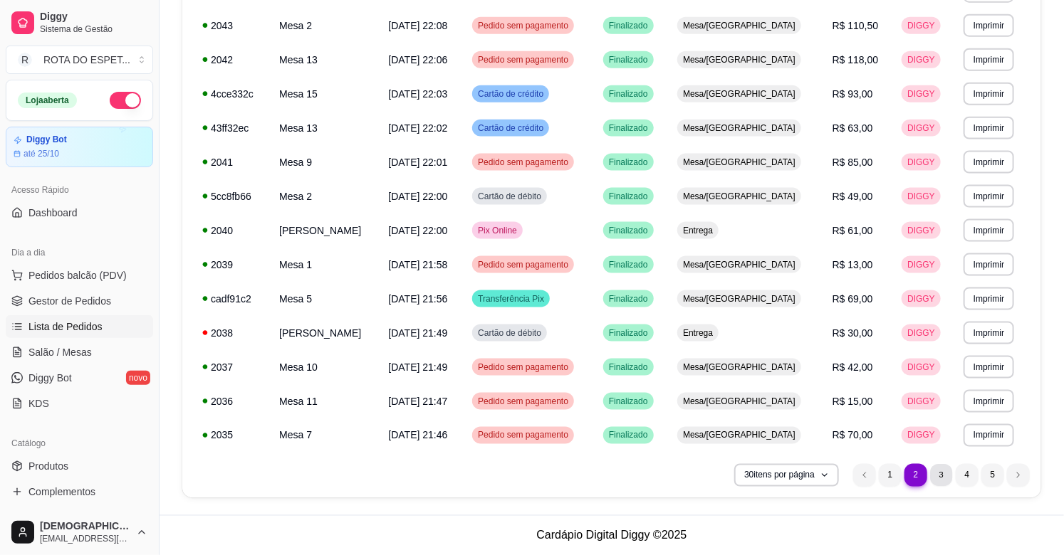
click at [936, 479] on li "3" at bounding box center [941, 475] width 22 height 22
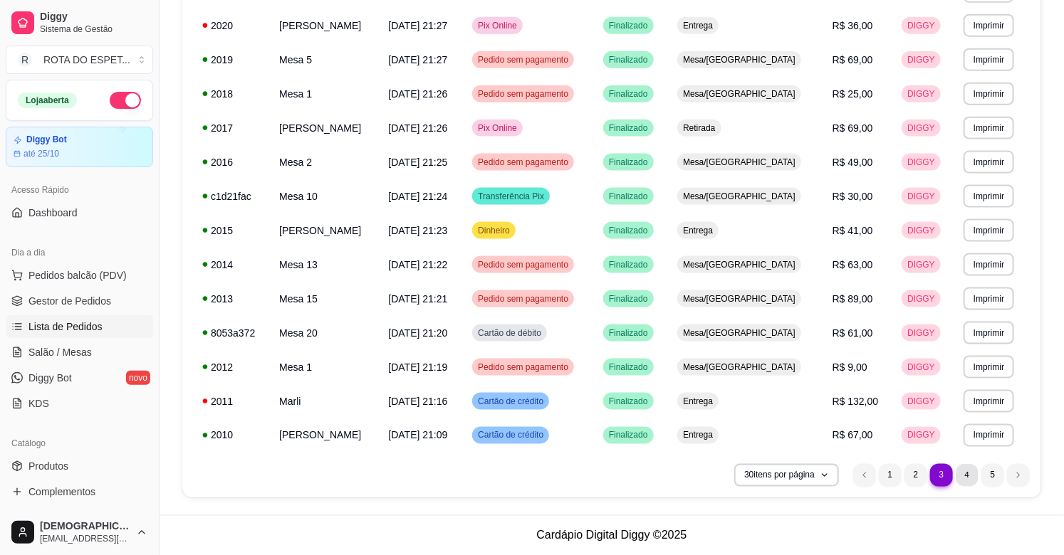
click at [972, 474] on li "4" at bounding box center [967, 475] width 22 height 22
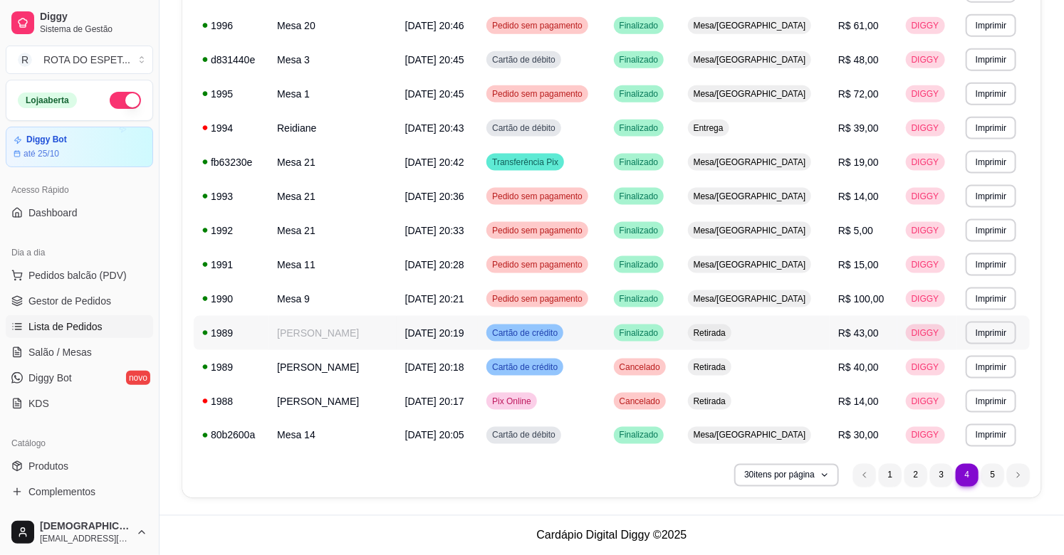
click at [802, 331] on td "Retirada" at bounding box center [754, 333] width 150 height 34
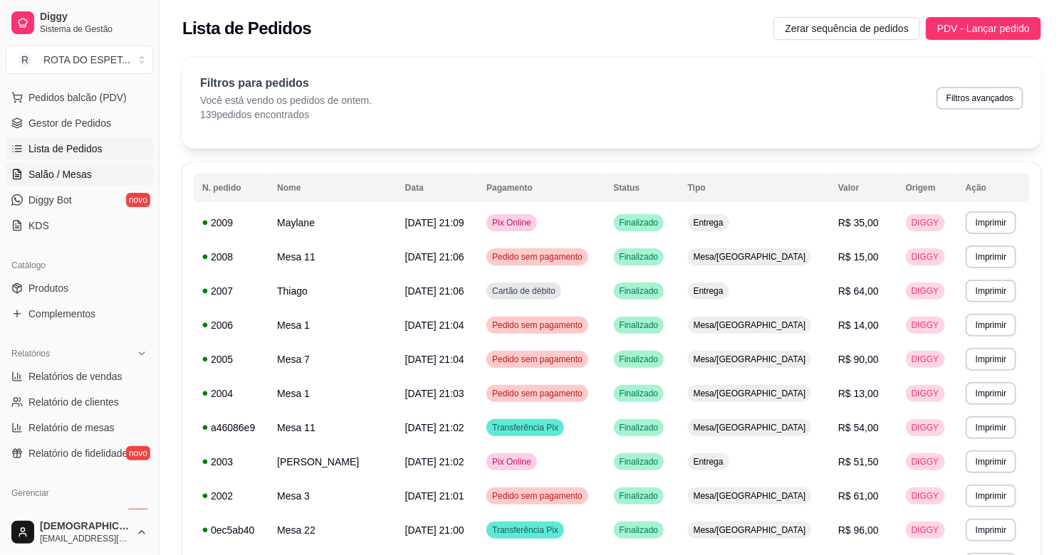
scroll to position [316, 0]
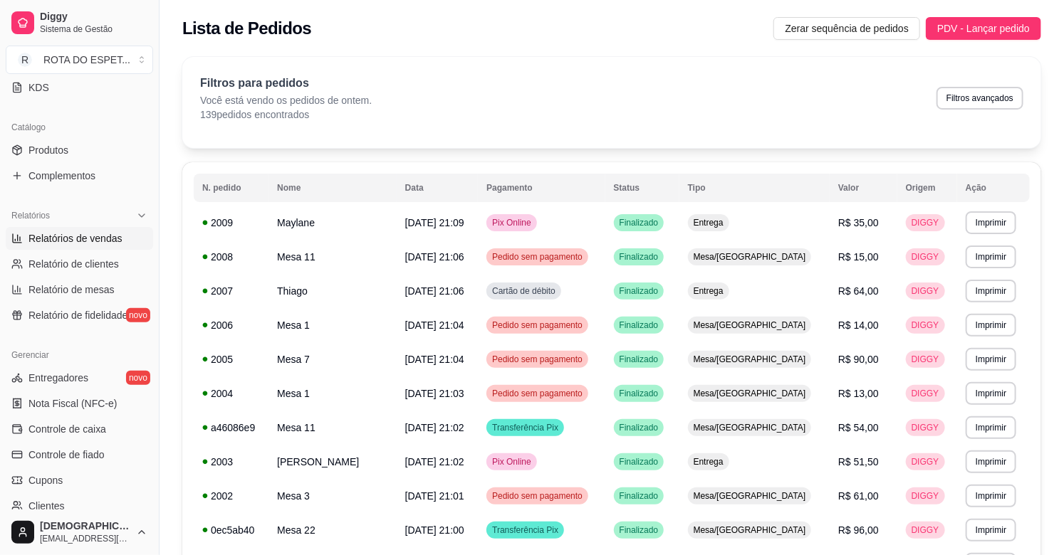
click at [68, 241] on span "Relatórios de vendas" at bounding box center [75, 238] width 94 height 14
select select "ALL"
select select "0"
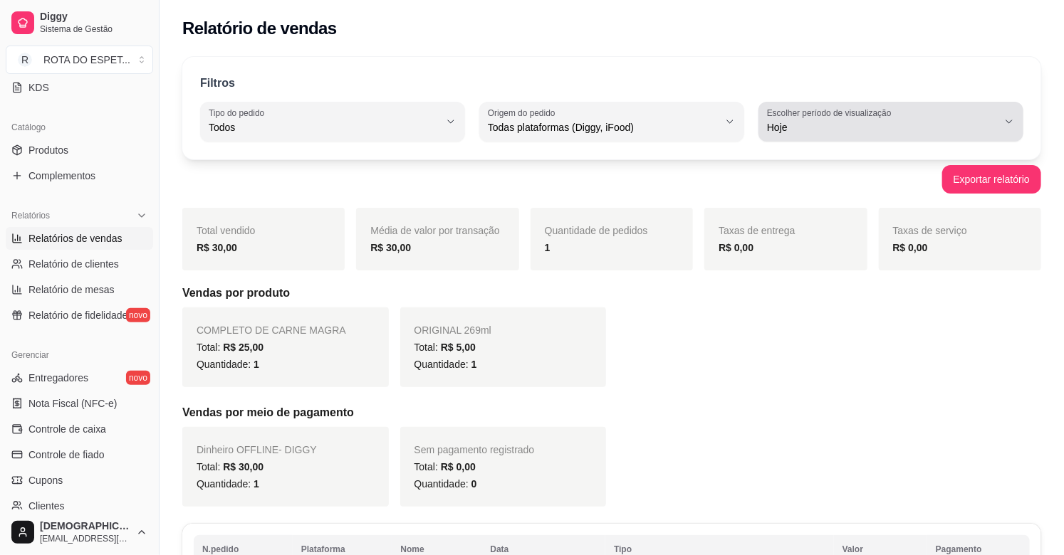
click at [1008, 125] on icon "button" at bounding box center [1008, 121] width 11 height 11
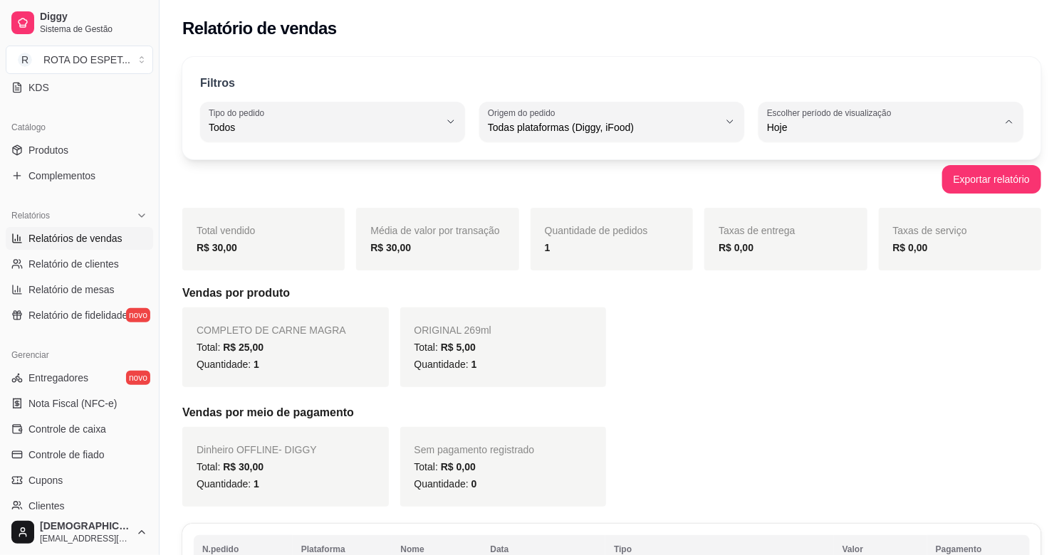
click at [830, 187] on span "Ontem" at bounding box center [884, 185] width 219 height 14
type input "1"
select select "1"
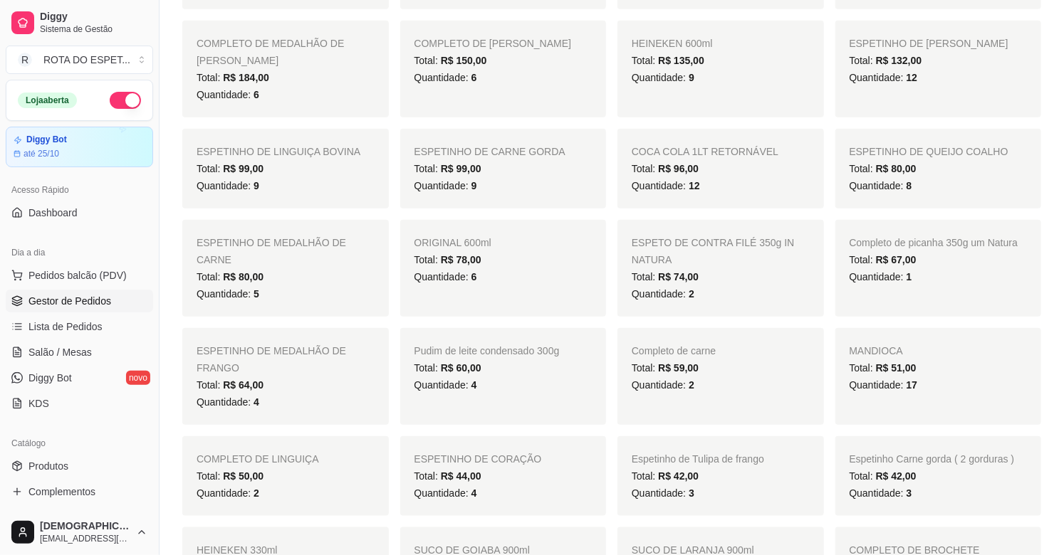
click at [64, 301] on span "Gestor de Pedidos" at bounding box center [69, 301] width 83 height 14
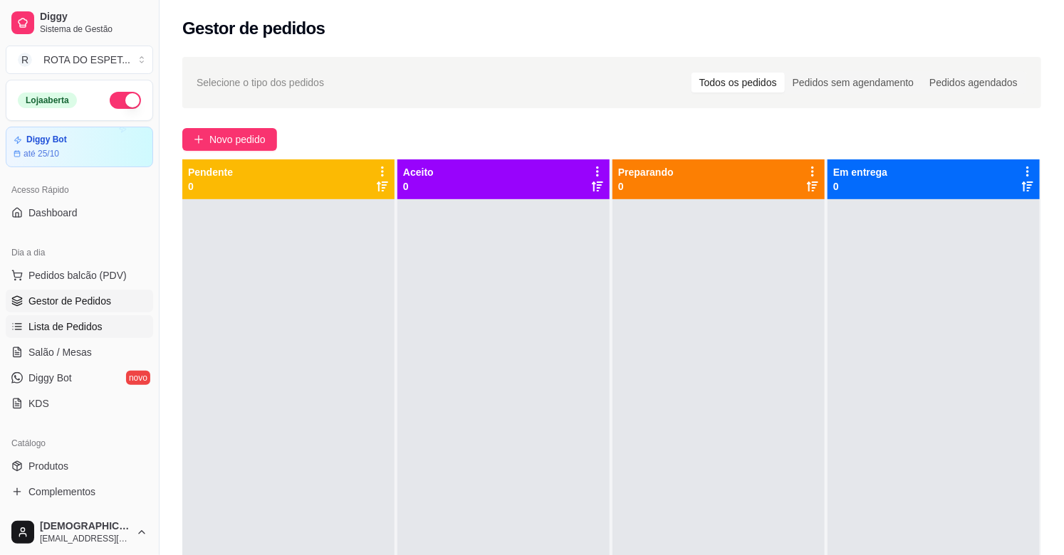
click at [62, 322] on span "Lista de Pedidos" at bounding box center [65, 327] width 74 height 14
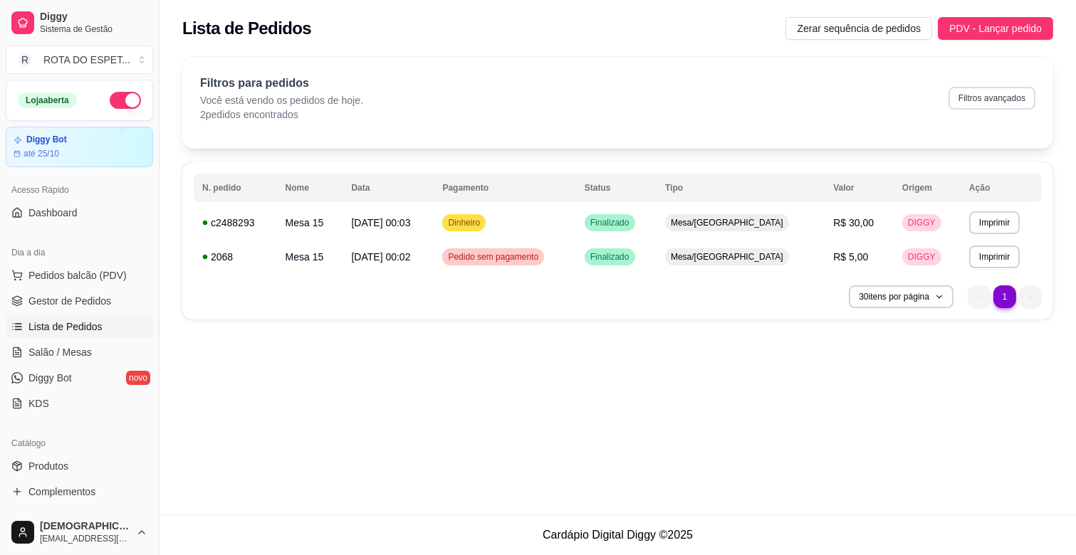
click at [986, 101] on button "Filtros avançados" at bounding box center [992, 98] width 87 height 23
select select "0"
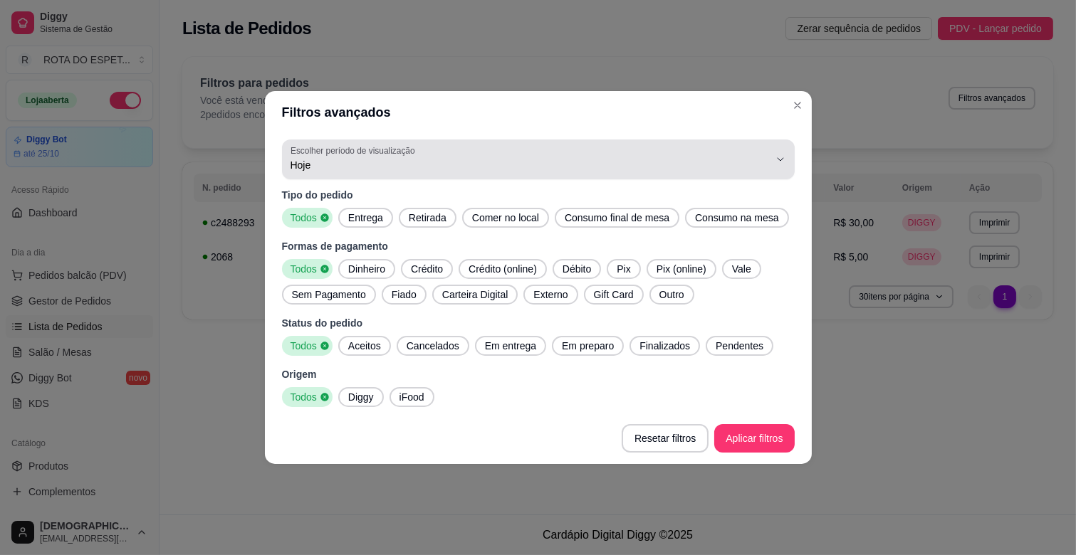
click at [335, 164] on span "Hoje" at bounding box center [530, 165] width 479 height 14
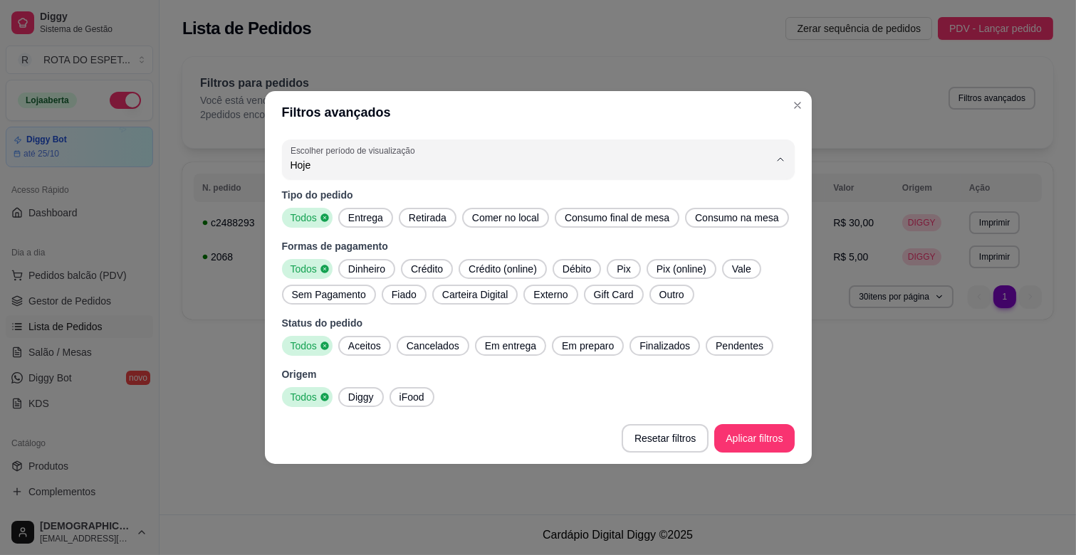
click at [356, 229] on span "Ontem" at bounding box center [531, 223] width 456 height 14
type input "1"
select select "1"
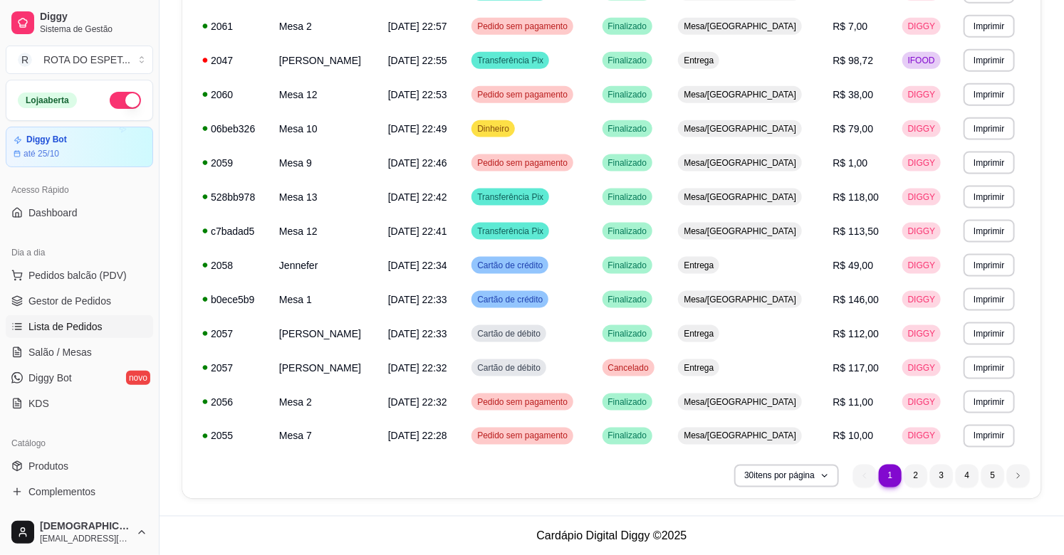
scroll to position [778, 0]
click at [593, 132] on td "Dinheiro" at bounding box center [528, 128] width 130 height 34
click at [921, 468] on li "2" at bounding box center [915, 475] width 23 height 23
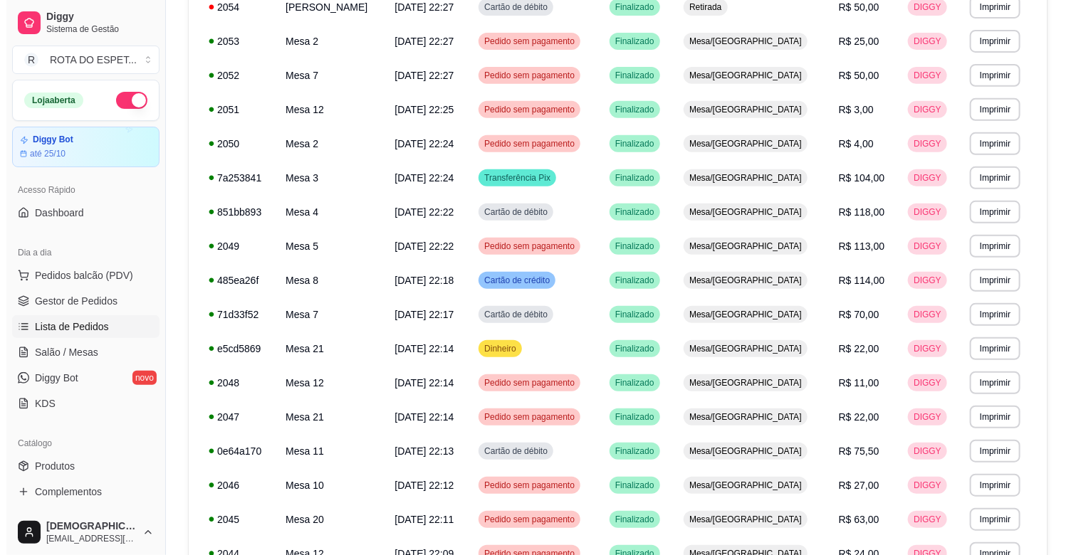
scroll to position [145, 0]
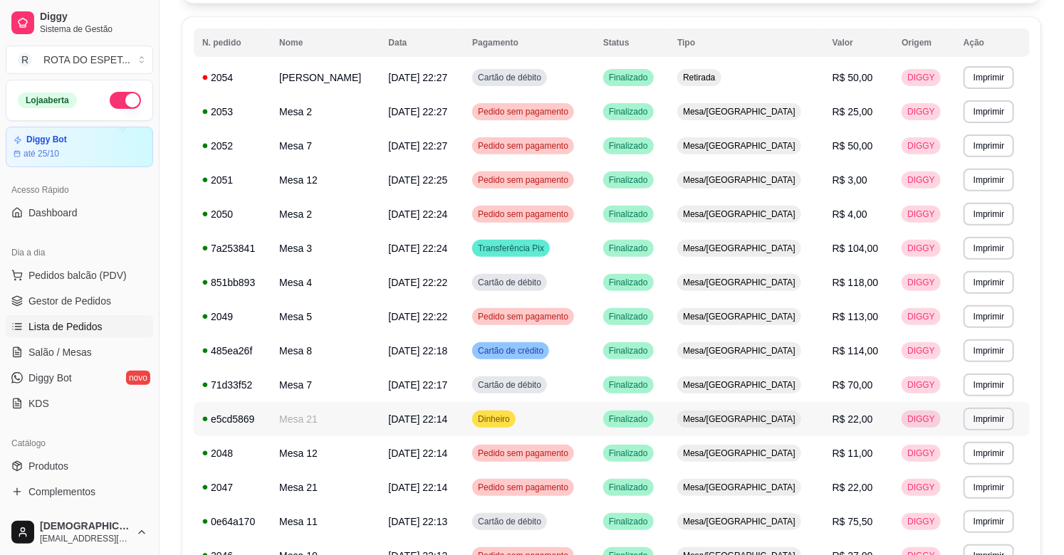
click at [595, 422] on td "Dinheiro" at bounding box center [529, 419] width 131 height 34
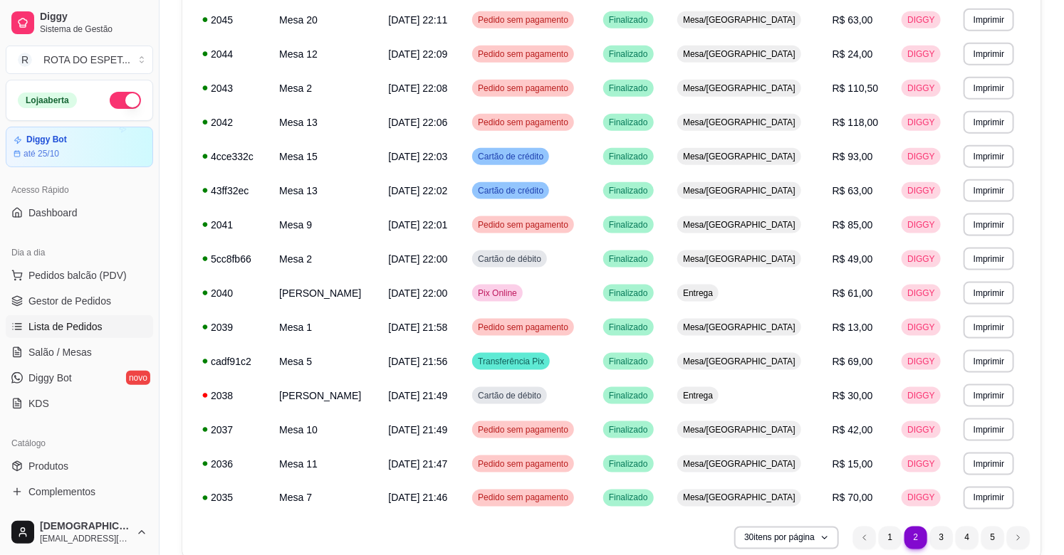
scroll to position [778, 0]
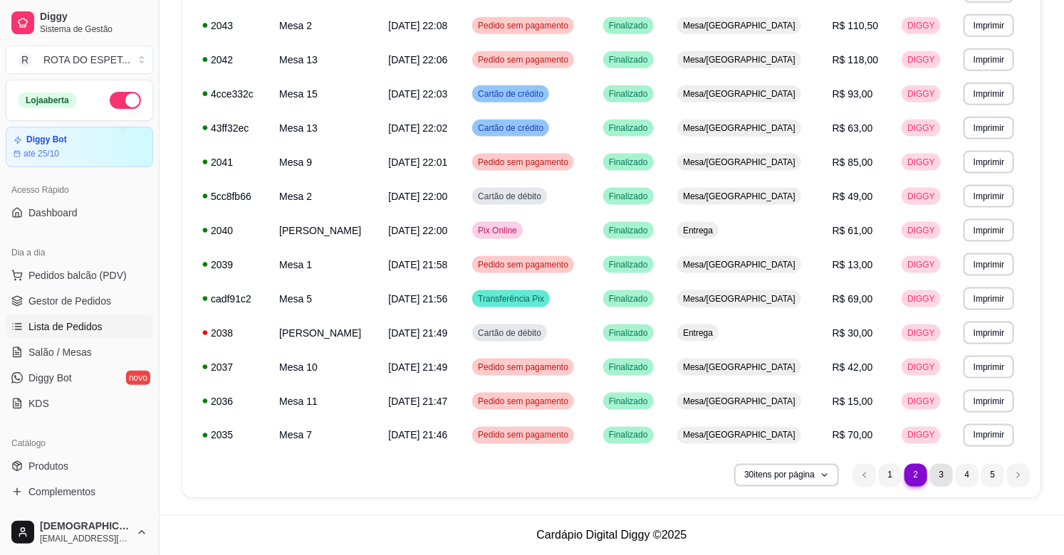
click at [941, 473] on li "3" at bounding box center [941, 475] width 23 height 23
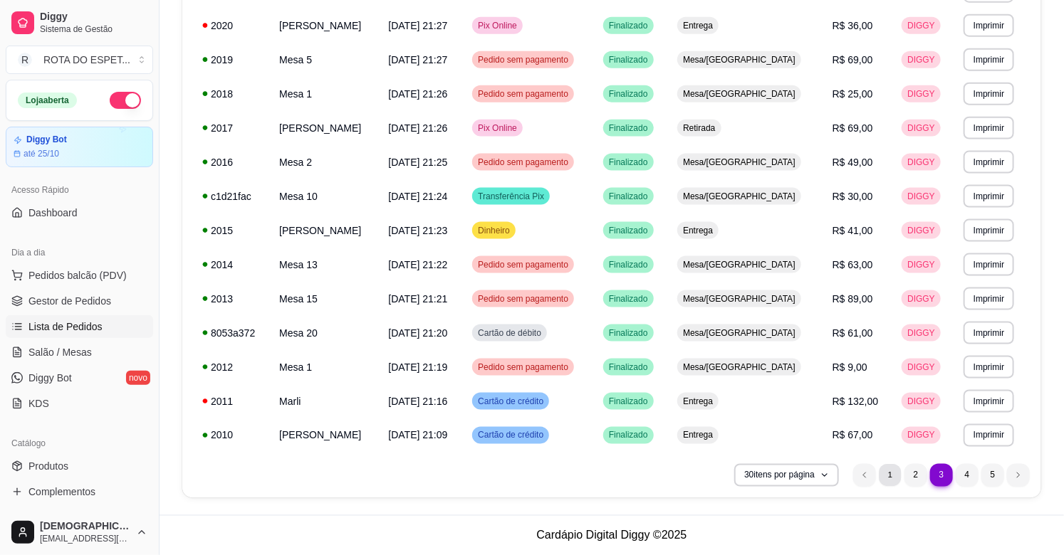
click at [892, 474] on li "1" at bounding box center [890, 475] width 22 height 22
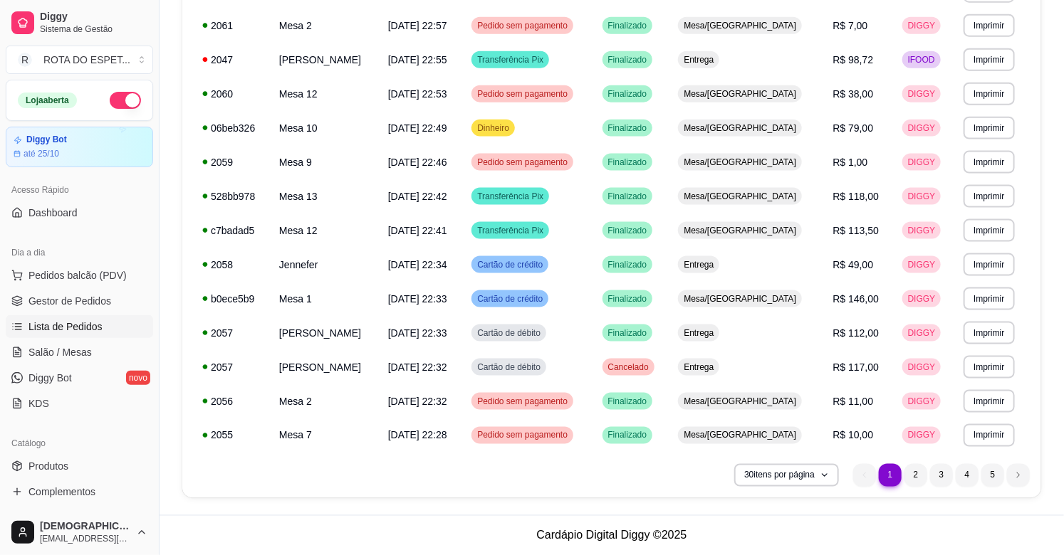
click at [924, 485] on ul "1 1 2 3 4 5" at bounding box center [941, 475] width 177 height 23
click at [920, 484] on li "2" at bounding box center [915, 475] width 23 height 23
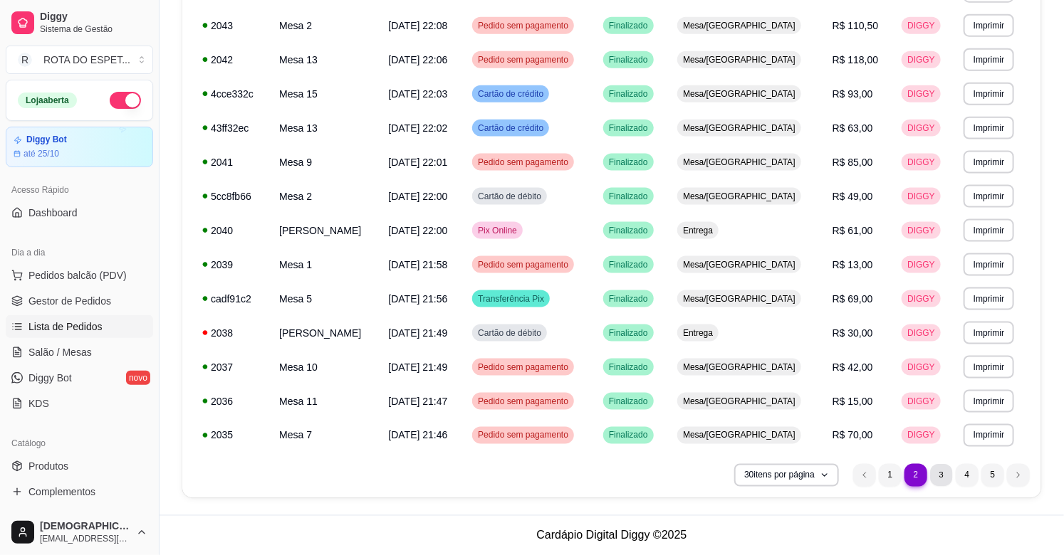
click at [946, 474] on li "3" at bounding box center [941, 475] width 22 height 22
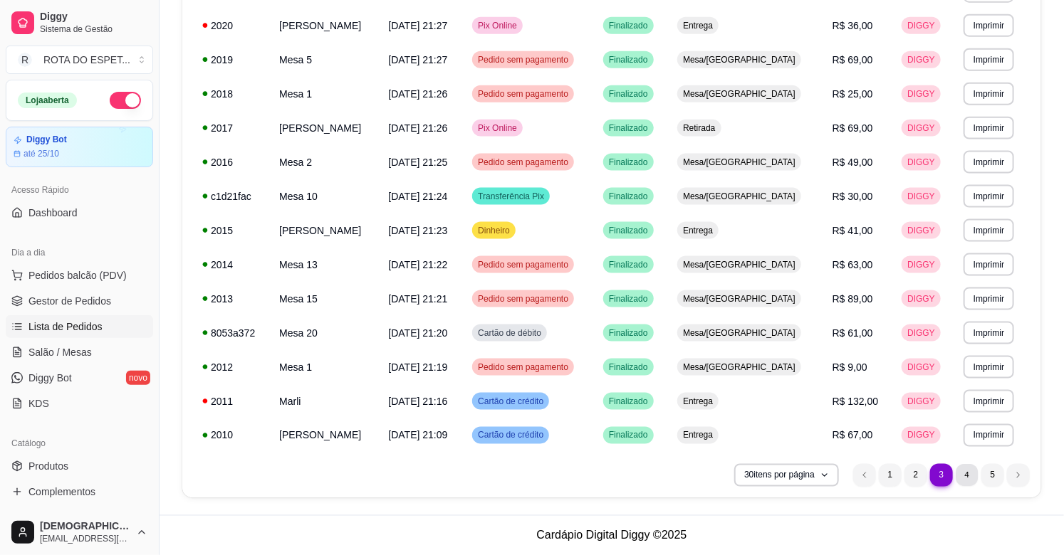
click at [972, 471] on li "4" at bounding box center [967, 475] width 22 height 22
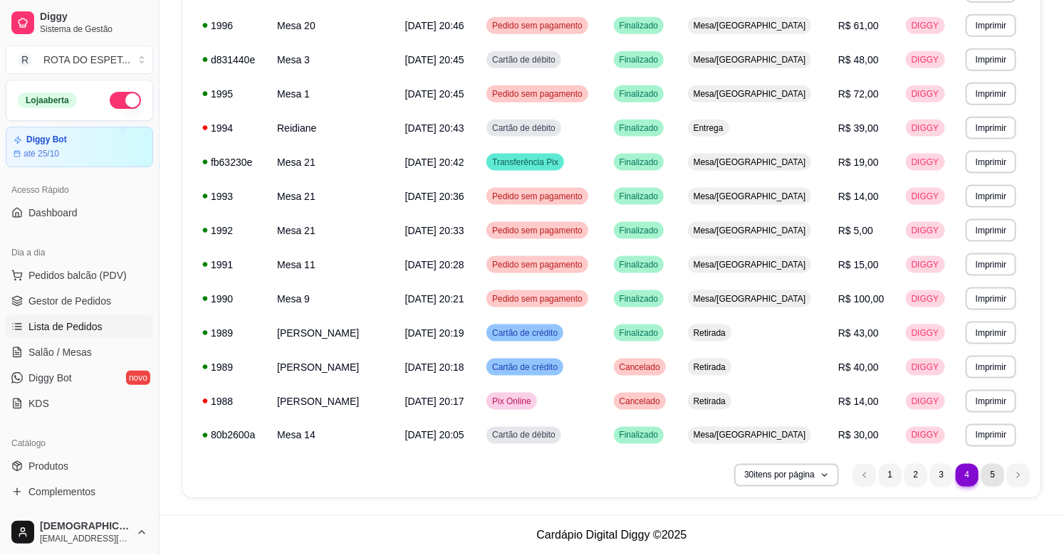
click at [986, 485] on li "5" at bounding box center [992, 475] width 23 height 23
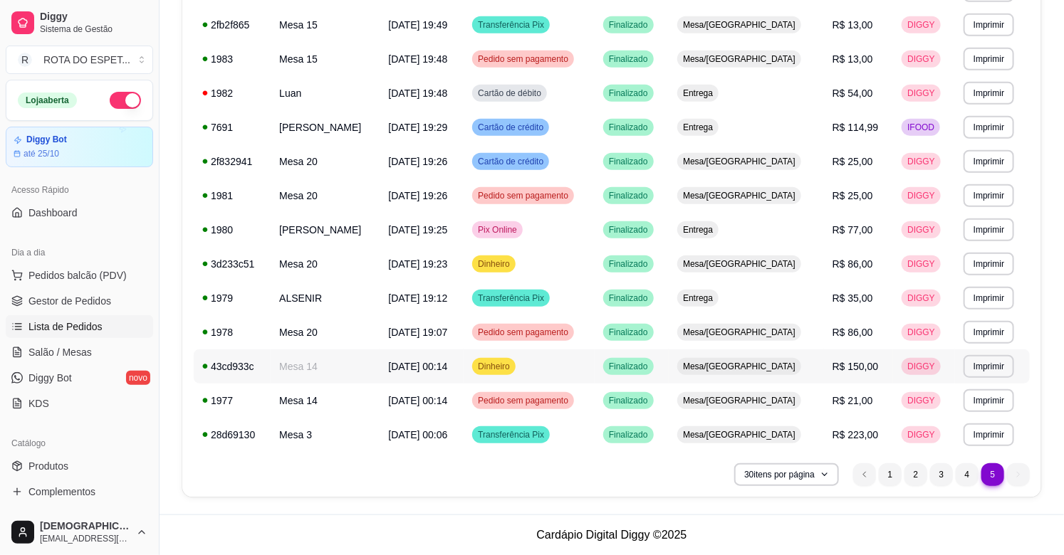
scroll to position [402, 0]
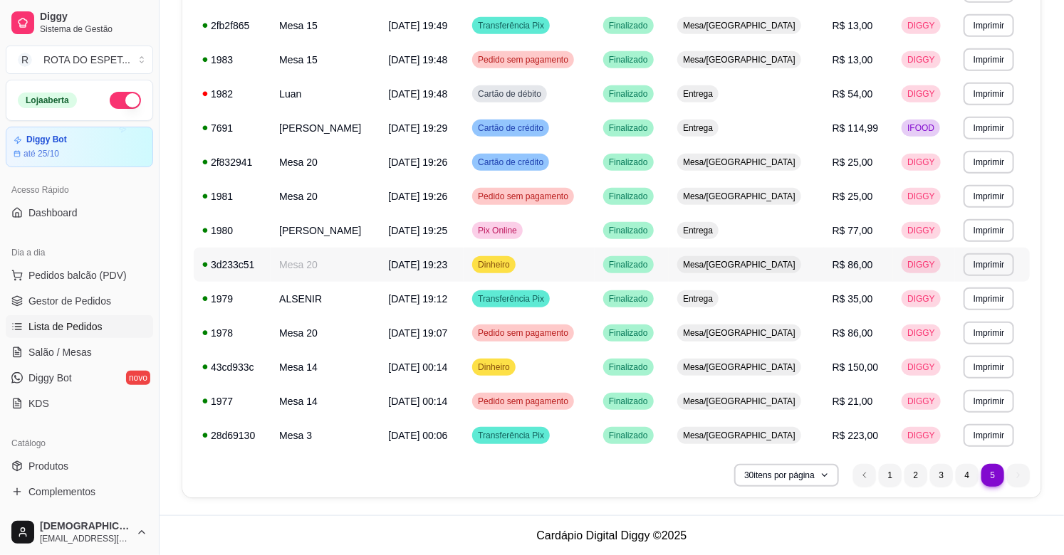
click at [595, 265] on td "Dinheiro" at bounding box center [529, 265] width 131 height 34
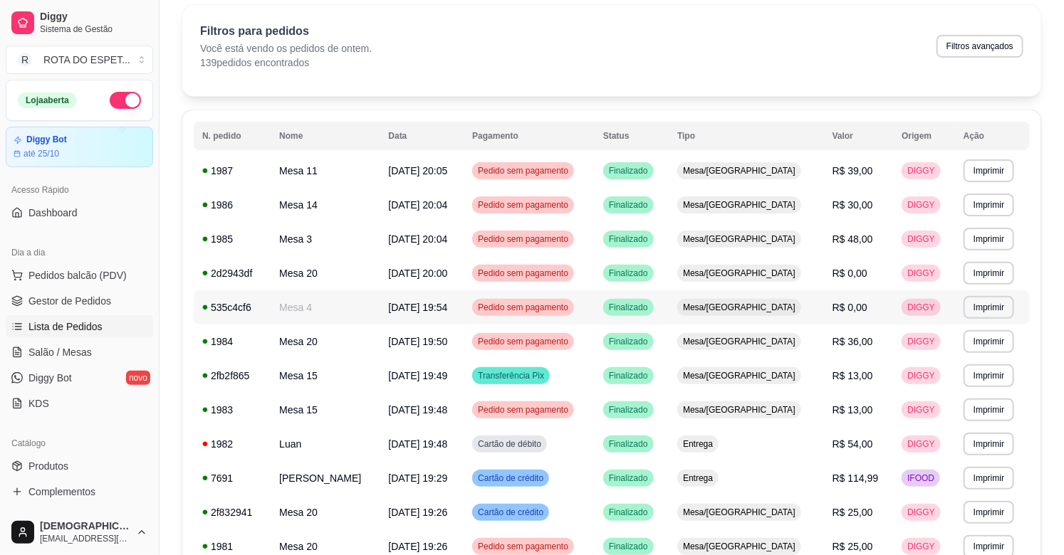
scroll to position [0, 0]
